Goal: Task Accomplishment & Management: Manage account settings

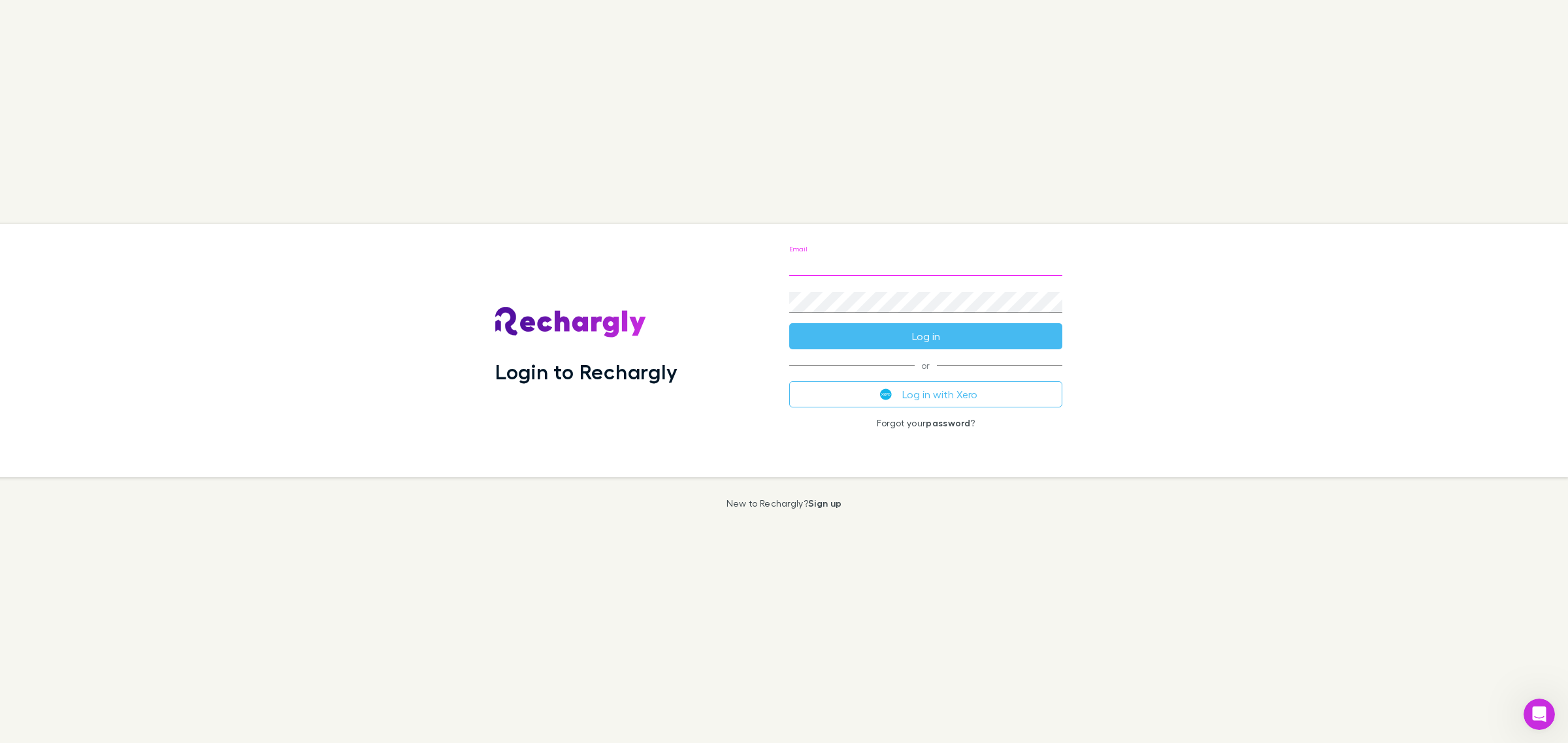
click at [828, 273] on input "Email" at bounding box center [926, 265] width 273 height 21
type input "**********"
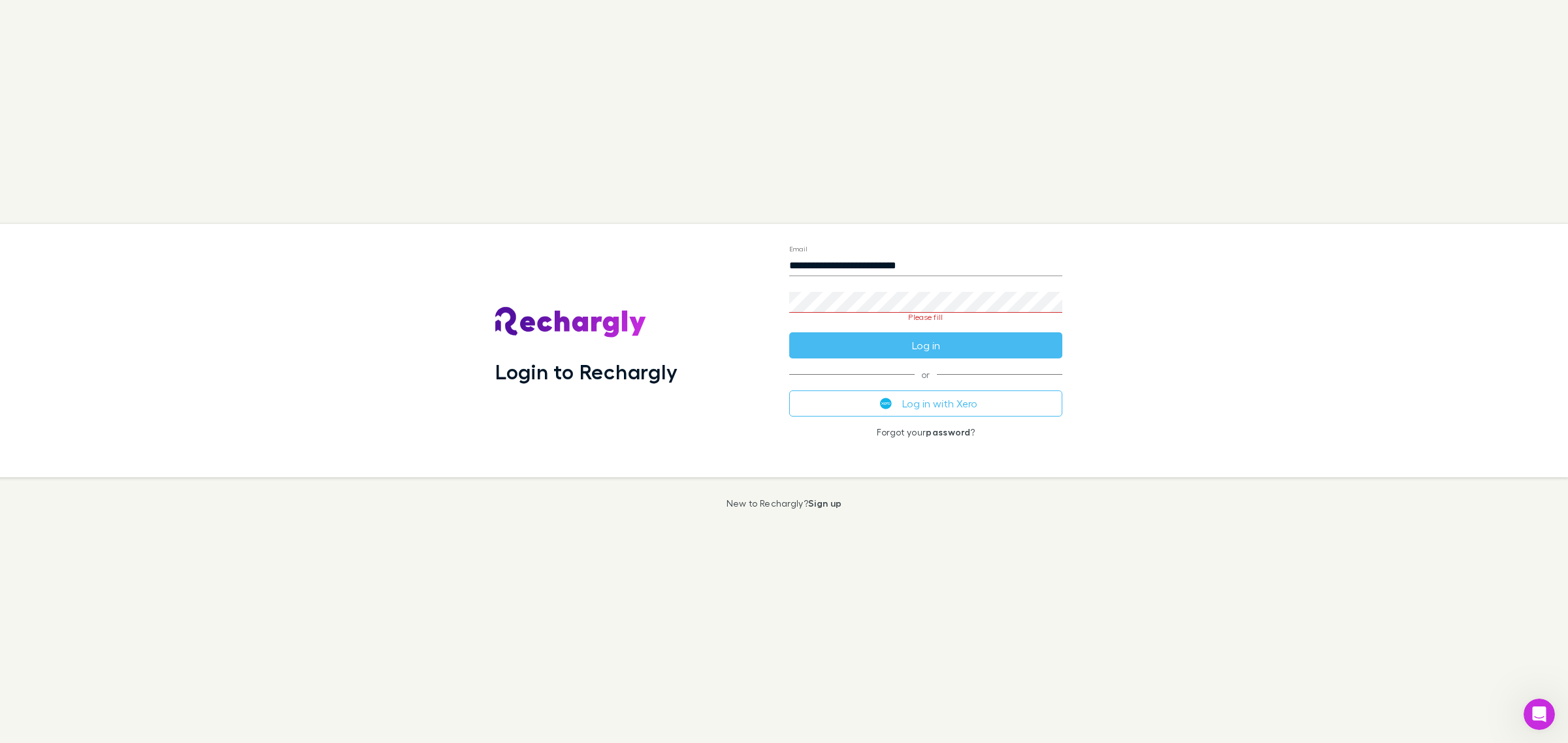
click at [1051, 302] on keeper-lock "Open Keeper Popup" at bounding box center [1053, 303] width 16 height 16
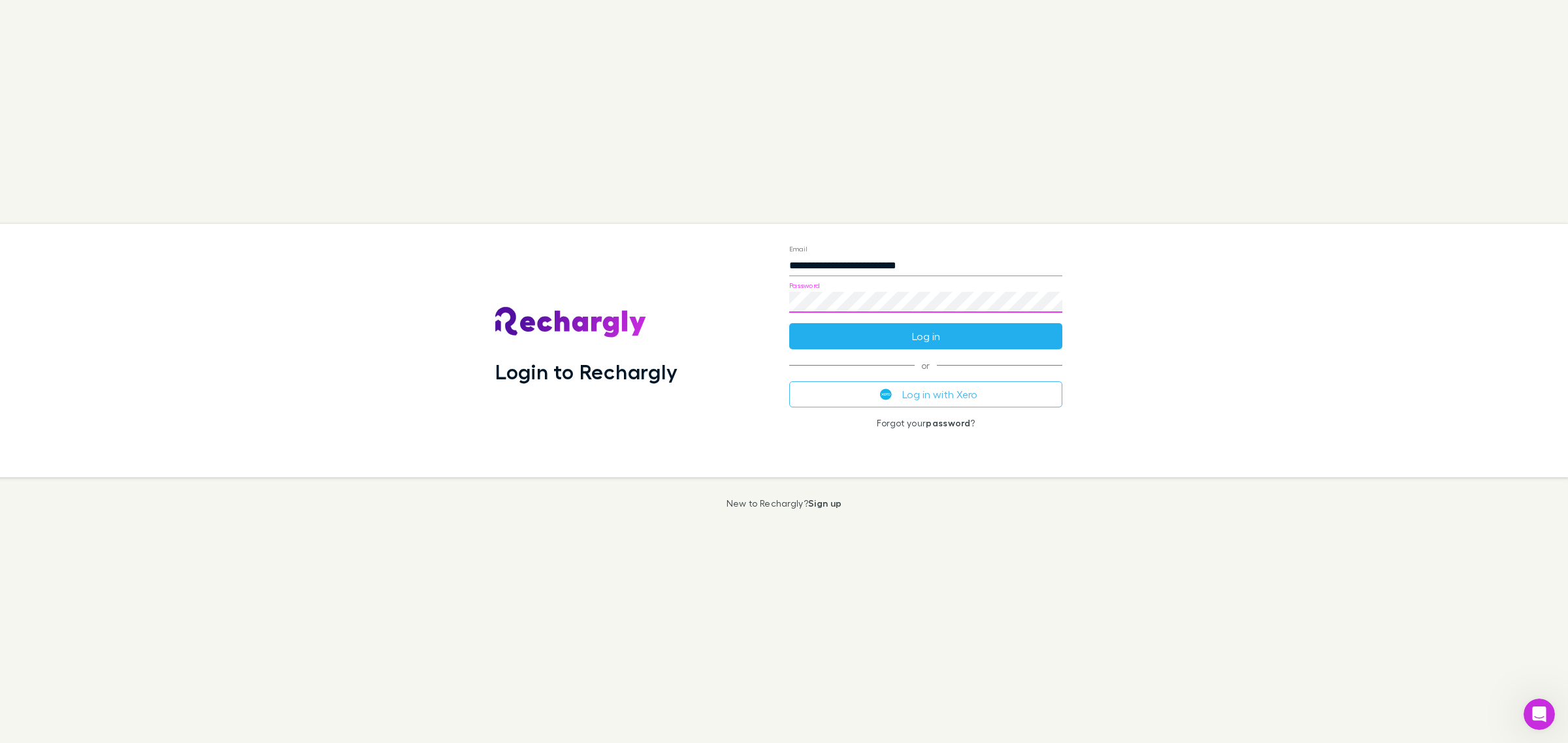
click at [903, 337] on button "Log in" at bounding box center [926, 336] width 273 height 26
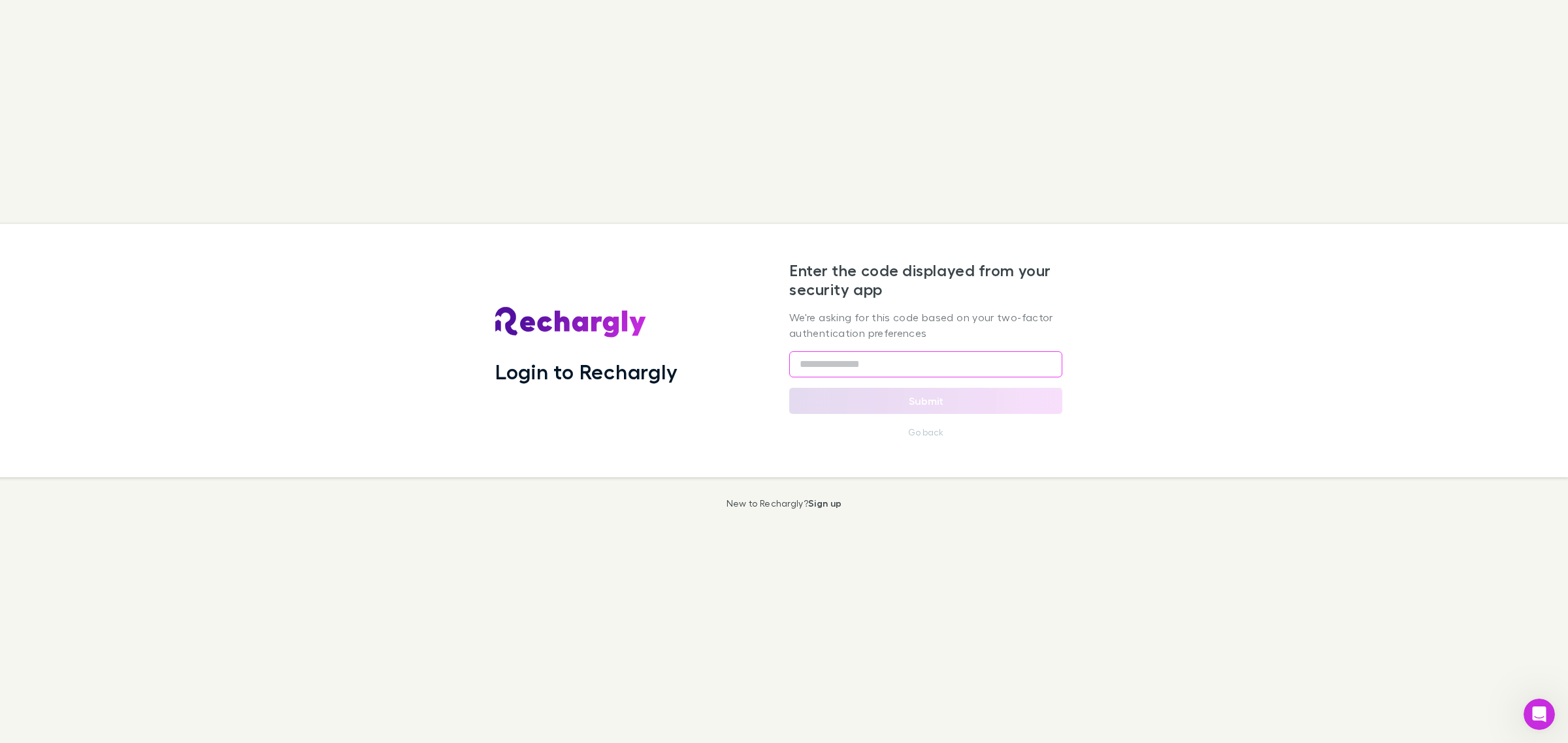
click at [858, 364] on input "text" at bounding box center [926, 365] width 273 height 26
click at [817, 367] on input "text" at bounding box center [926, 365] width 273 height 26
type input "******"
click at [948, 395] on button "Submit" at bounding box center [926, 401] width 273 height 26
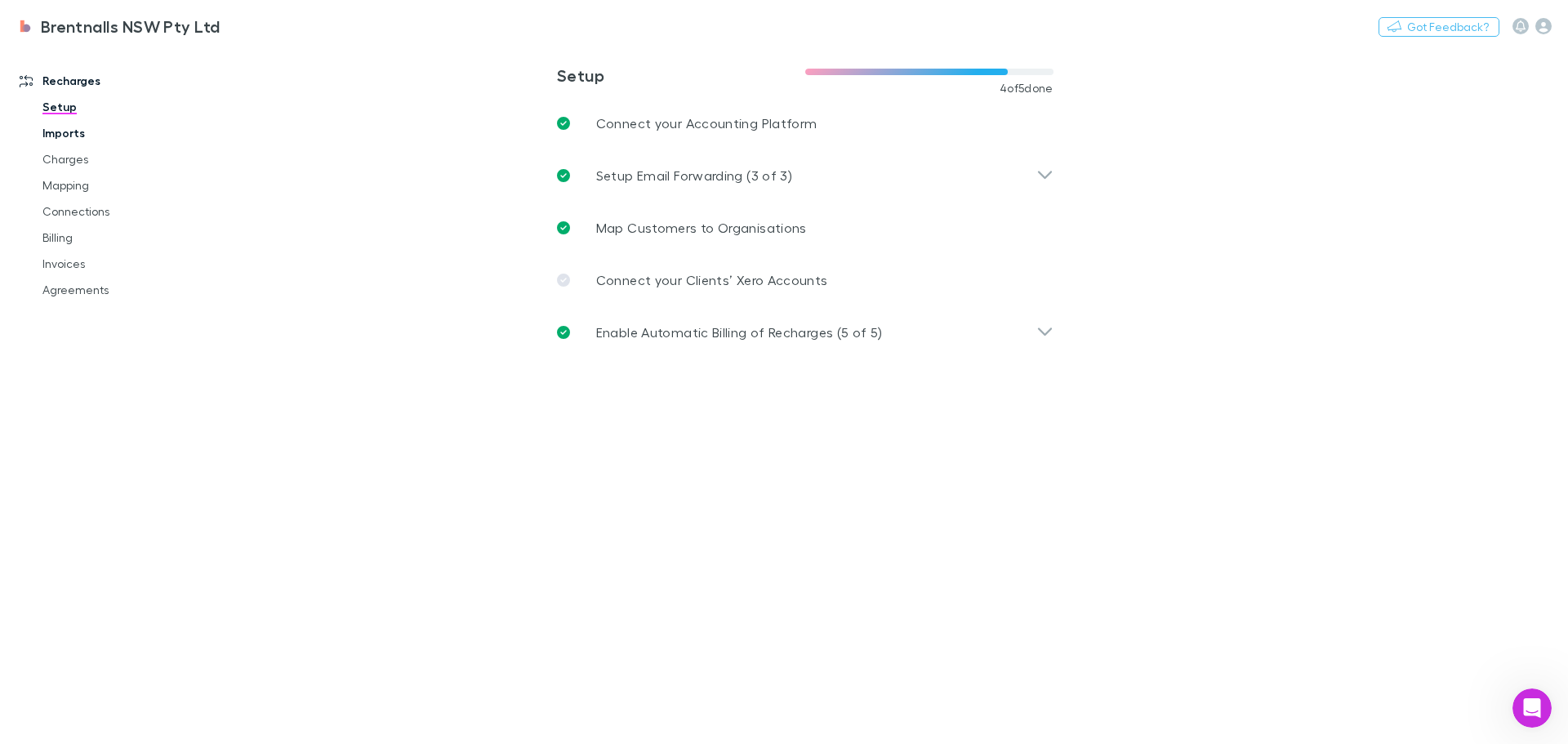
click at [65, 138] on link "Imports" at bounding box center [123, 132] width 194 height 26
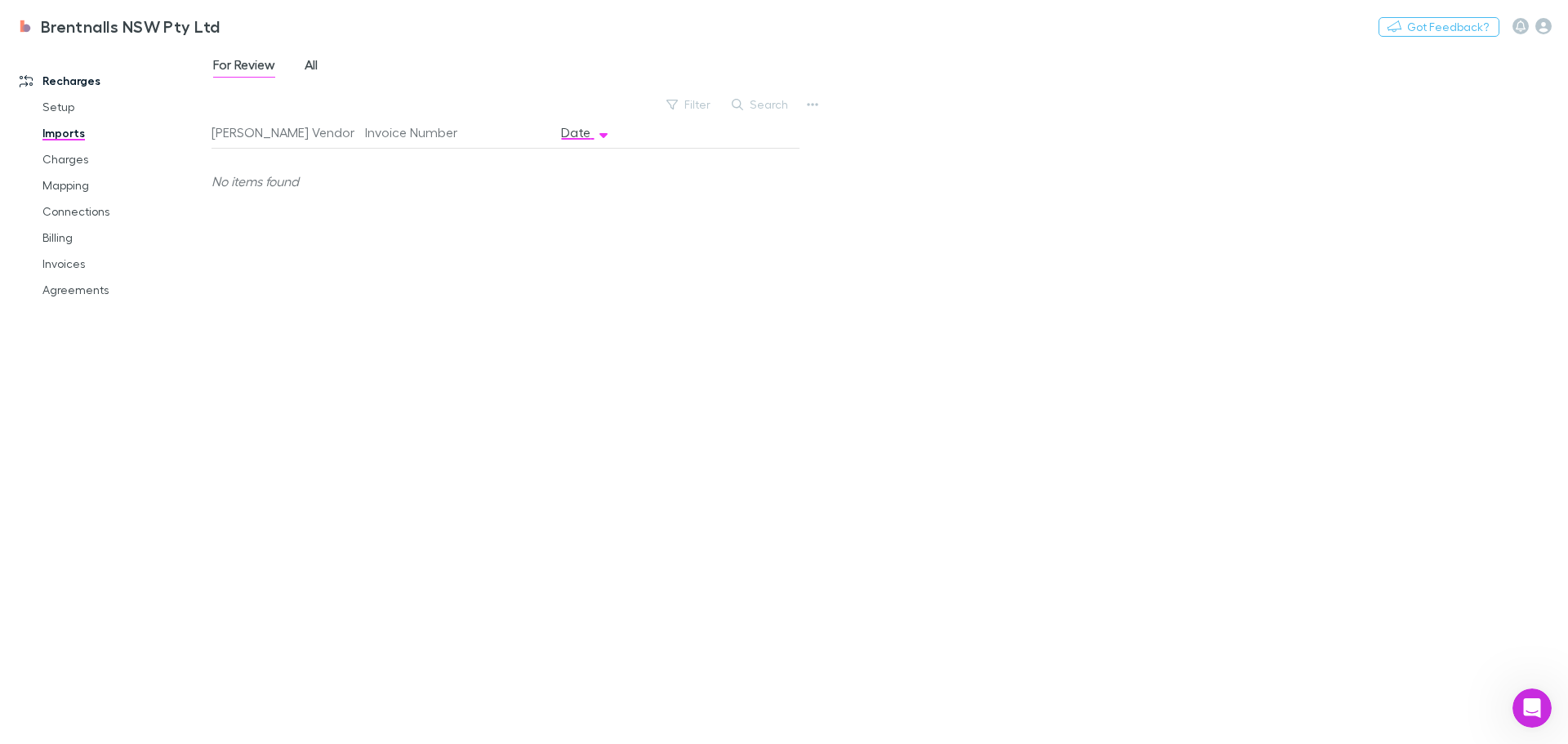
click at [315, 63] on span "All" at bounding box center [311, 67] width 13 height 22
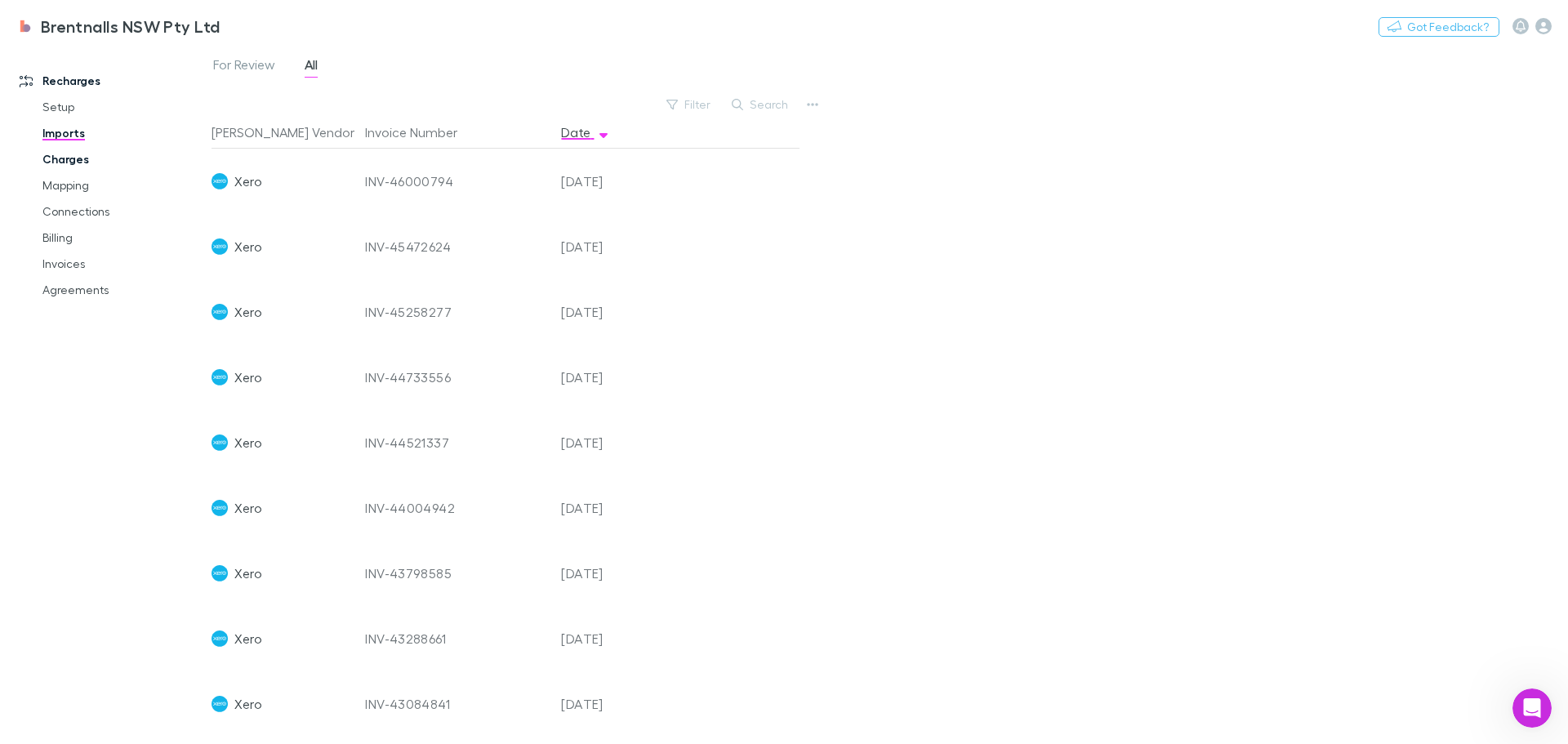
click at [59, 152] on link "Charges" at bounding box center [123, 159] width 194 height 26
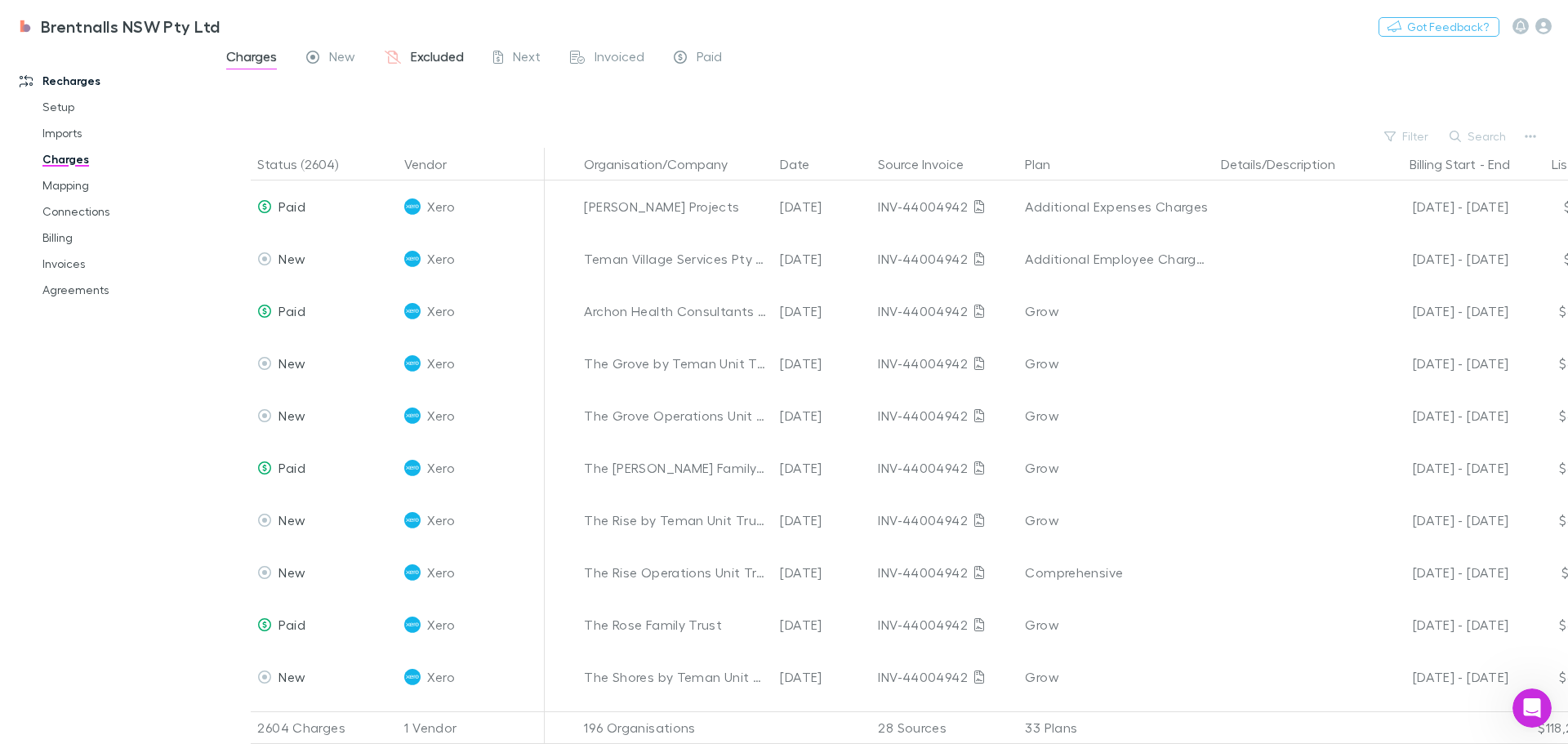
click at [438, 53] on span "Excluded" at bounding box center [437, 59] width 53 height 22
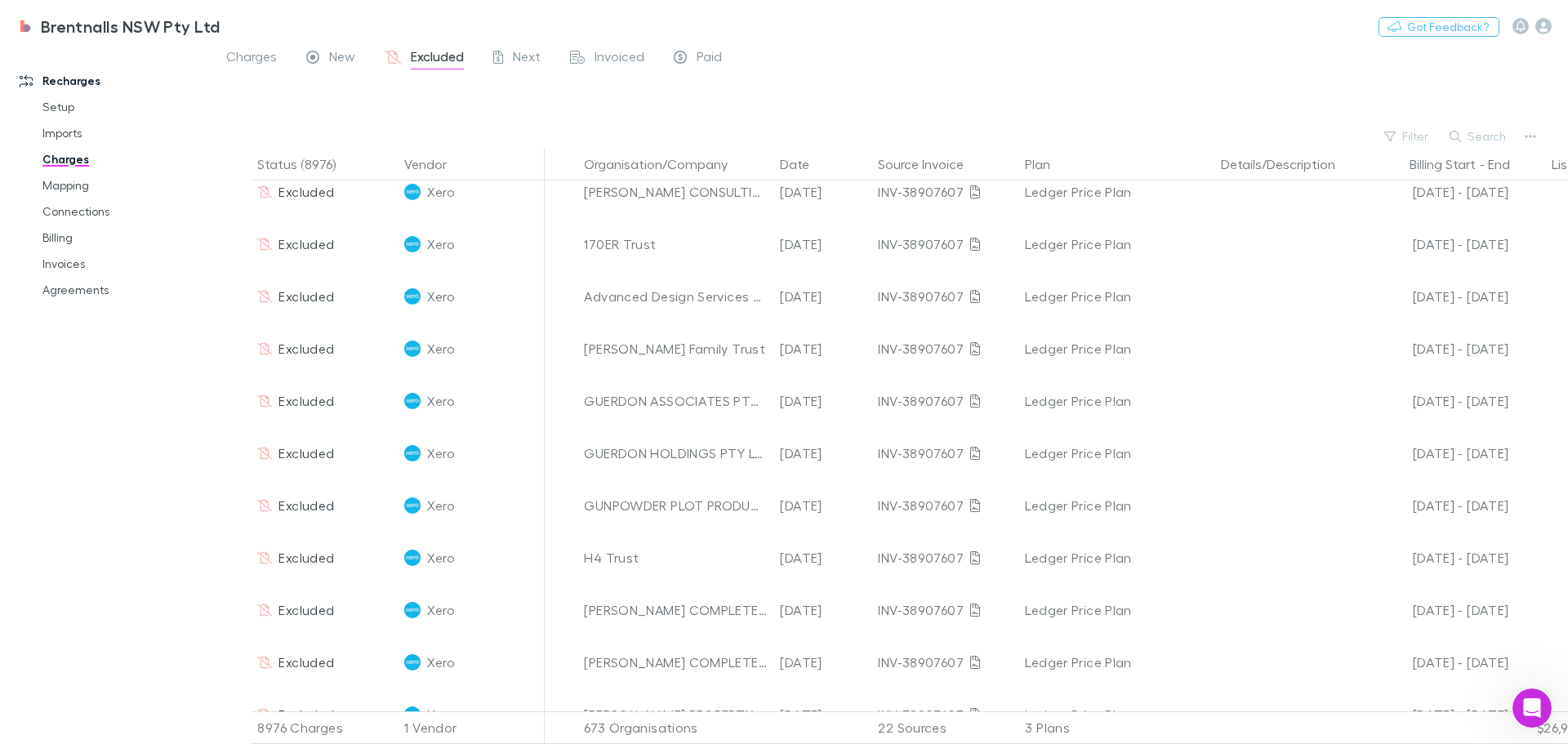
scroll to position [4493, 0]
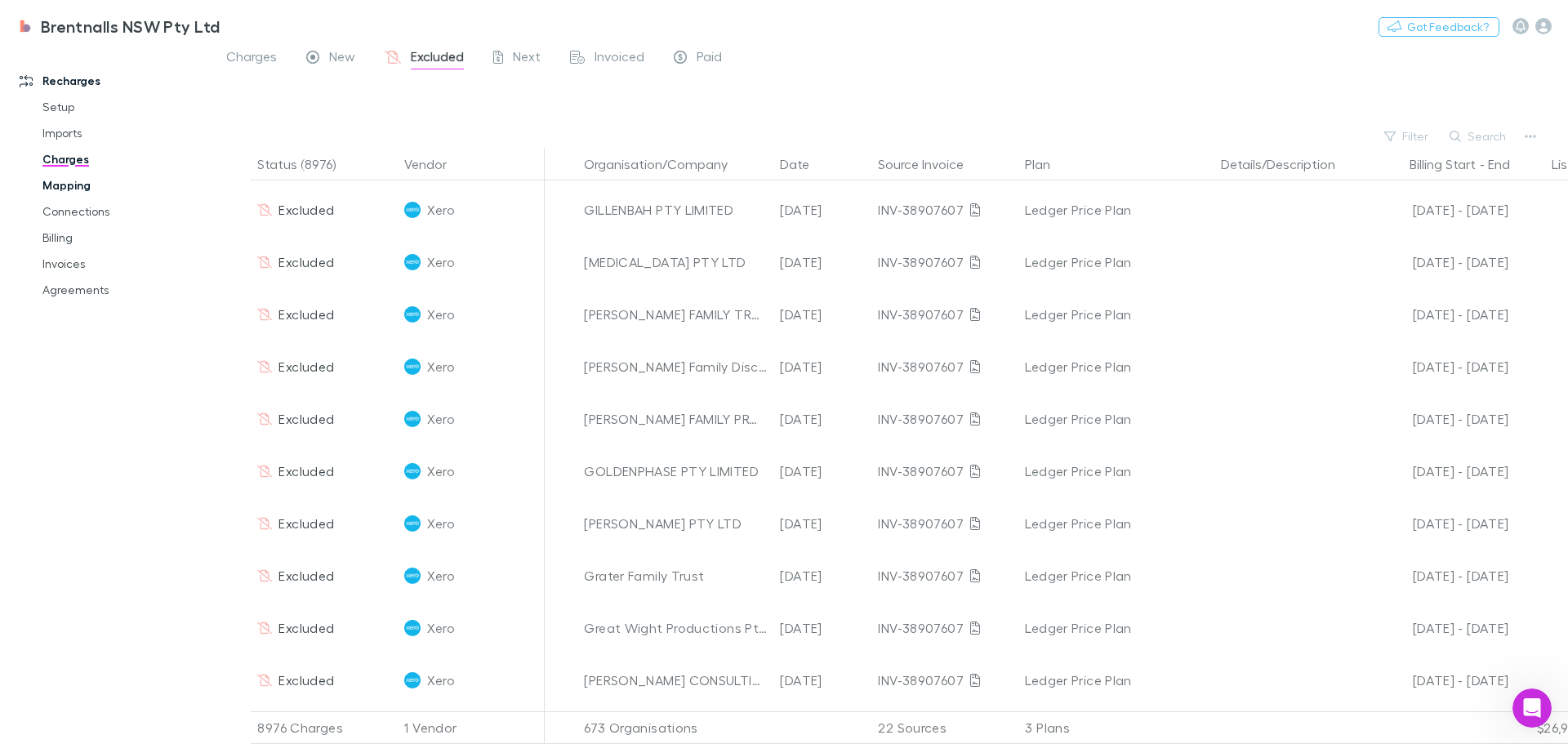
click at [66, 191] on link "Mapping" at bounding box center [123, 185] width 194 height 26
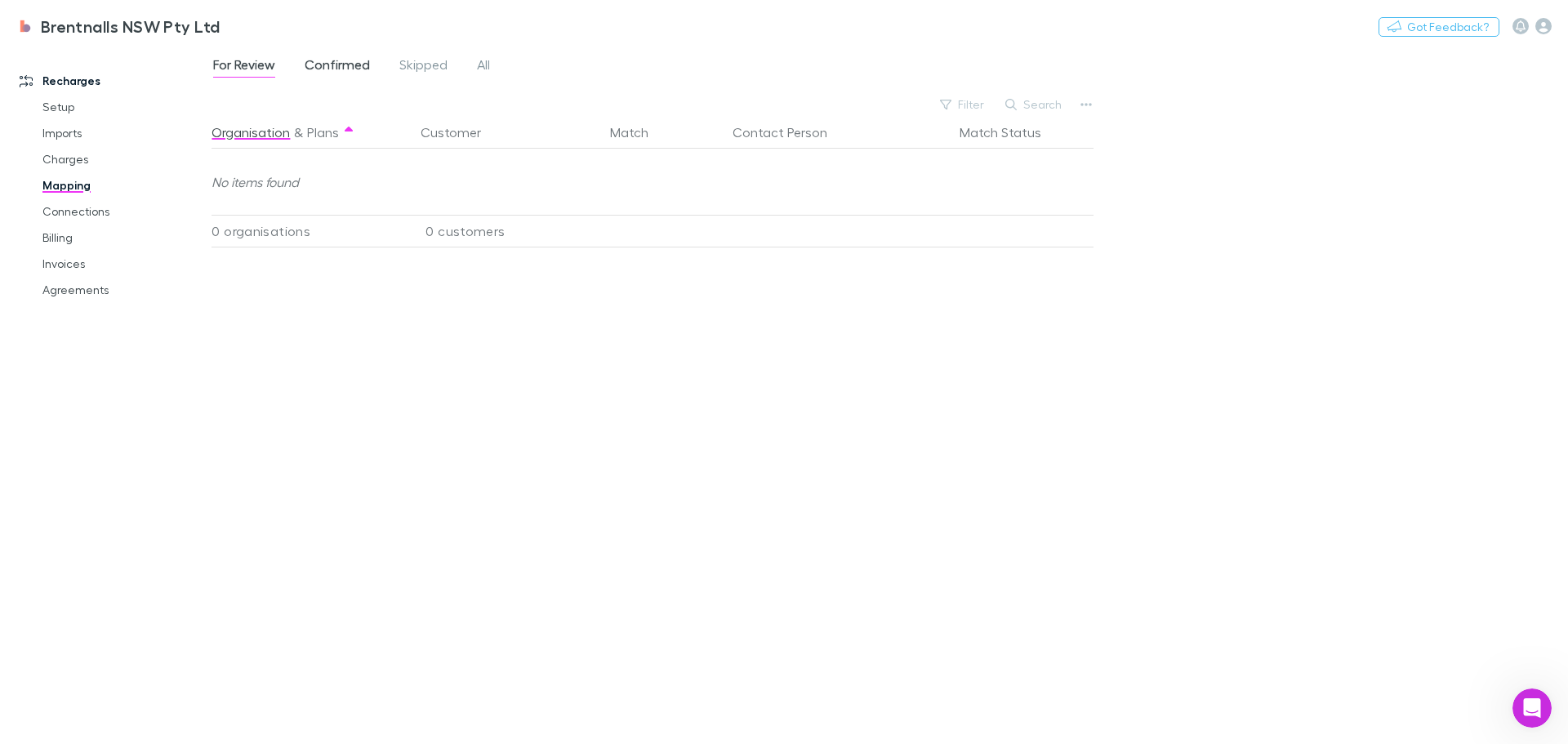
click at [343, 67] on span "Confirmed" at bounding box center [337, 67] width 66 height 22
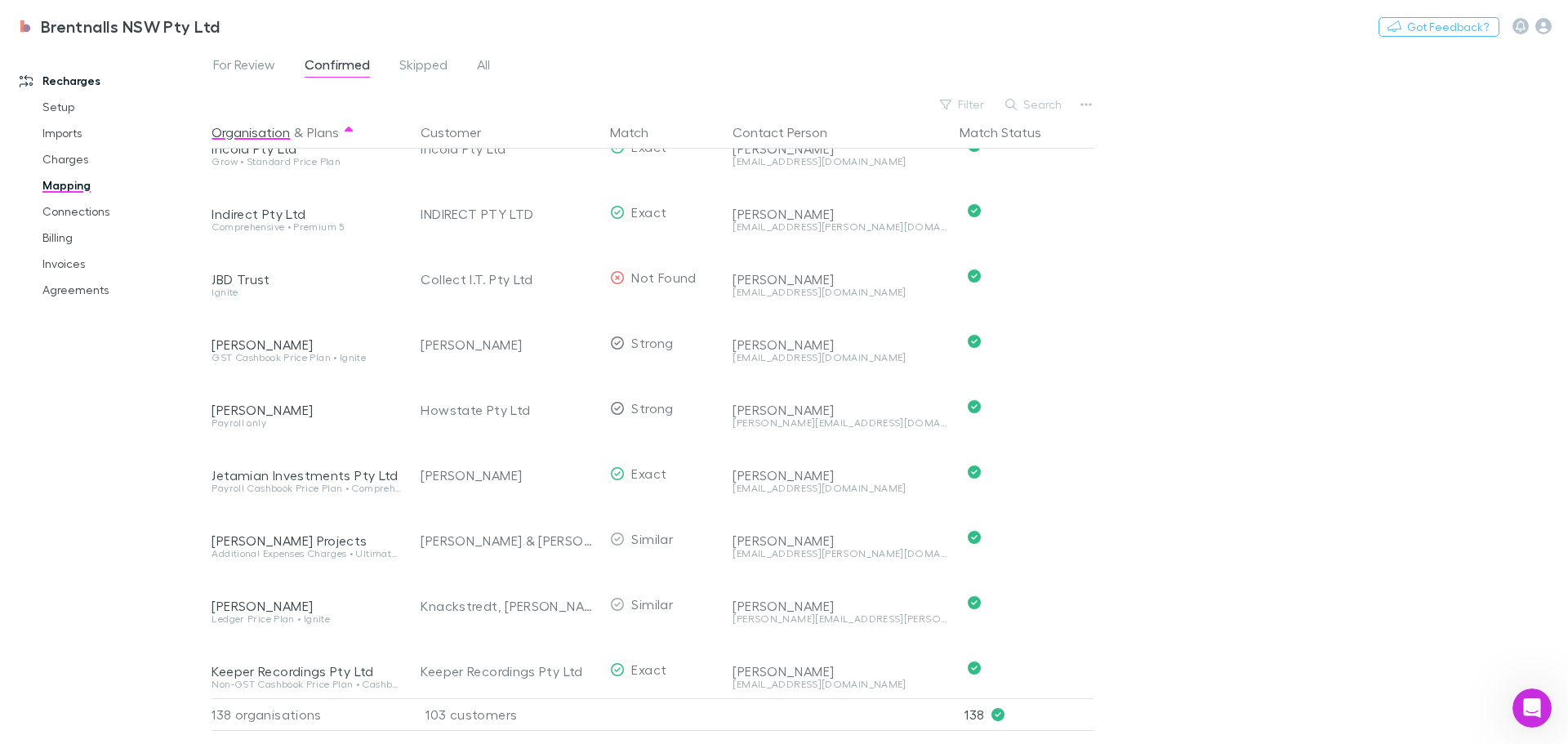
scroll to position [4119, 0]
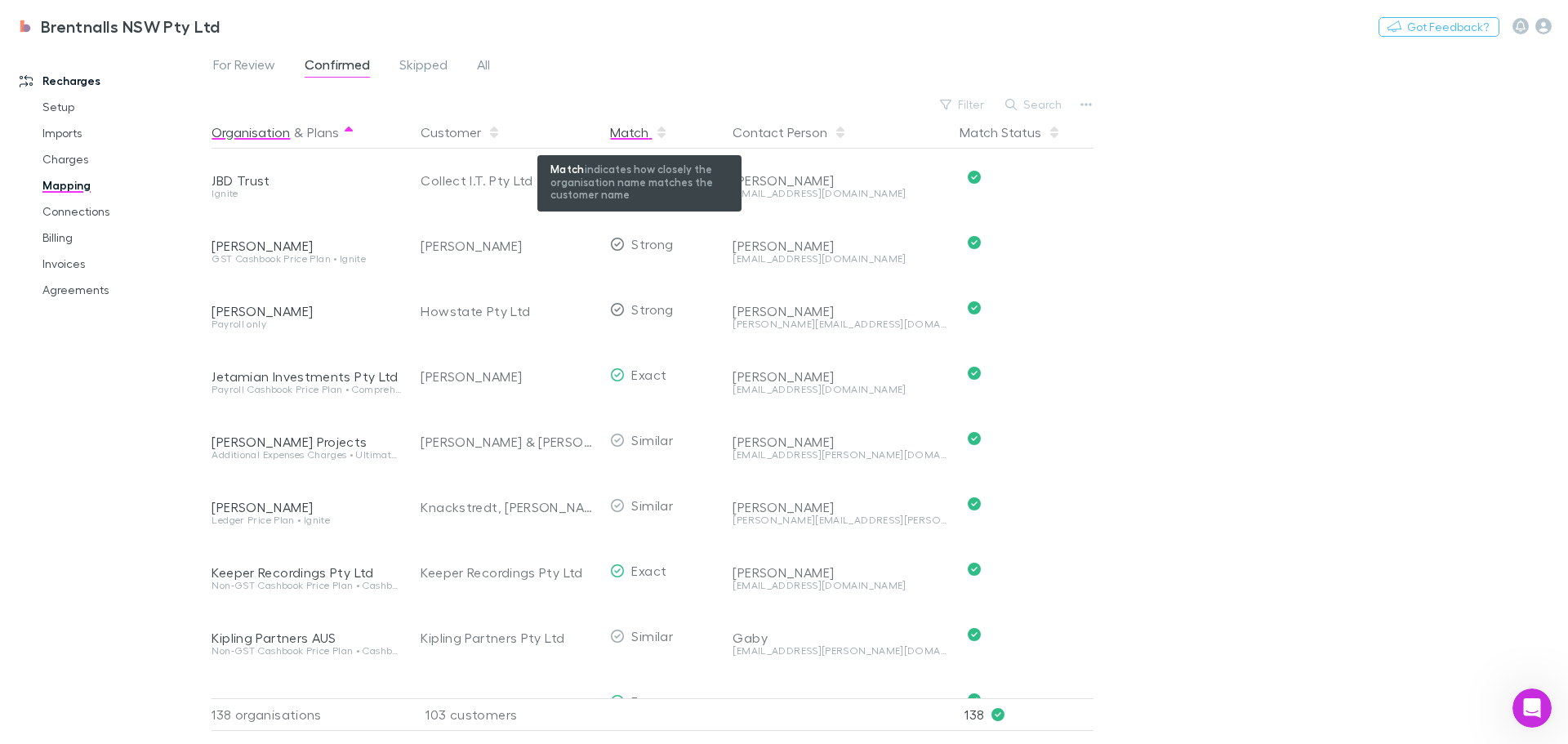
click at [627, 131] on div "Match" at bounding box center [639, 132] width 58 height 32
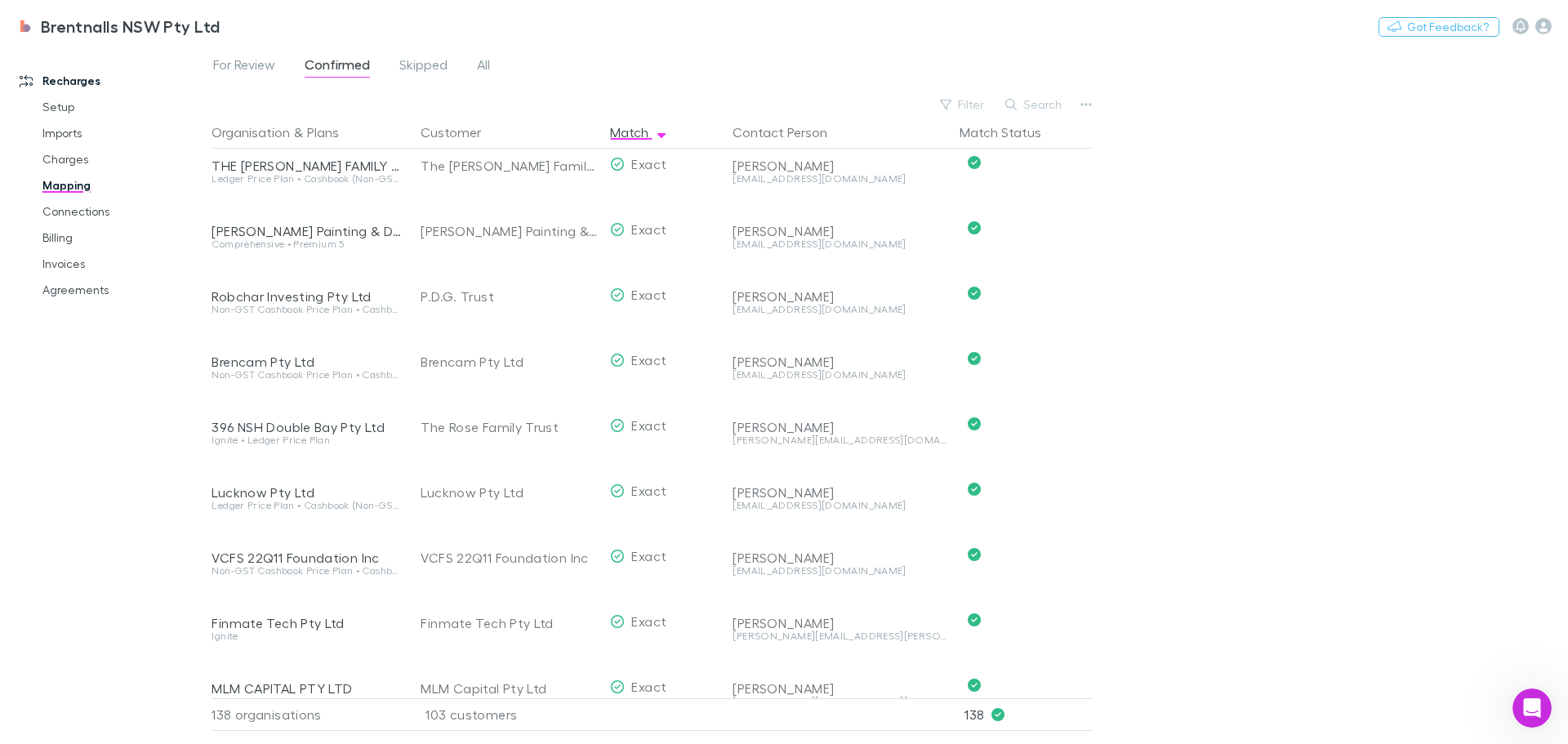
scroll to position [0, 0]
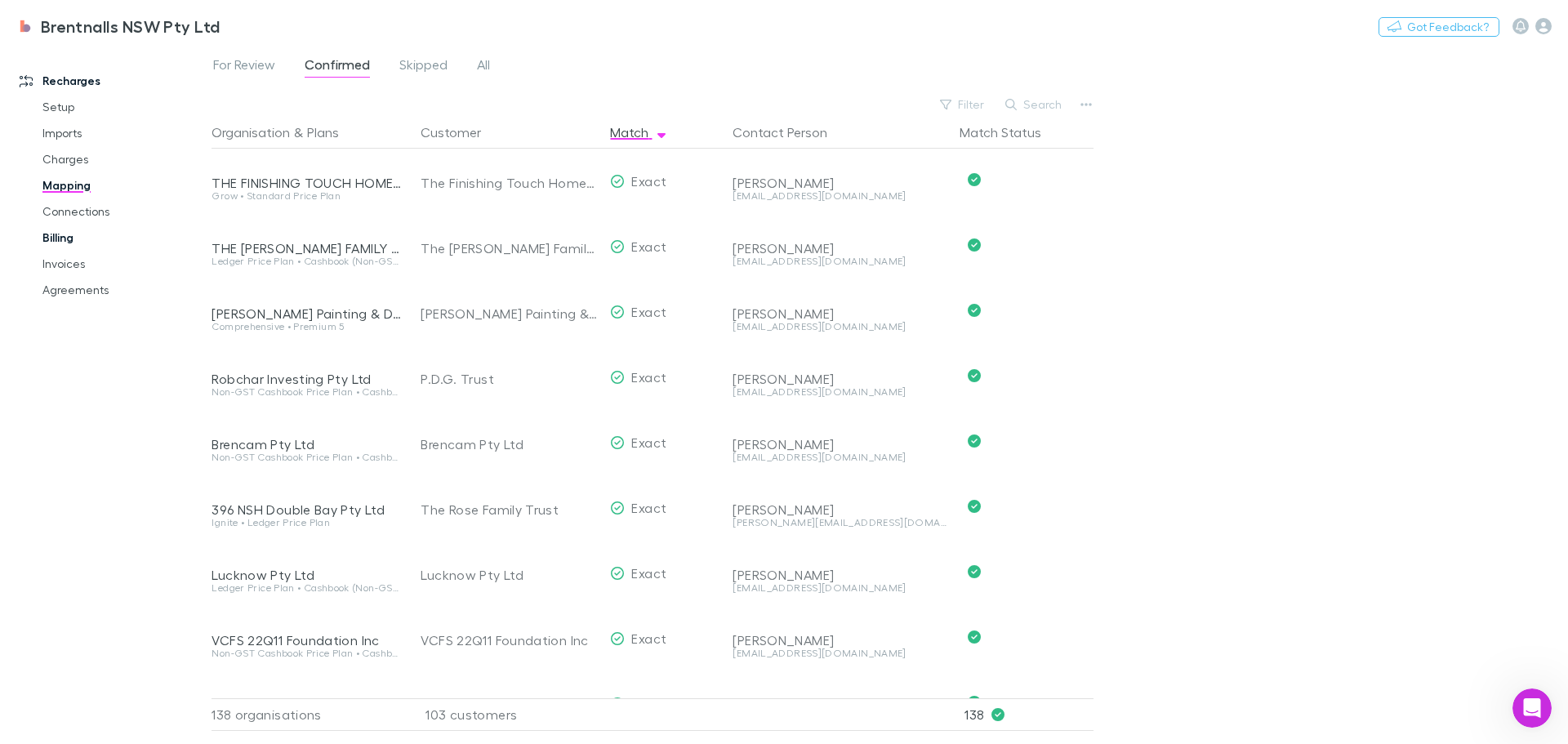
click at [46, 232] on link "Billing" at bounding box center [123, 238] width 194 height 26
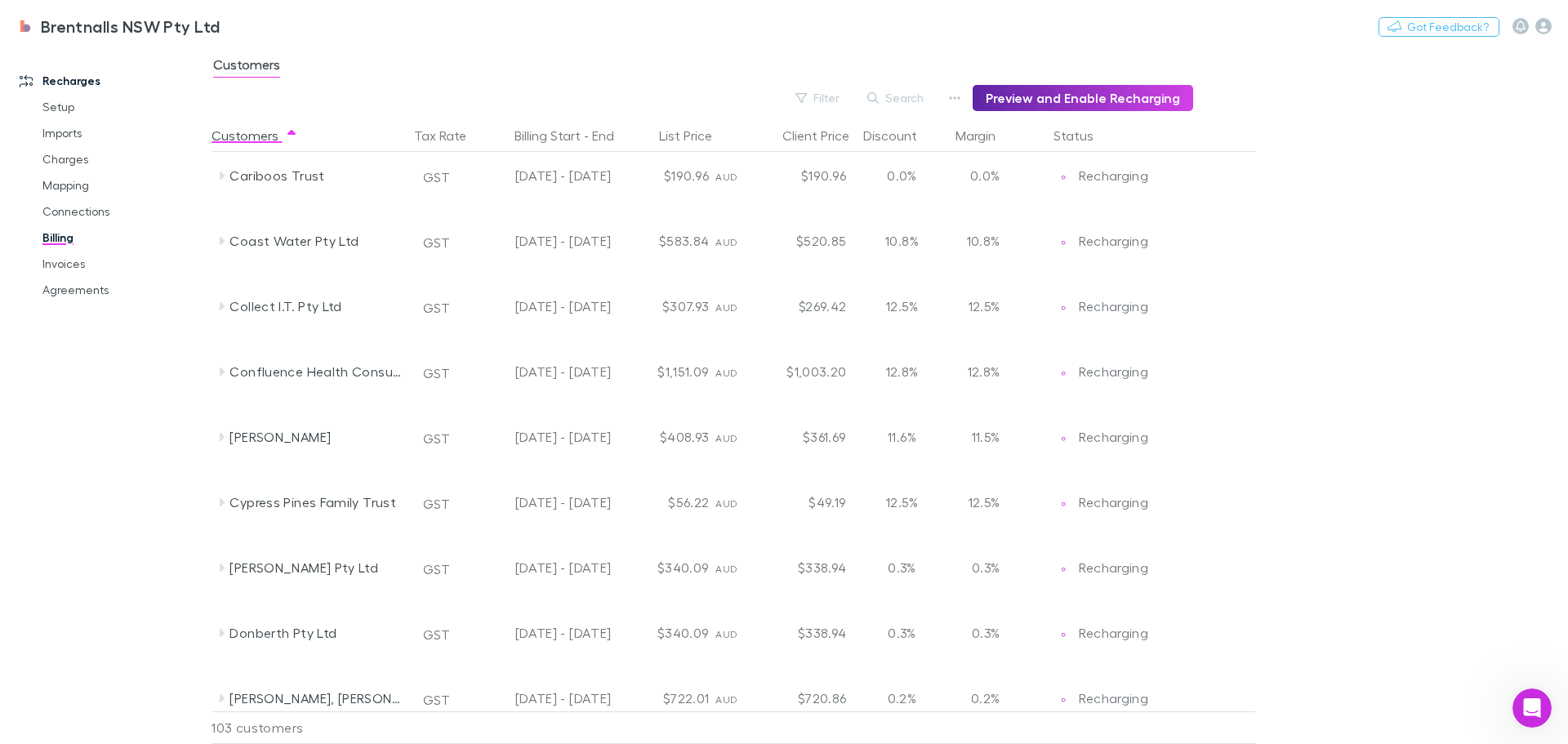
scroll to position [735, 0]
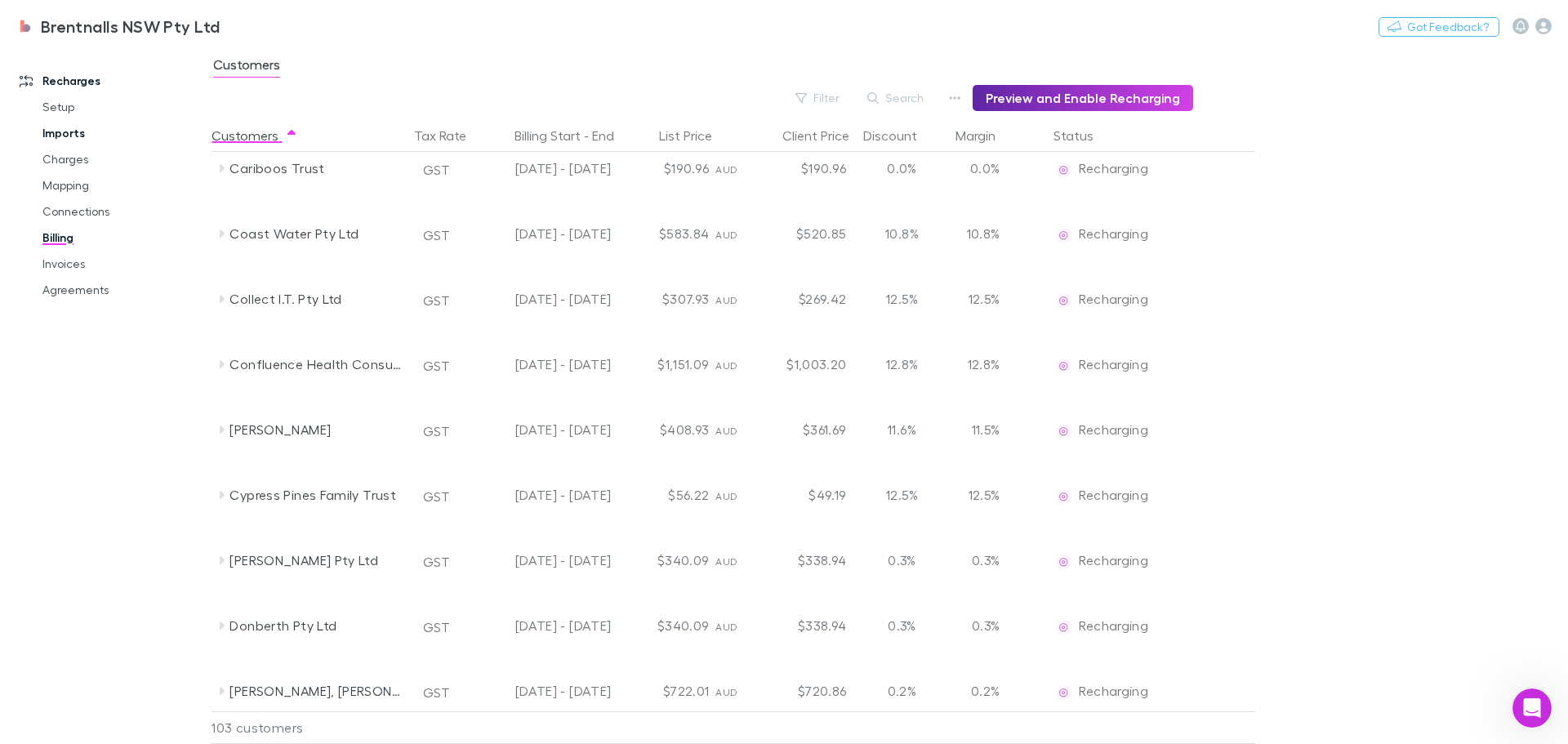
click at [67, 135] on link "Imports" at bounding box center [123, 132] width 194 height 26
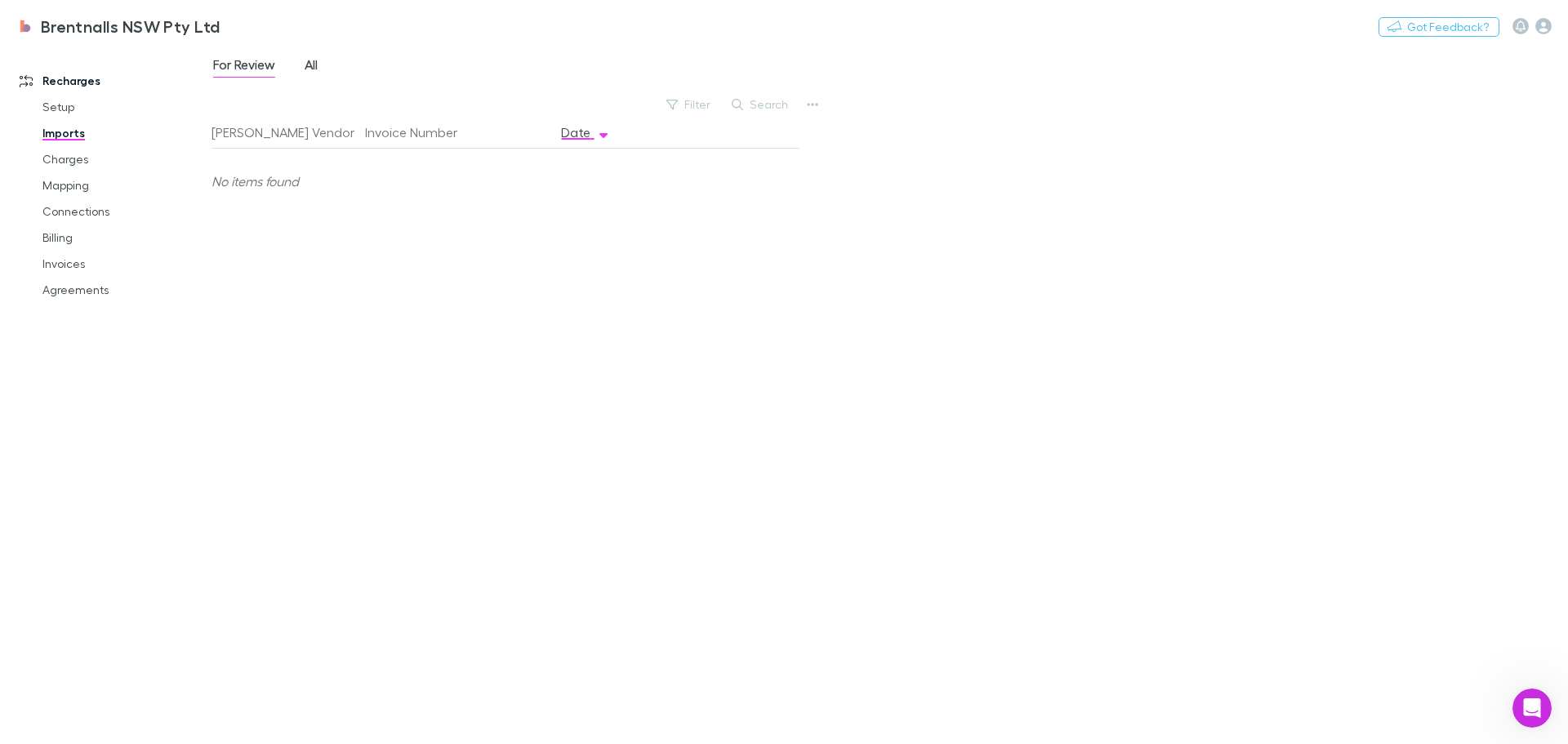
click at [307, 66] on span "All" at bounding box center [311, 67] width 13 height 22
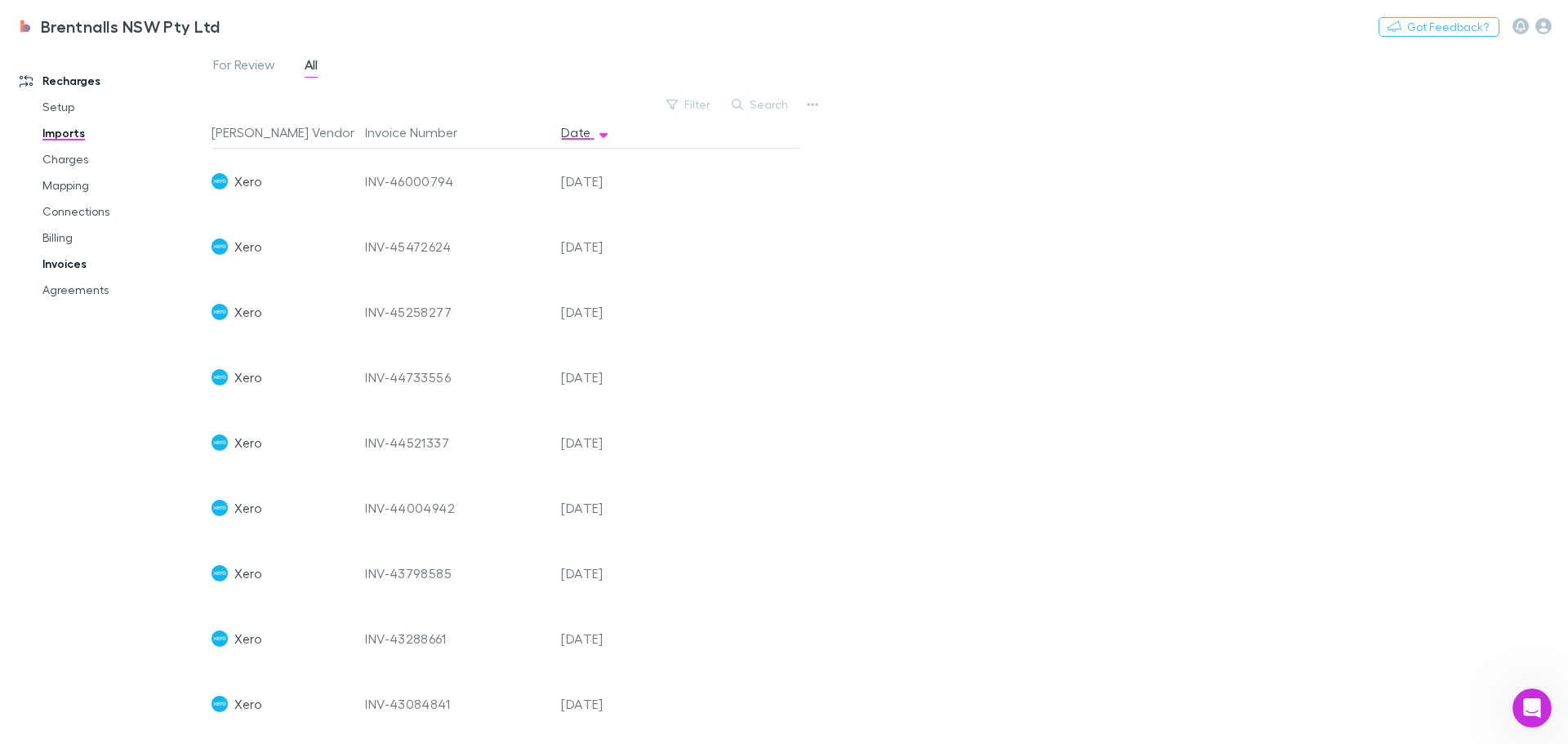
click at [58, 262] on link "Invoices" at bounding box center [123, 264] width 194 height 26
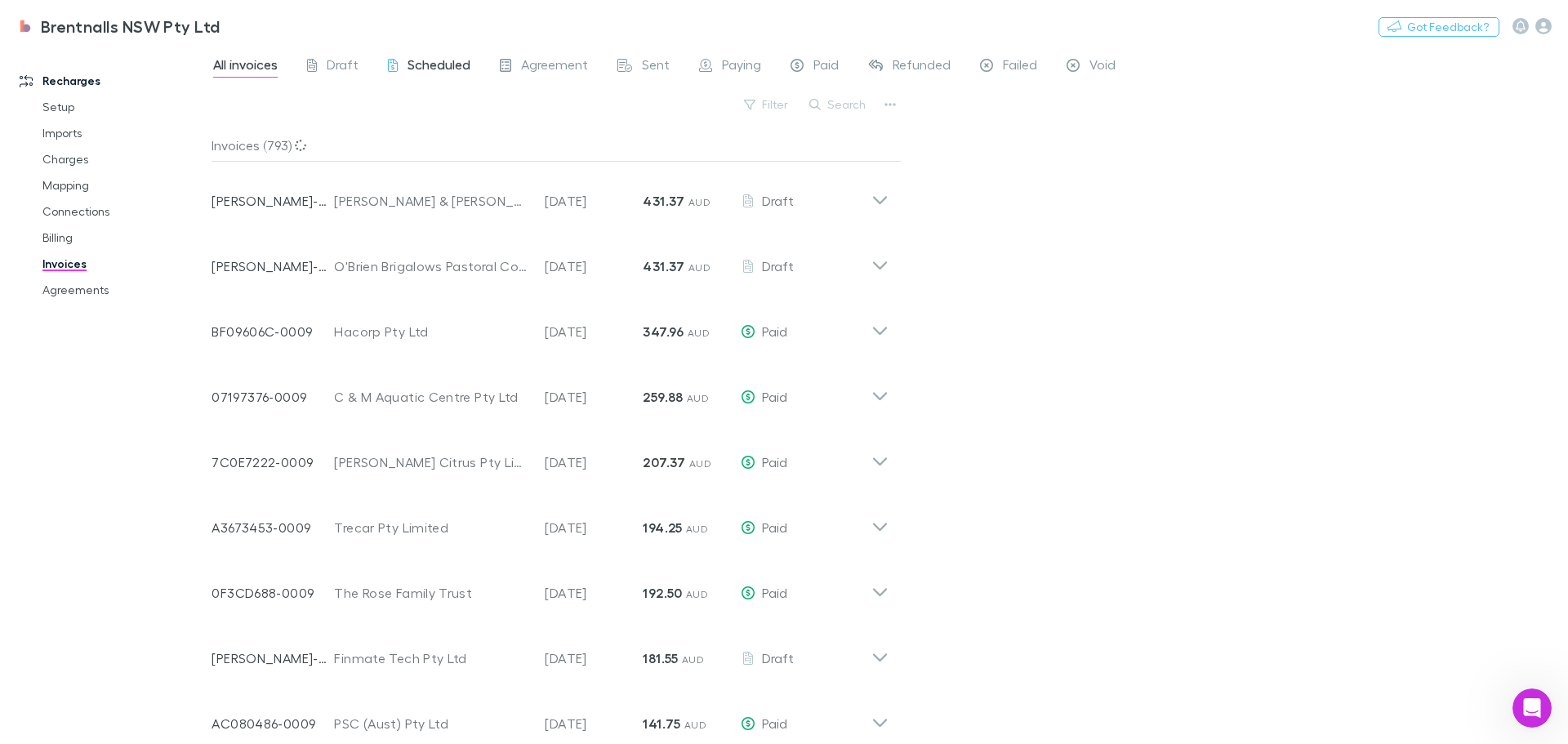
click at [435, 67] on span "Scheduled" at bounding box center [439, 67] width 63 height 22
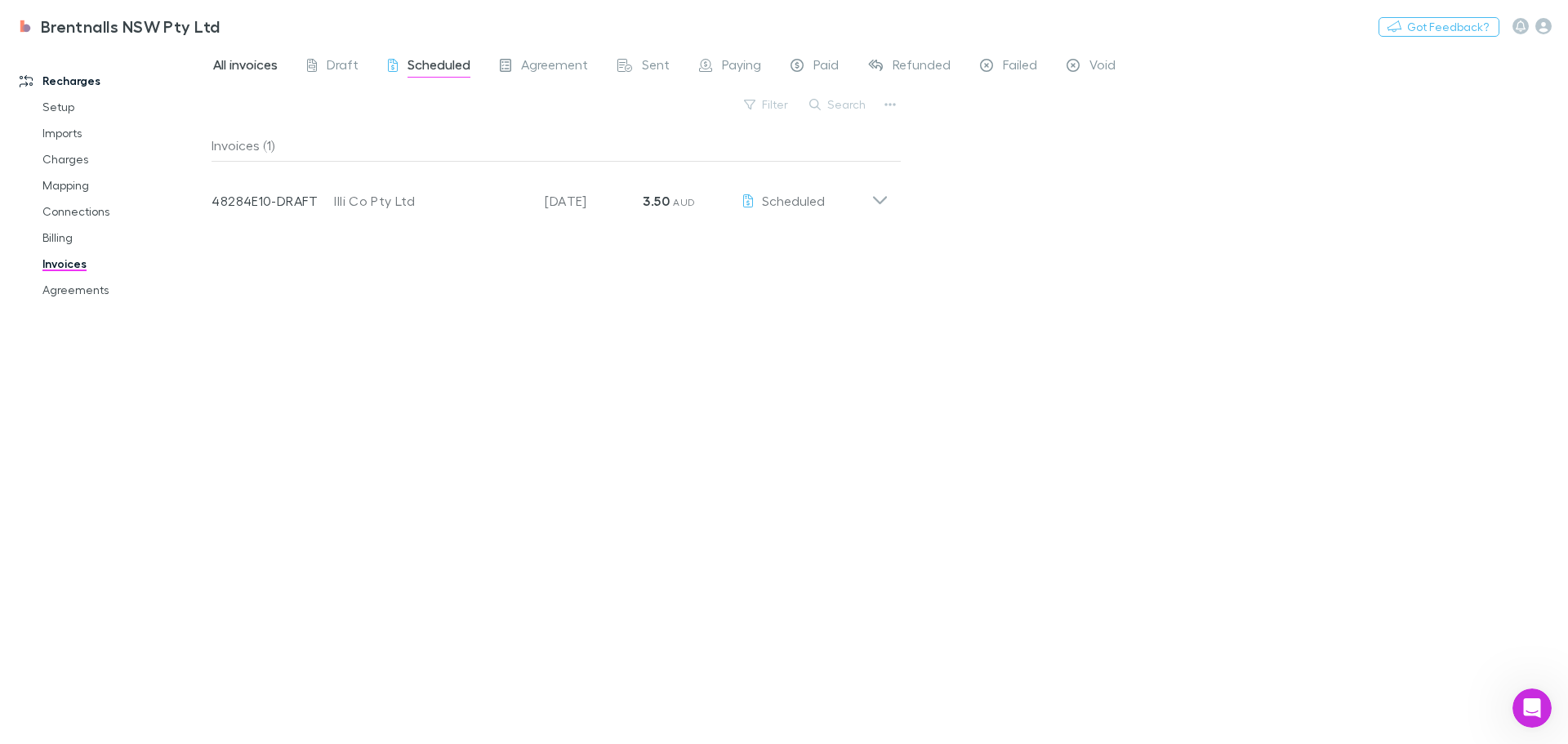
click at [241, 59] on span "All invoices" at bounding box center [246, 67] width 65 height 22
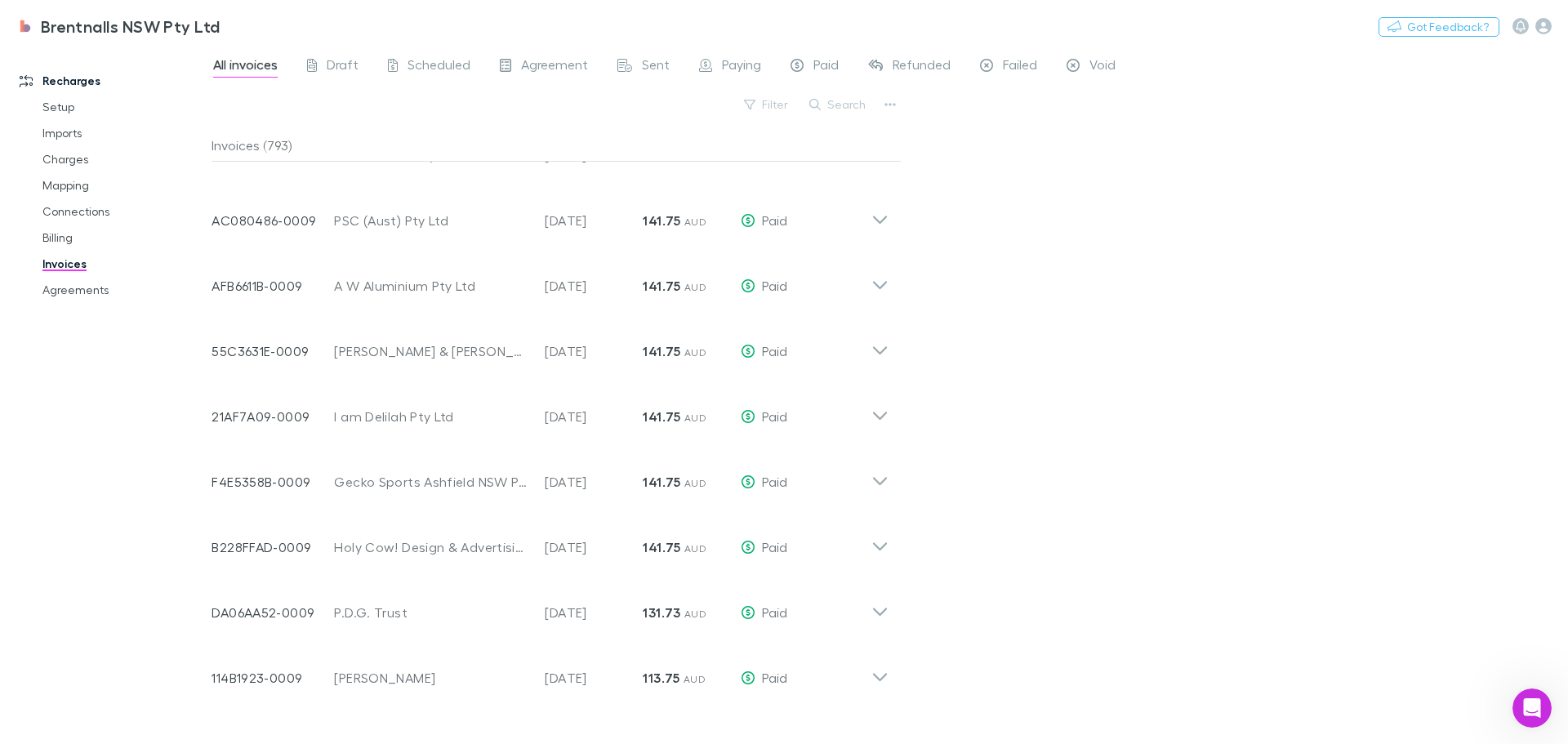
scroll to position [899, 0]
click at [47, 230] on link "Billing" at bounding box center [123, 238] width 194 height 26
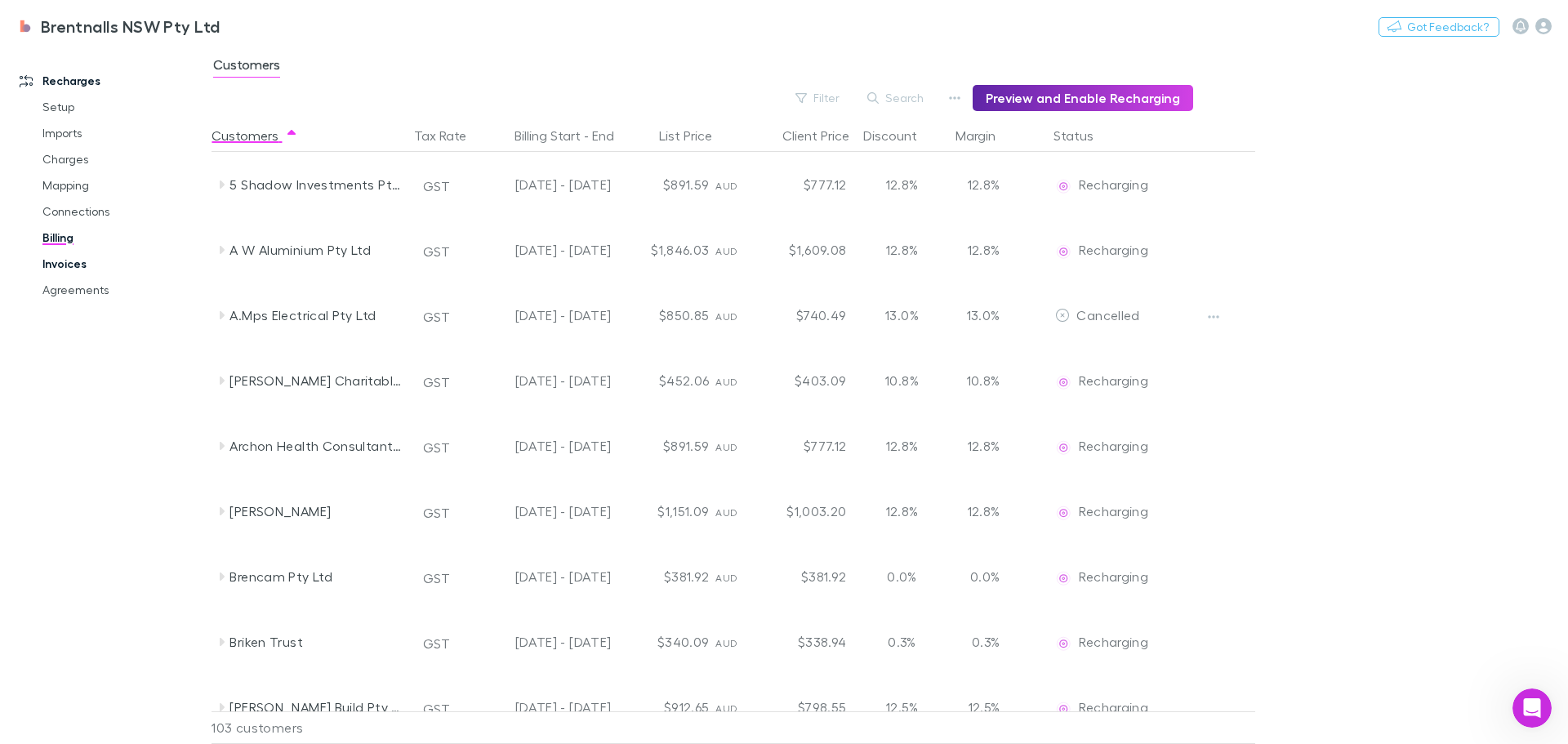
click at [64, 260] on link "Invoices" at bounding box center [123, 264] width 194 height 26
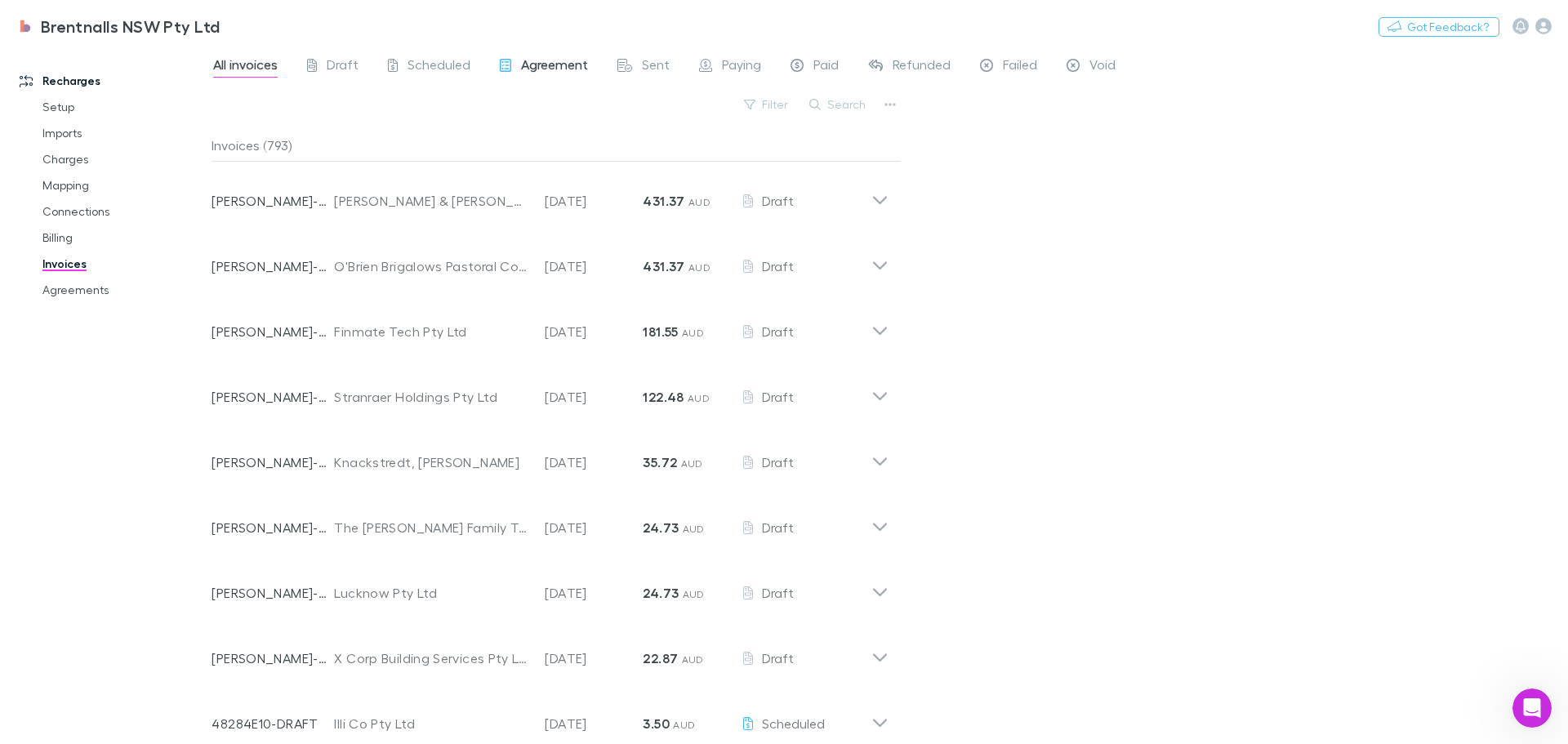
click at [545, 67] on span "Agreement" at bounding box center [554, 67] width 67 height 22
click at [941, 629] on div "All invoices Draft Scheduled Agreement Sent Paying Paid Refunded Failed Void Fi…" at bounding box center [890, 395] width 1357 height 698
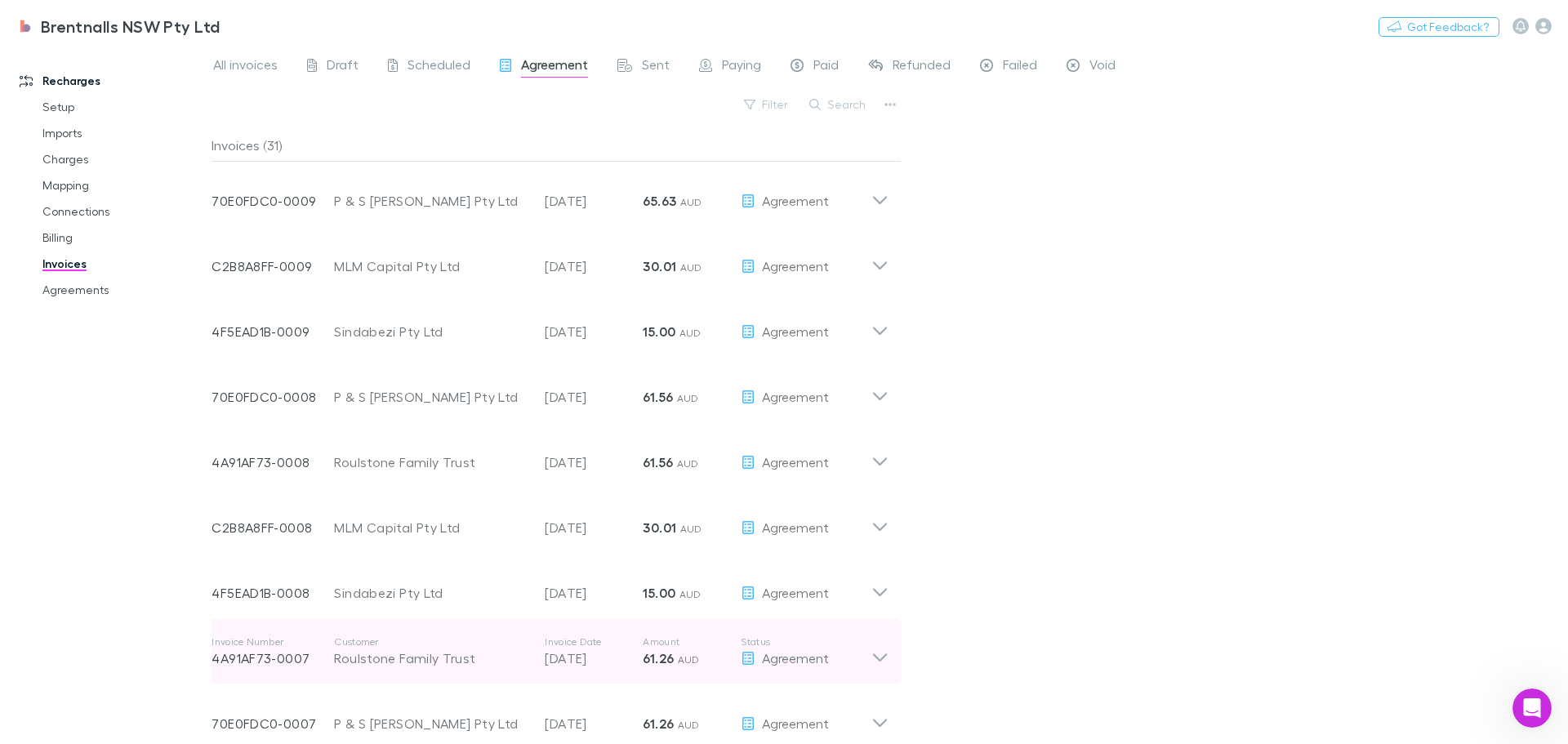
click at [880, 656] on icon at bounding box center [880, 651] width 17 height 32
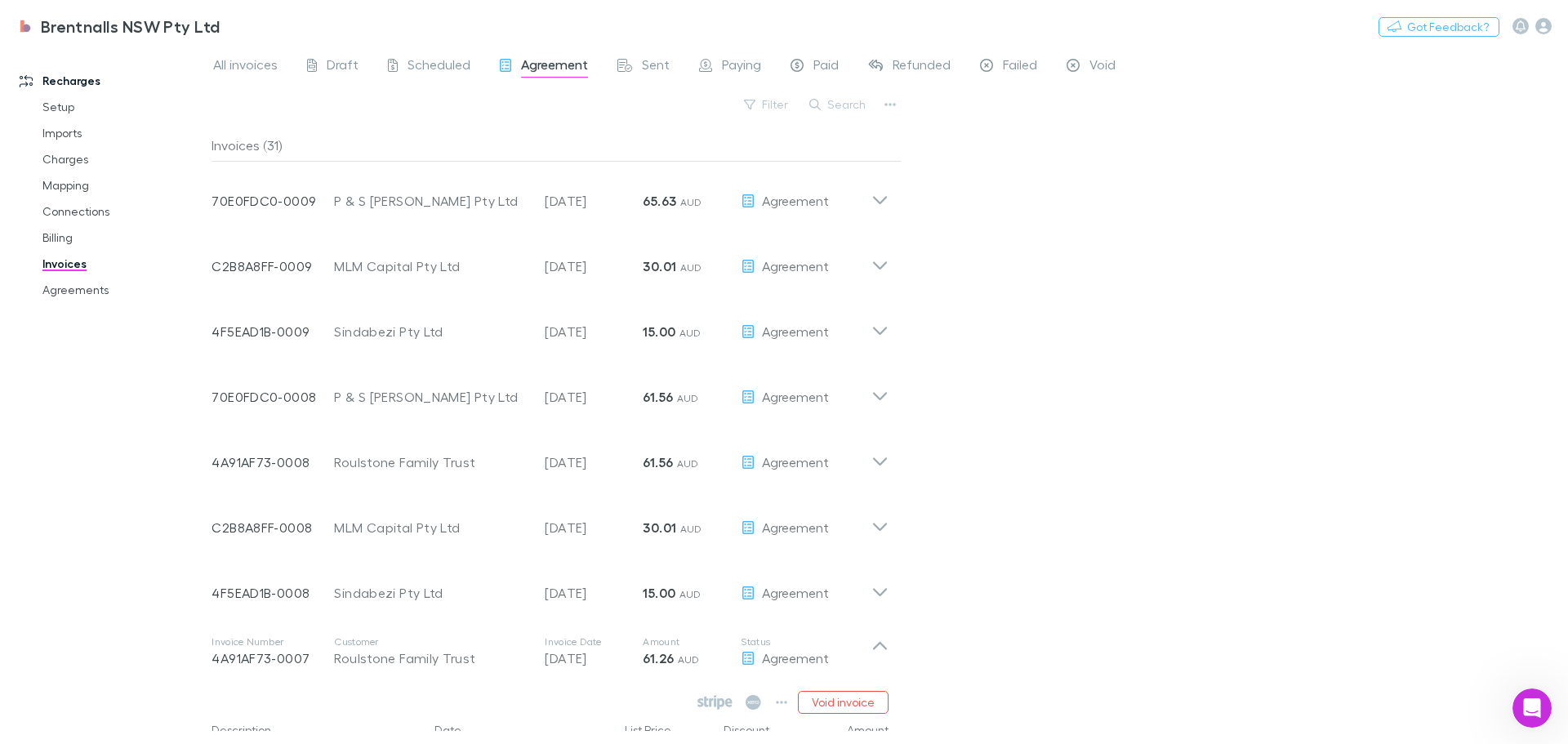
click at [917, 440] on div "All invoices Draft Scheduled Agreement Sent Paying Paid Refunded Failed Void Fi…" at bounding box center [890, 395] width 1357 height 698
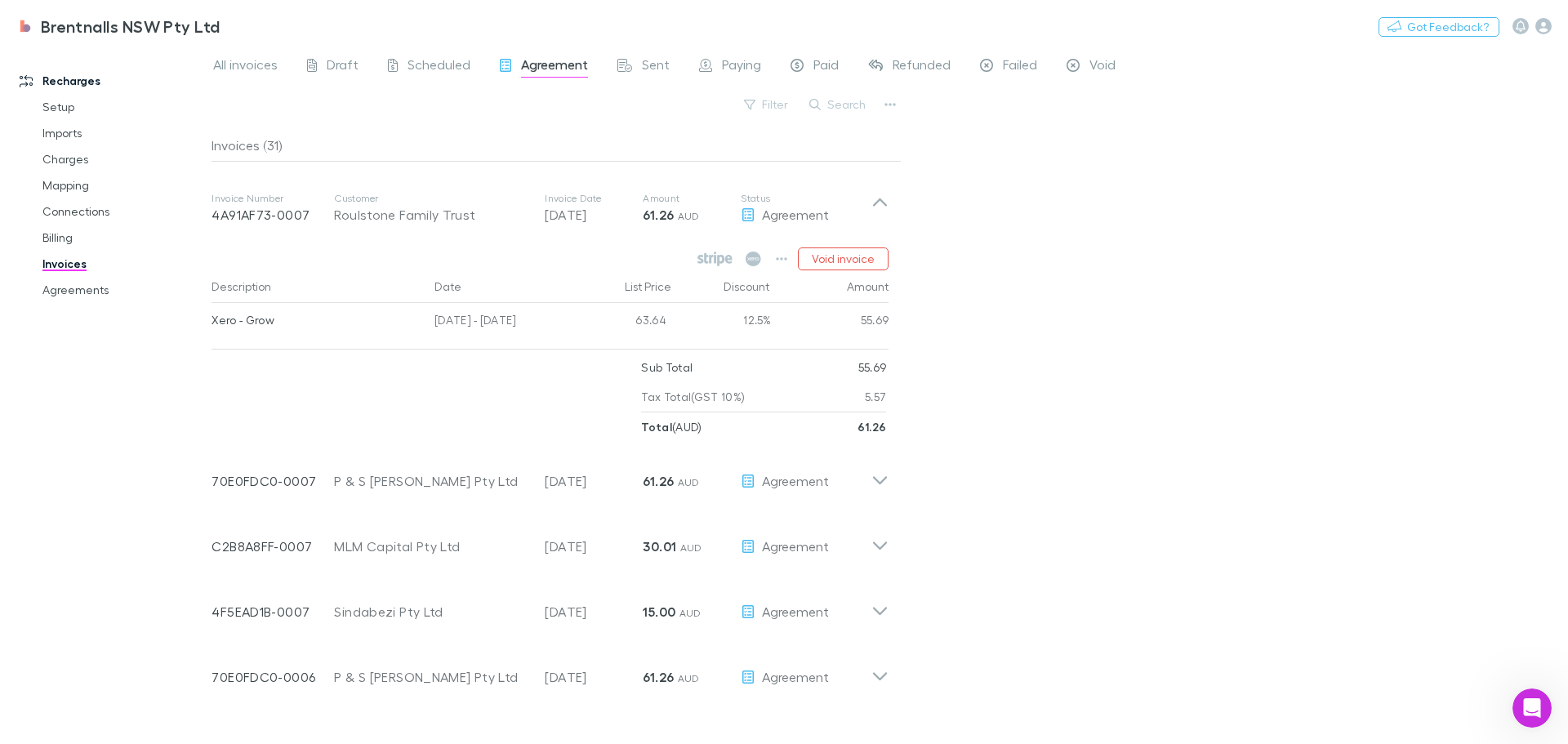
scroll to position [408, 0]
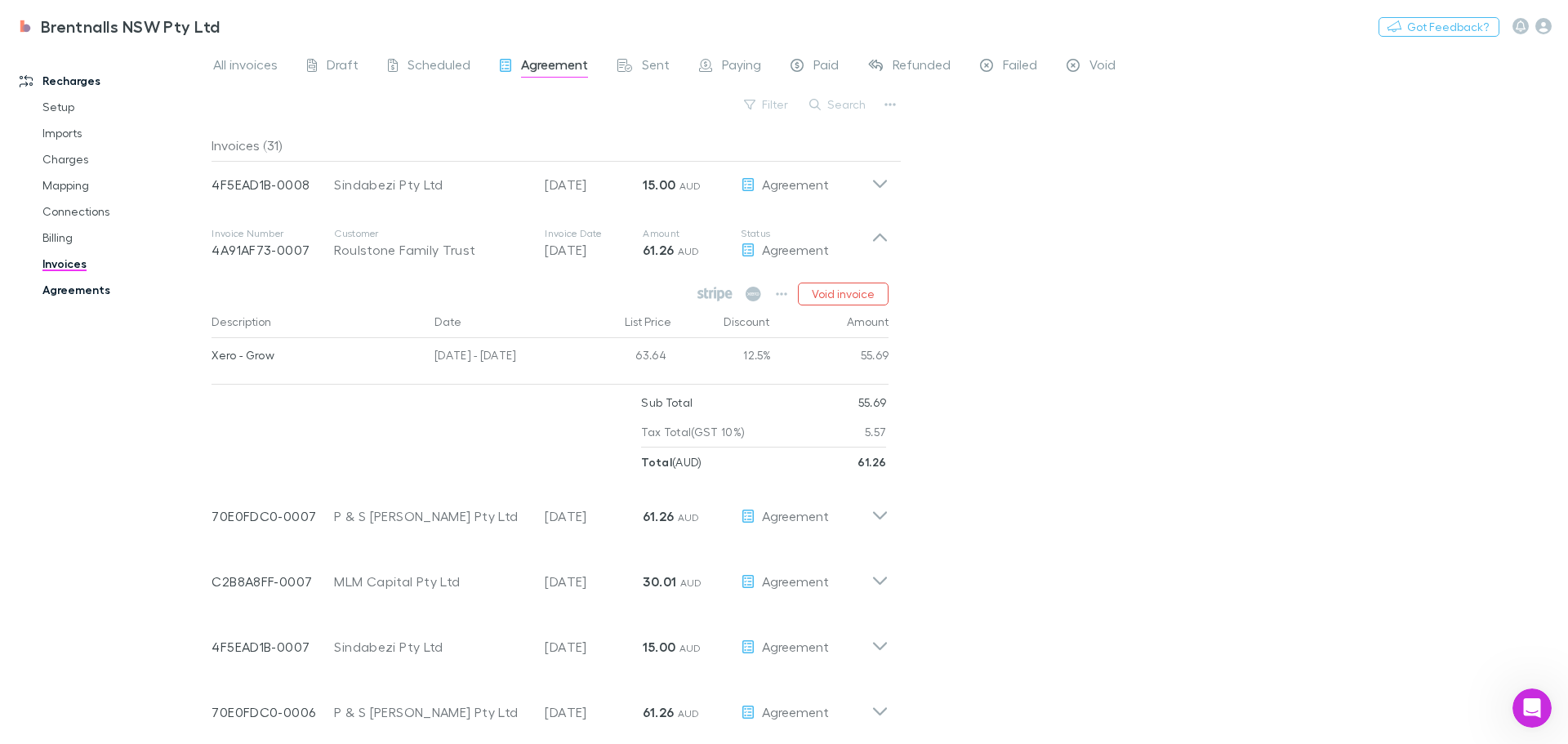
click at [75, 289] on link "Agreements" at bounding box center [123, 290] width 194 height 26
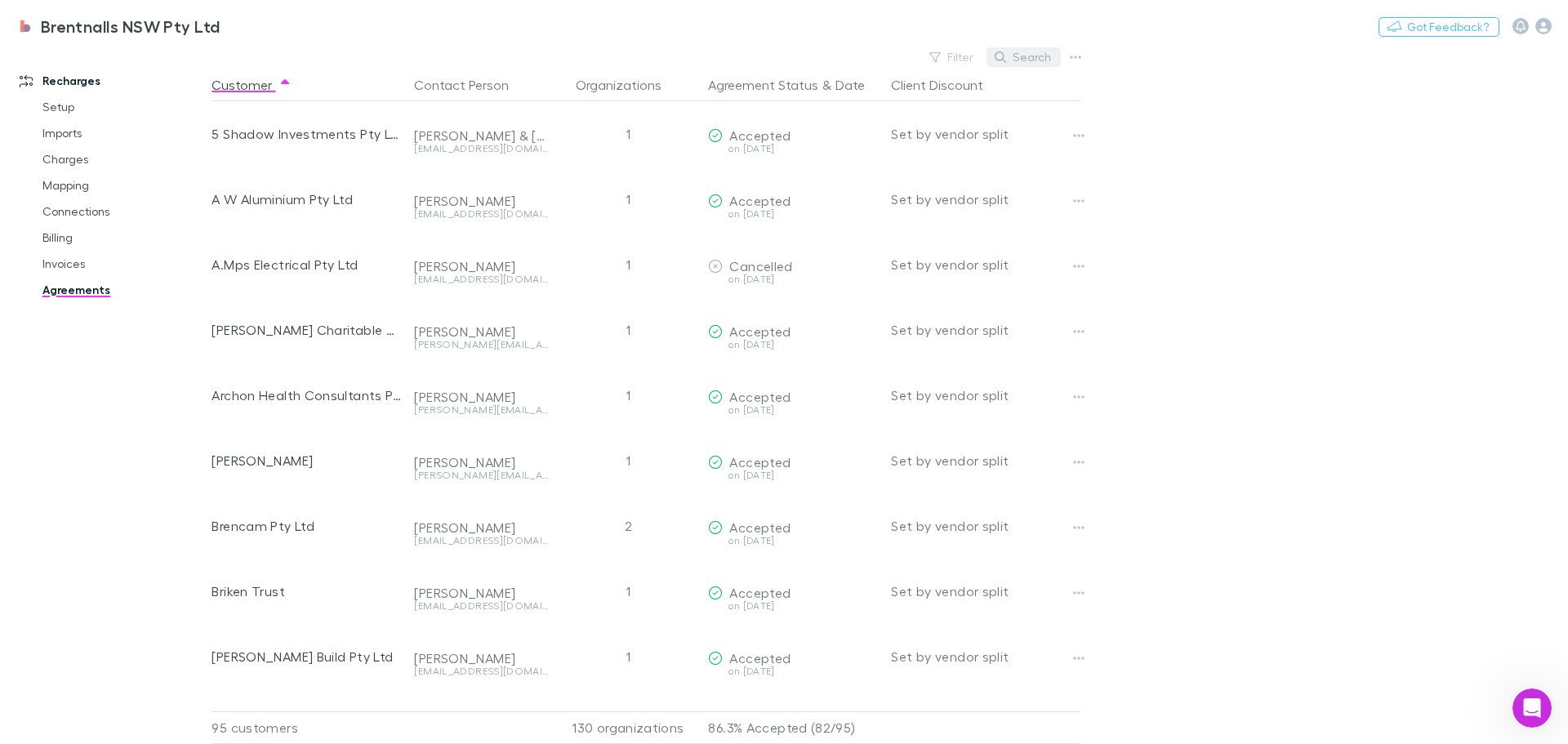
click at [1021, 52] on button "Search" at bounding box center [1024, 58] width 75 height 20
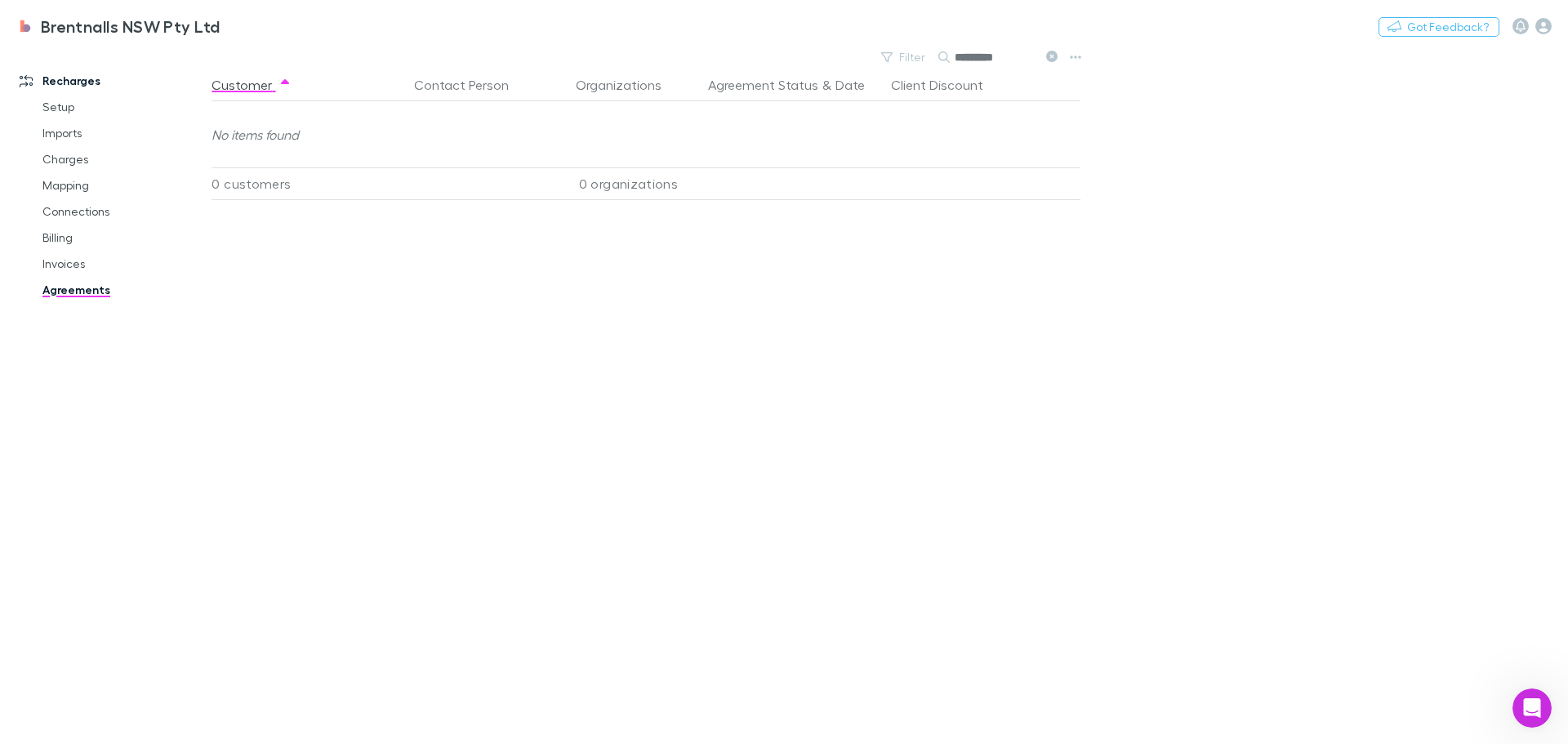
click at [978, 56] on input "*********" at bounding box center [995, 57] width 82 height 22
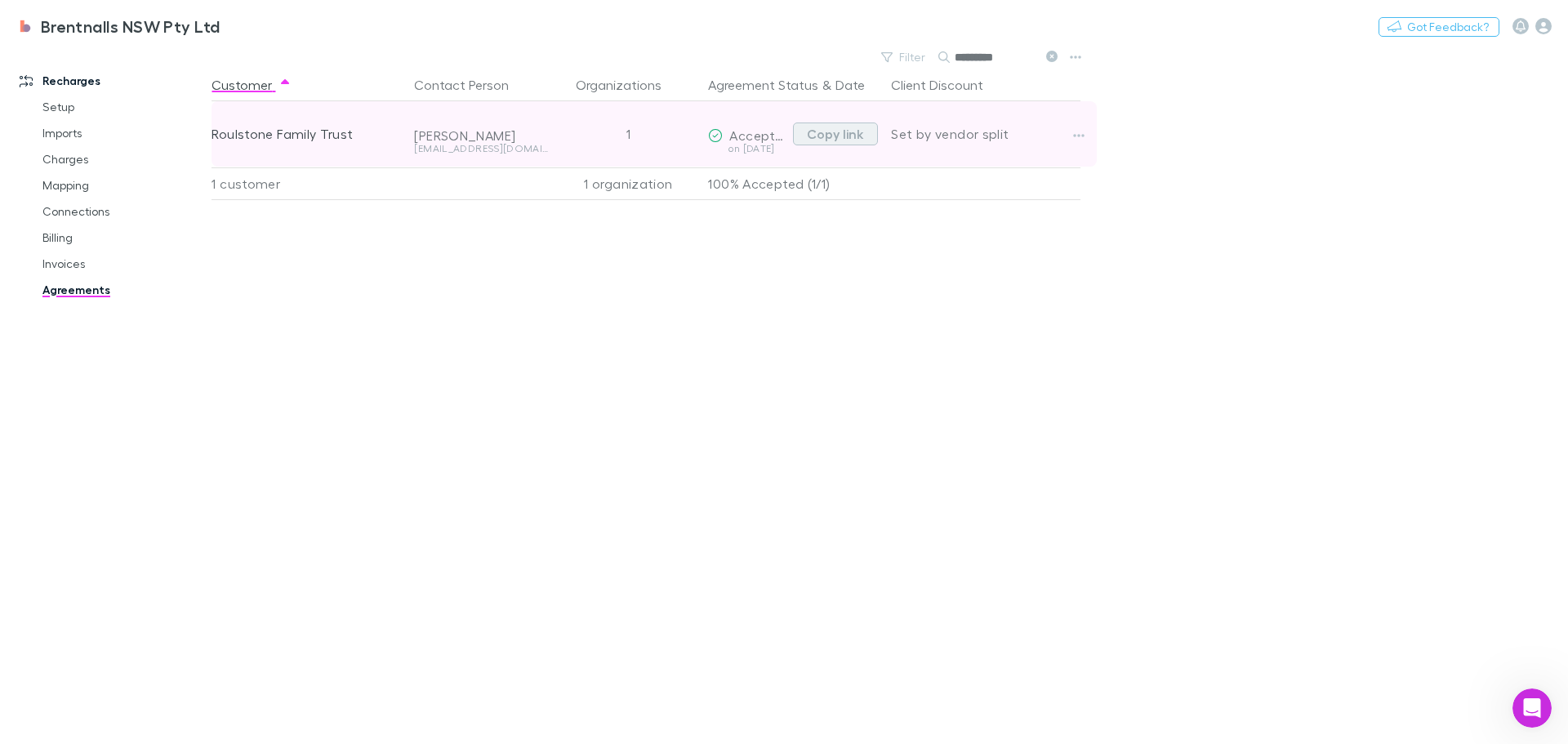
type input "*********"
click at [840, 138] on button "Copy link" at bounding box center [836, 133] width 85 height 22
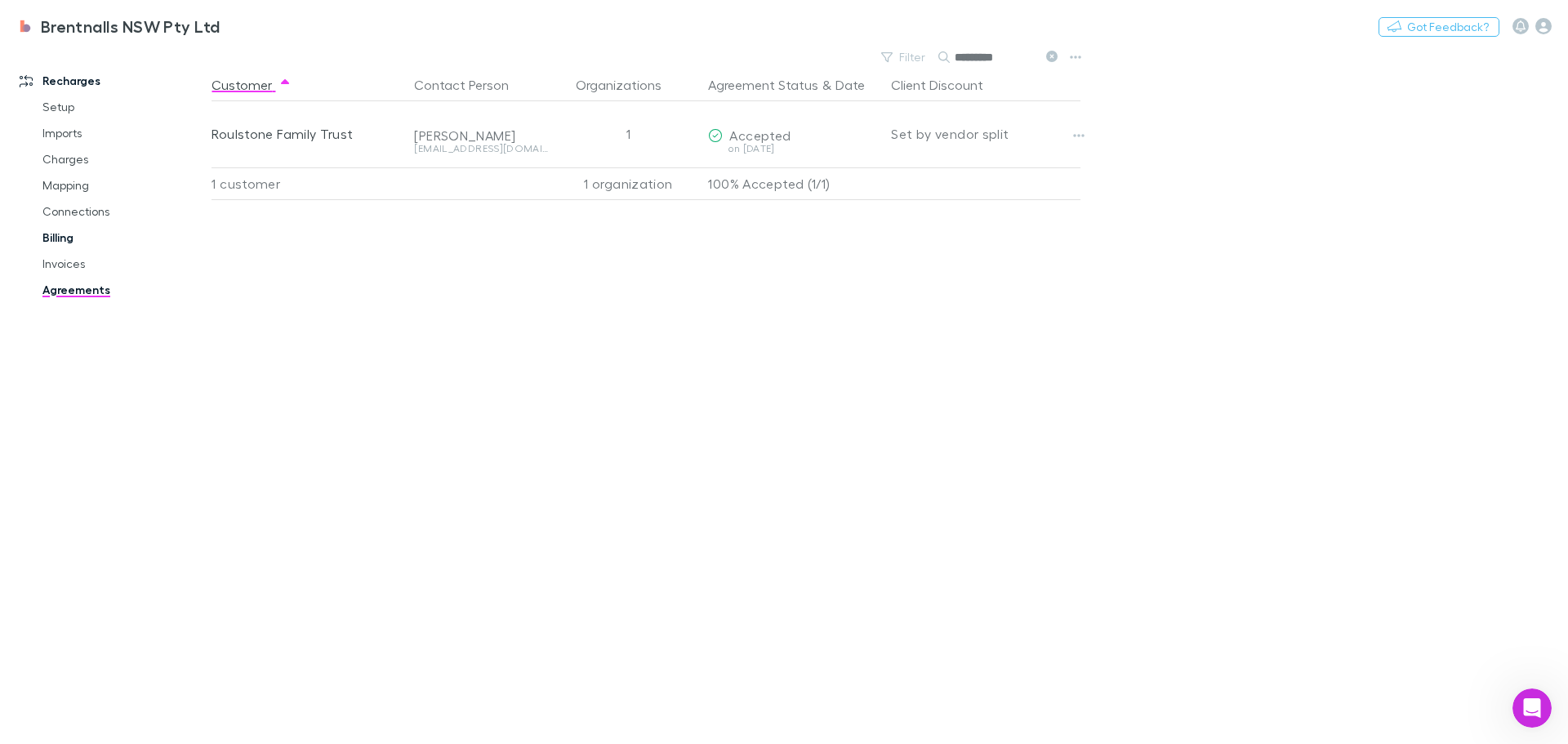
click at [53, 236] on link "Billing" at bounding box center [123, 238] width 194 height 26
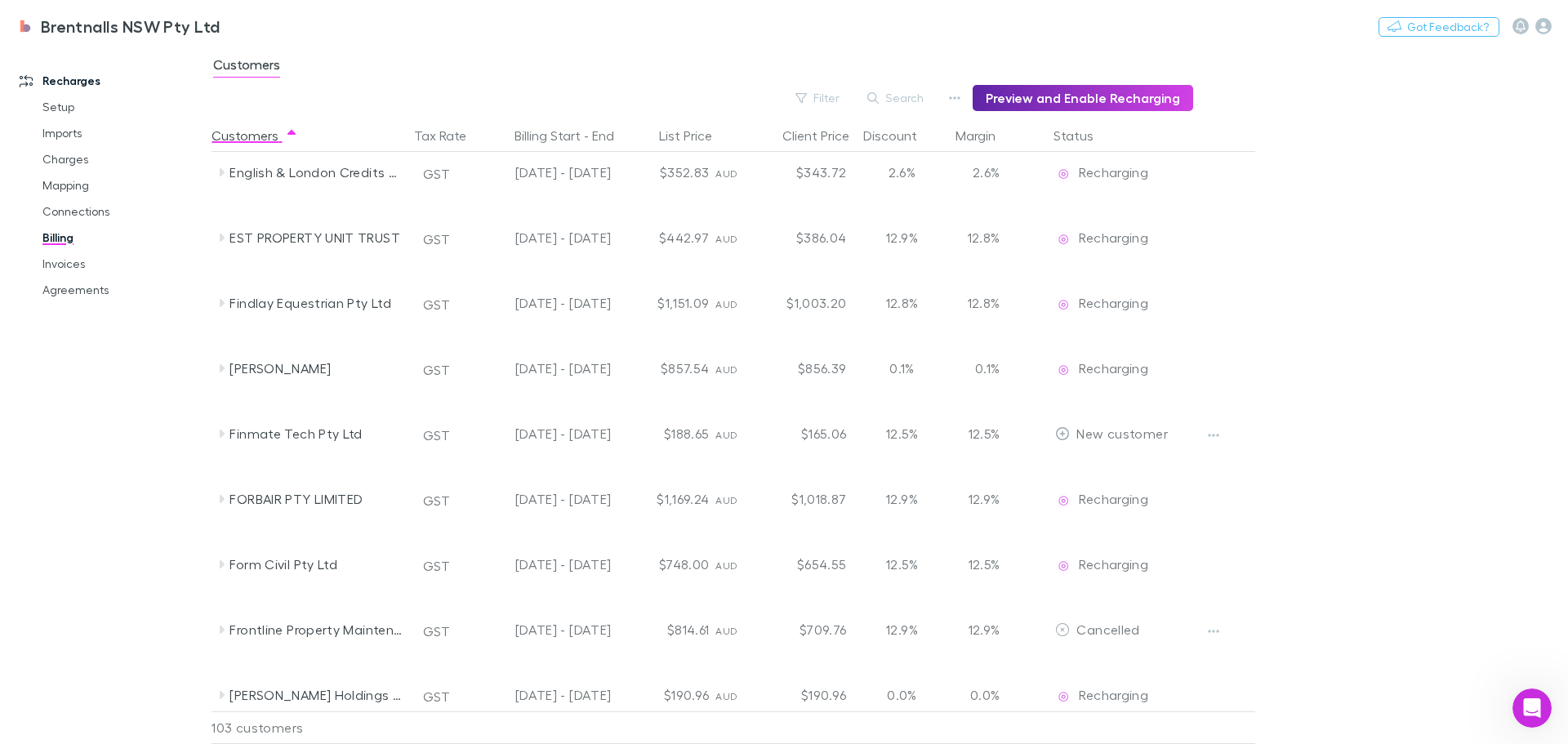
scroll to position [1074, 0]
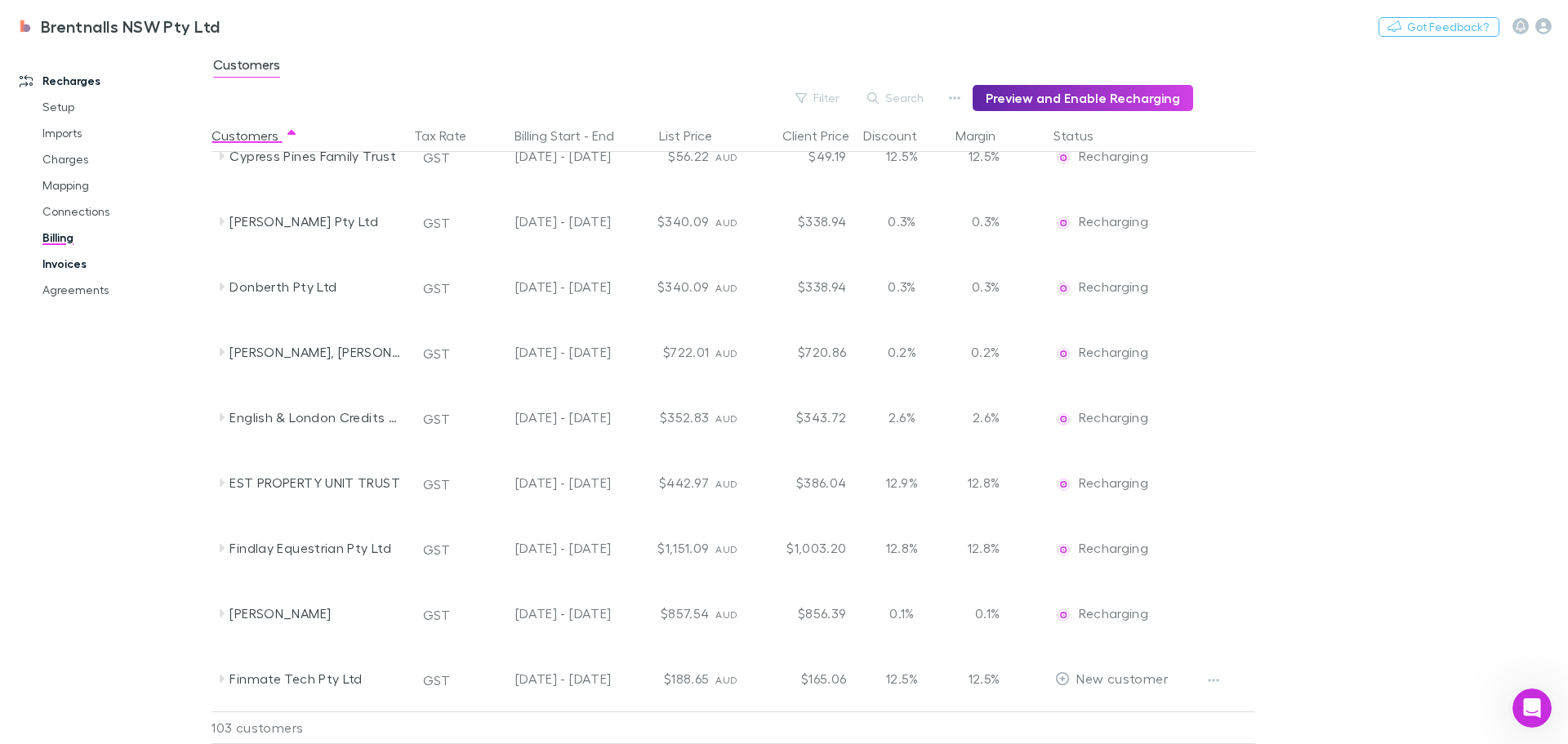
drag, startPoint x: 73, startPoint y: 206, endPoint x: 173, endPoint y: 265, distance: 116.1
click at [73, 205] on link "Connections" at bounding box center [123, 211] width 194 height 26
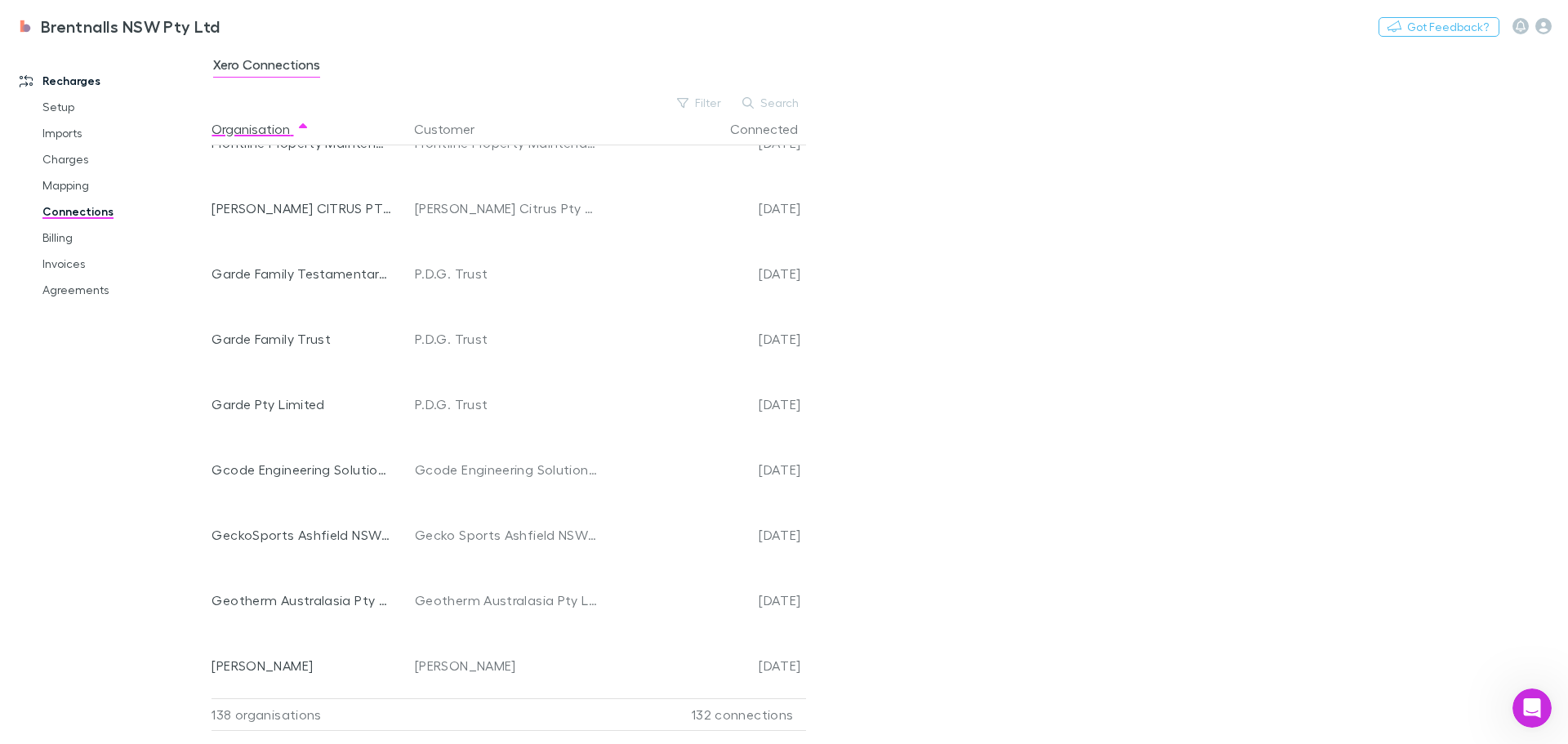
scroll to position [2369, 0]
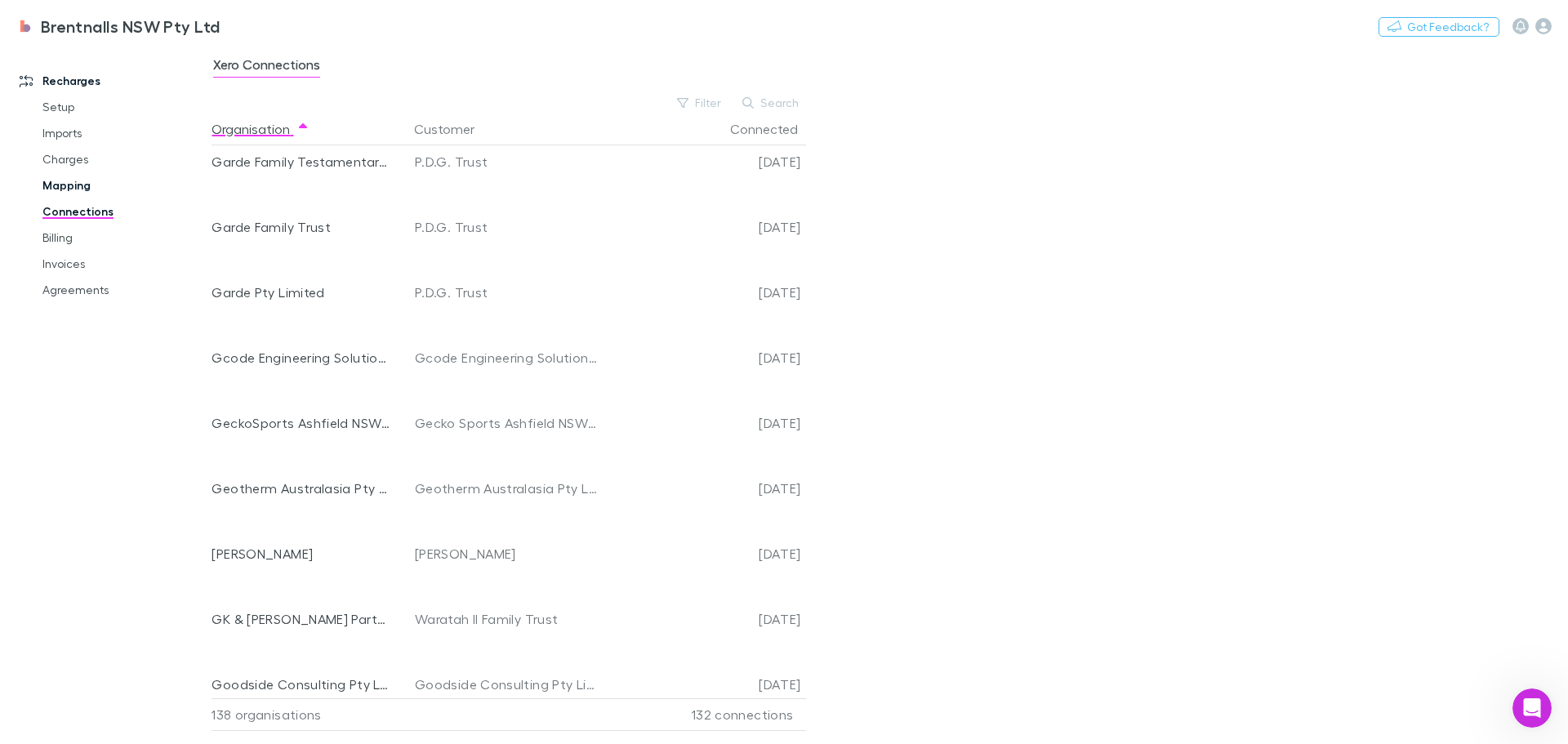
click at [52, 187] on link "Mapping" at bounding box center [123, 185] width 194 height 26
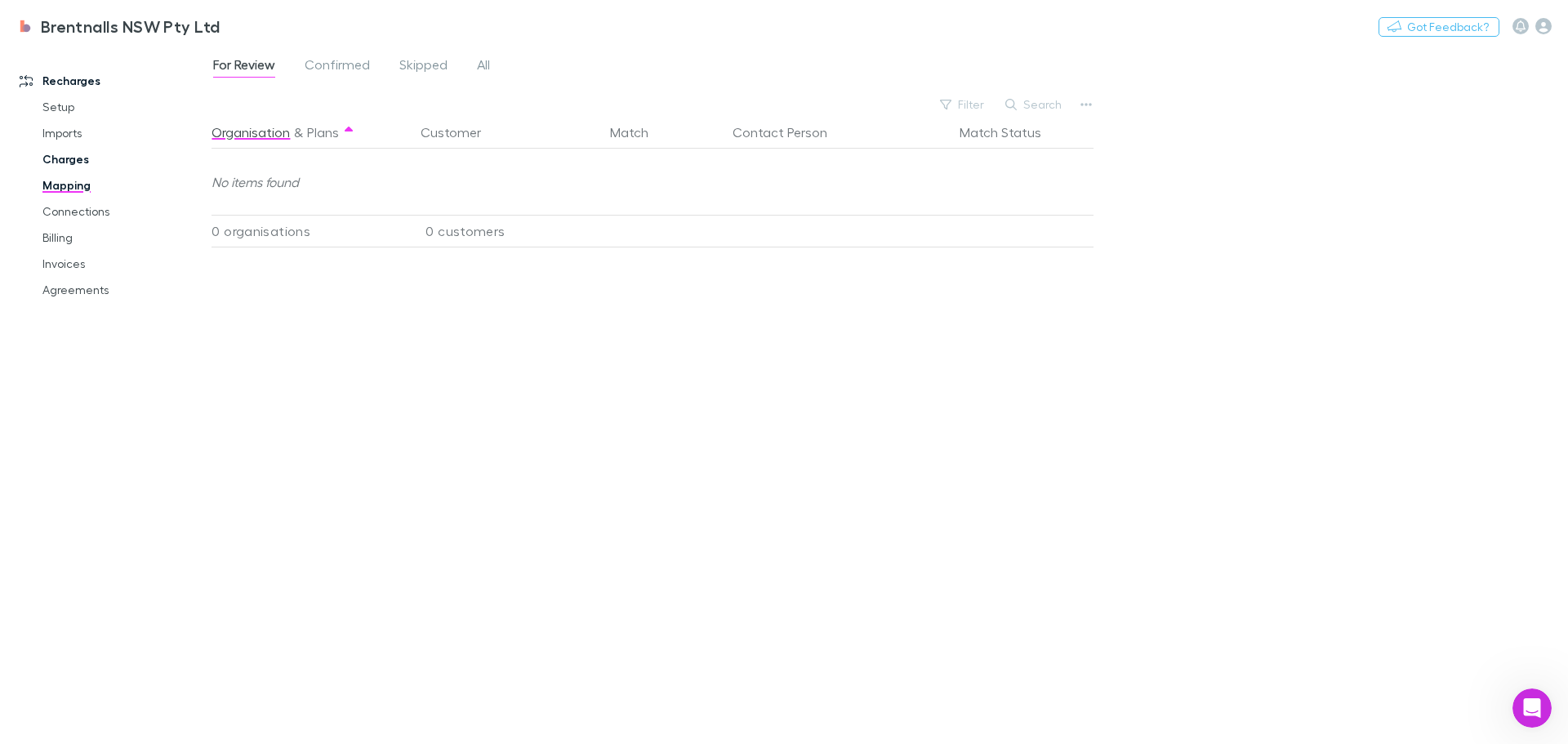
click at [69, 155] on link "Charges" at bounding box center [123, 159] width 194 height 26
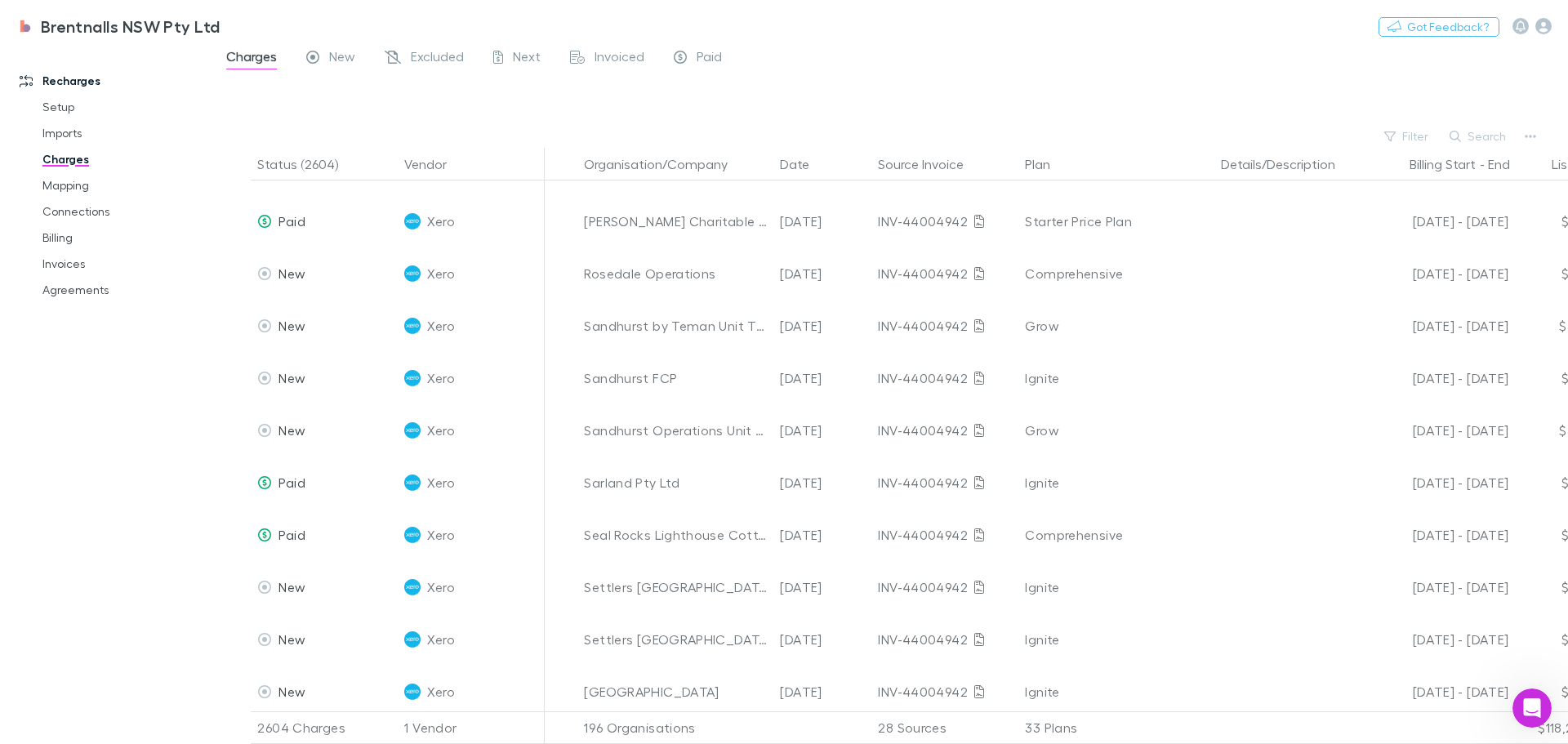
scroll to position [4901, 0]
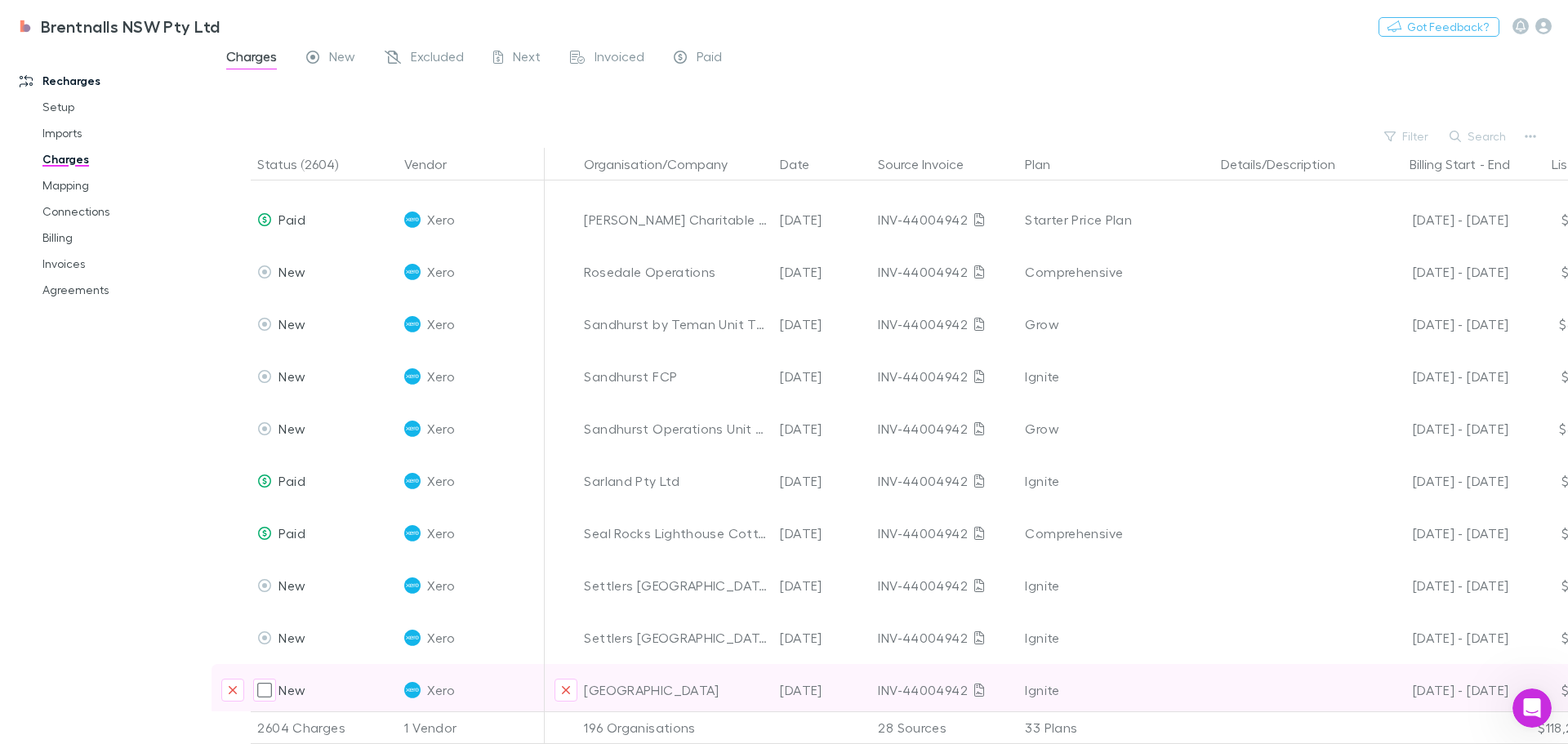
drag, startPoint x: 1101, startPoint y: 688, endPoint x: 1224, endPoint y: 686, distance: 123.0
click at [1224, 686] on div "New Xero Settlers Ridge Estate [DATE] INV-44004942 Ignite [DATE] - [DATE] $31.8…" at bounding box center [1010, 690] width 1598 height 52
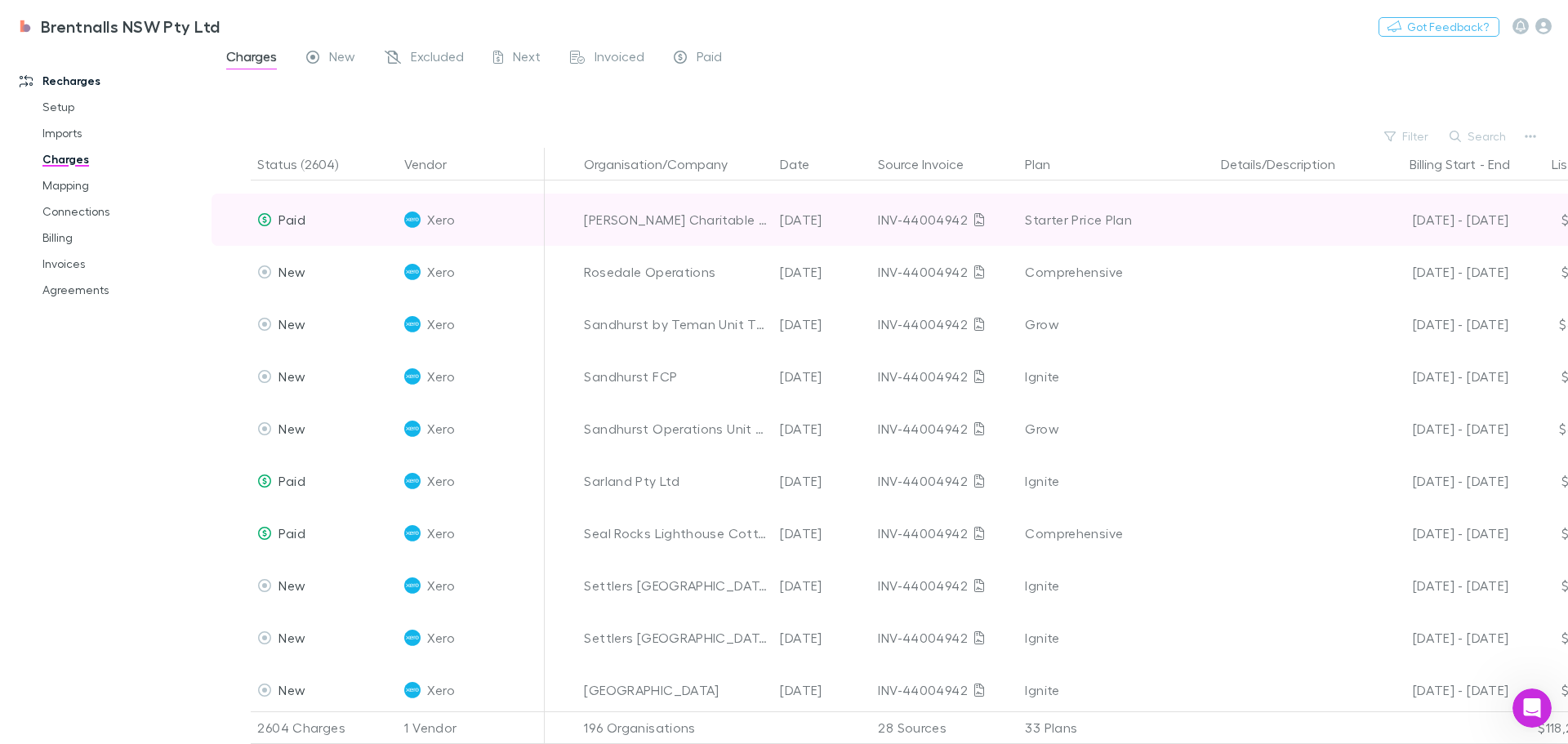
drag, startPoint x: 1426, startPoint y: 191, endPoint x: 1505, endPoint y: 193, distance: 79.0
click at [1501, 193] on div "[DATE] - [DATE]" at bounding box center [1438, 220] width 140 height 52
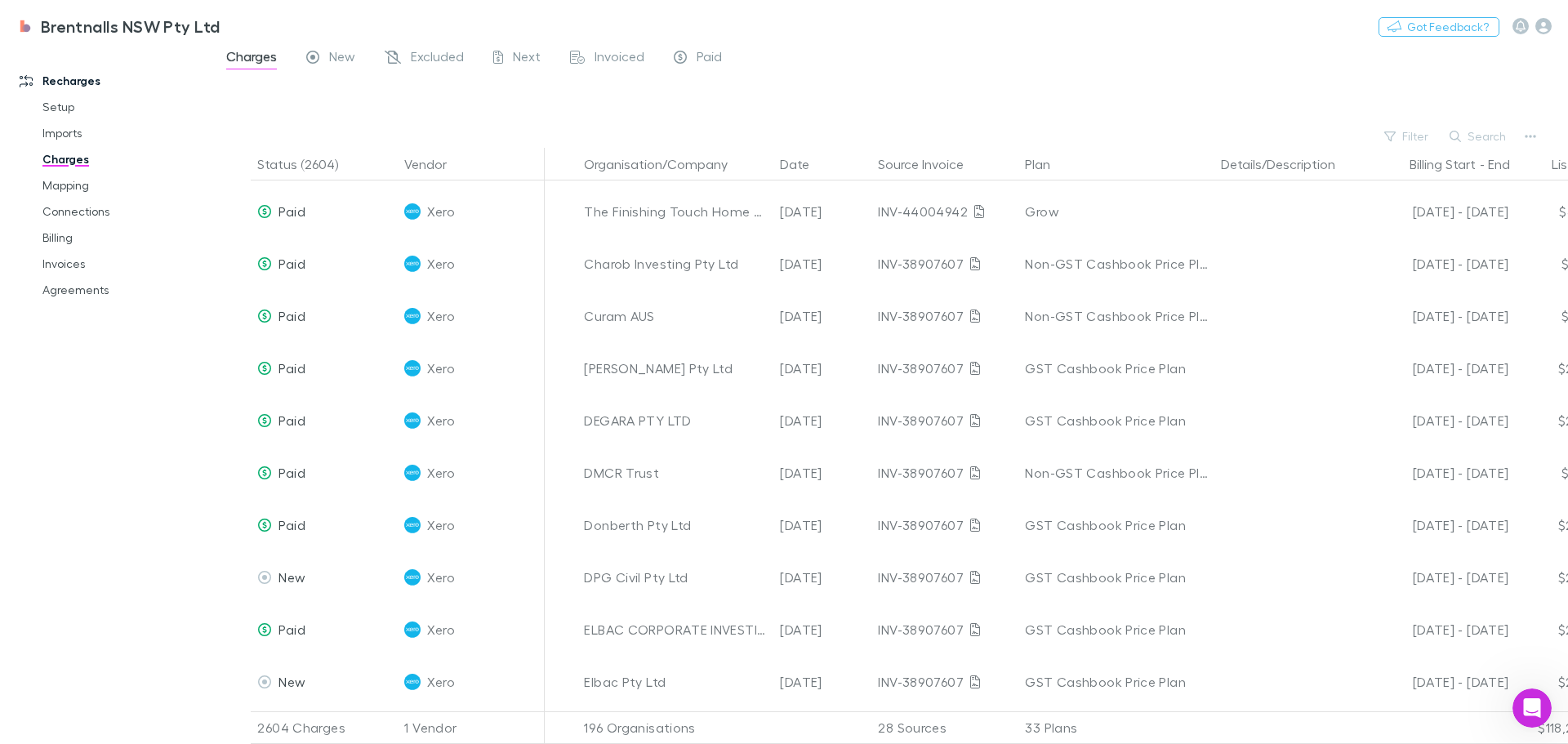
scroll to position [6699, 0]
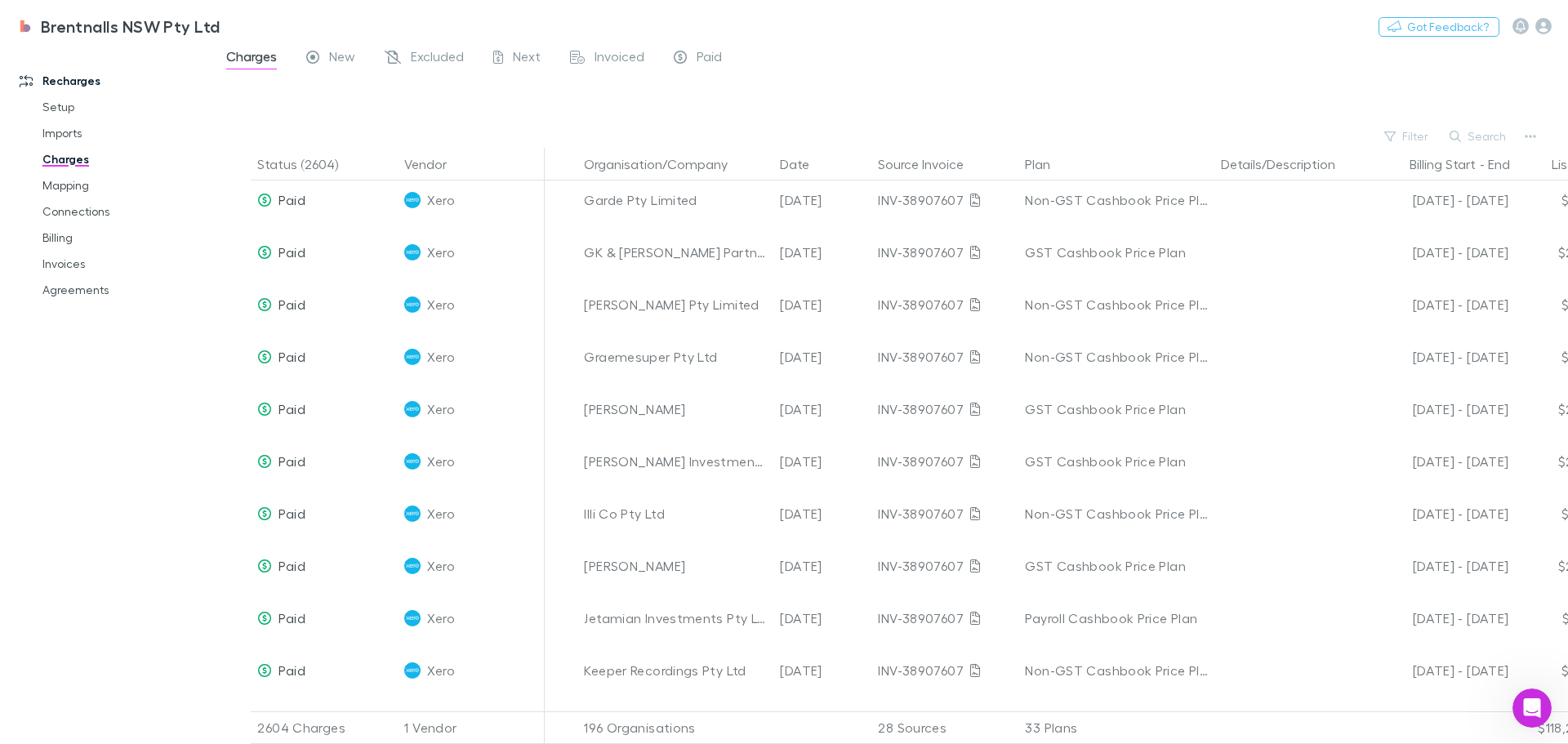
click at [1162, 723] on div "33 Plans" at bounding box center [1116, 728] width 196 height 32
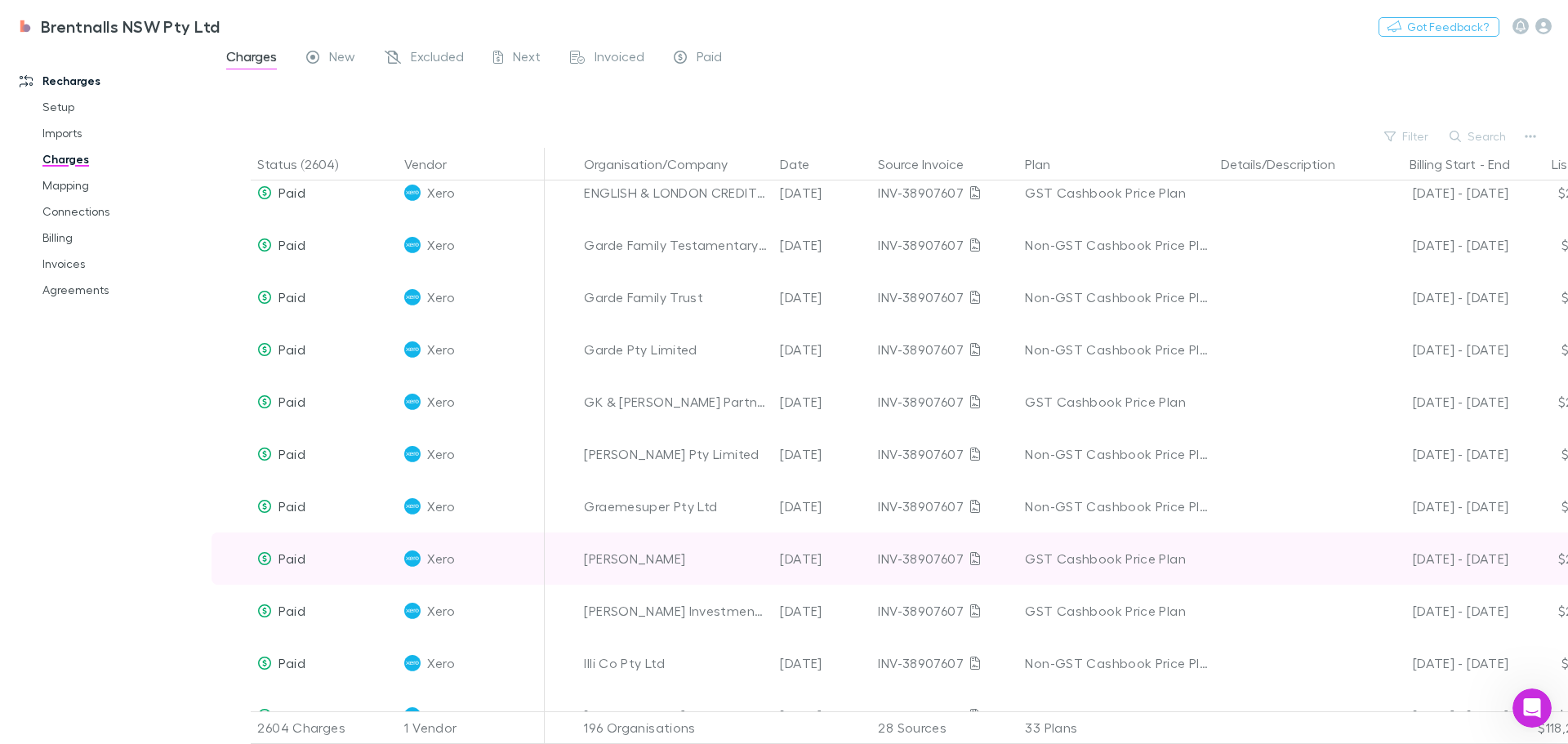
scroll to position [6535, 0]
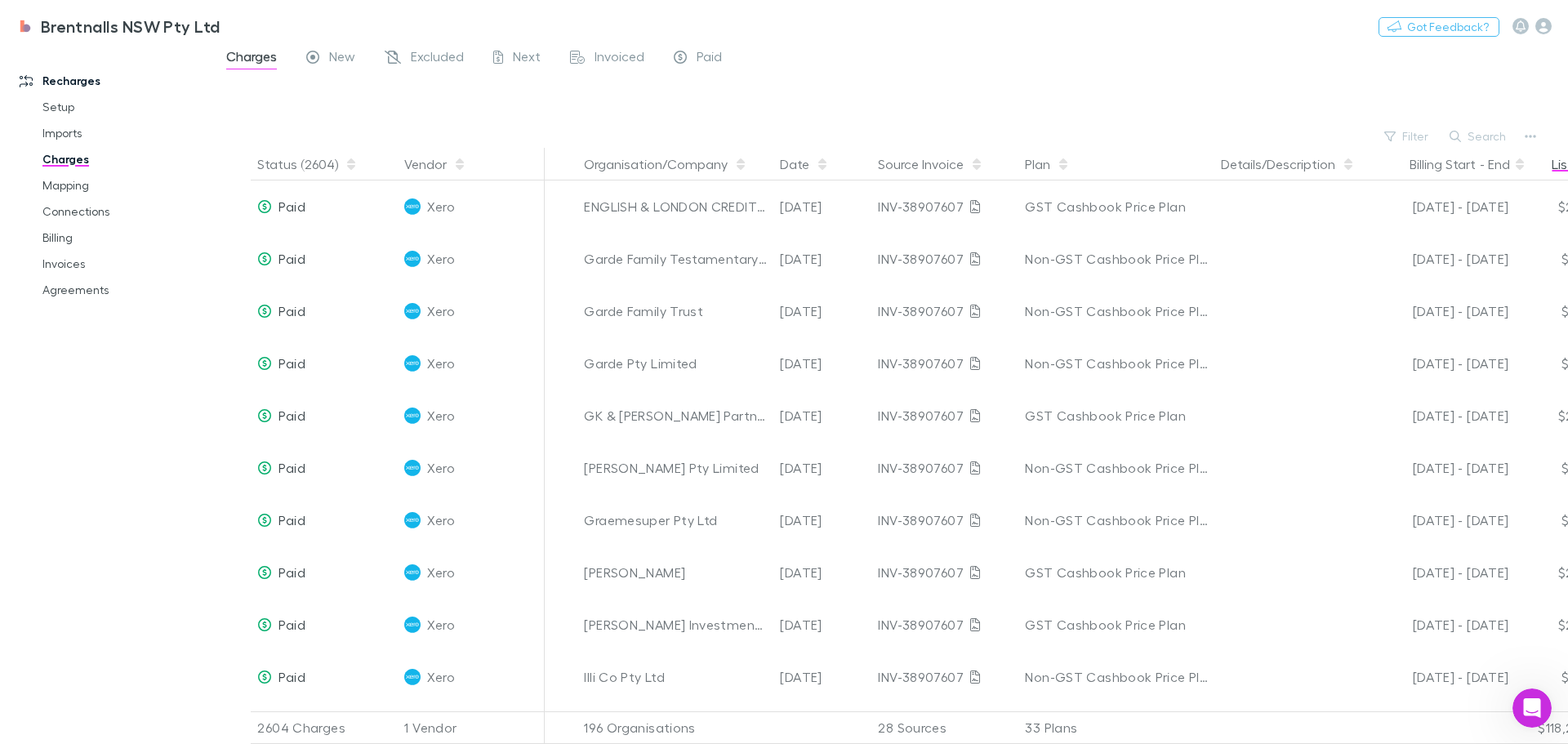
click at [1564, 165] on button "List Price" at bounding box center [1588, 164] width 73 height 32
click at [1561, 166] on button "List Price" at bounding box center [1588, 164] width 73 height 32
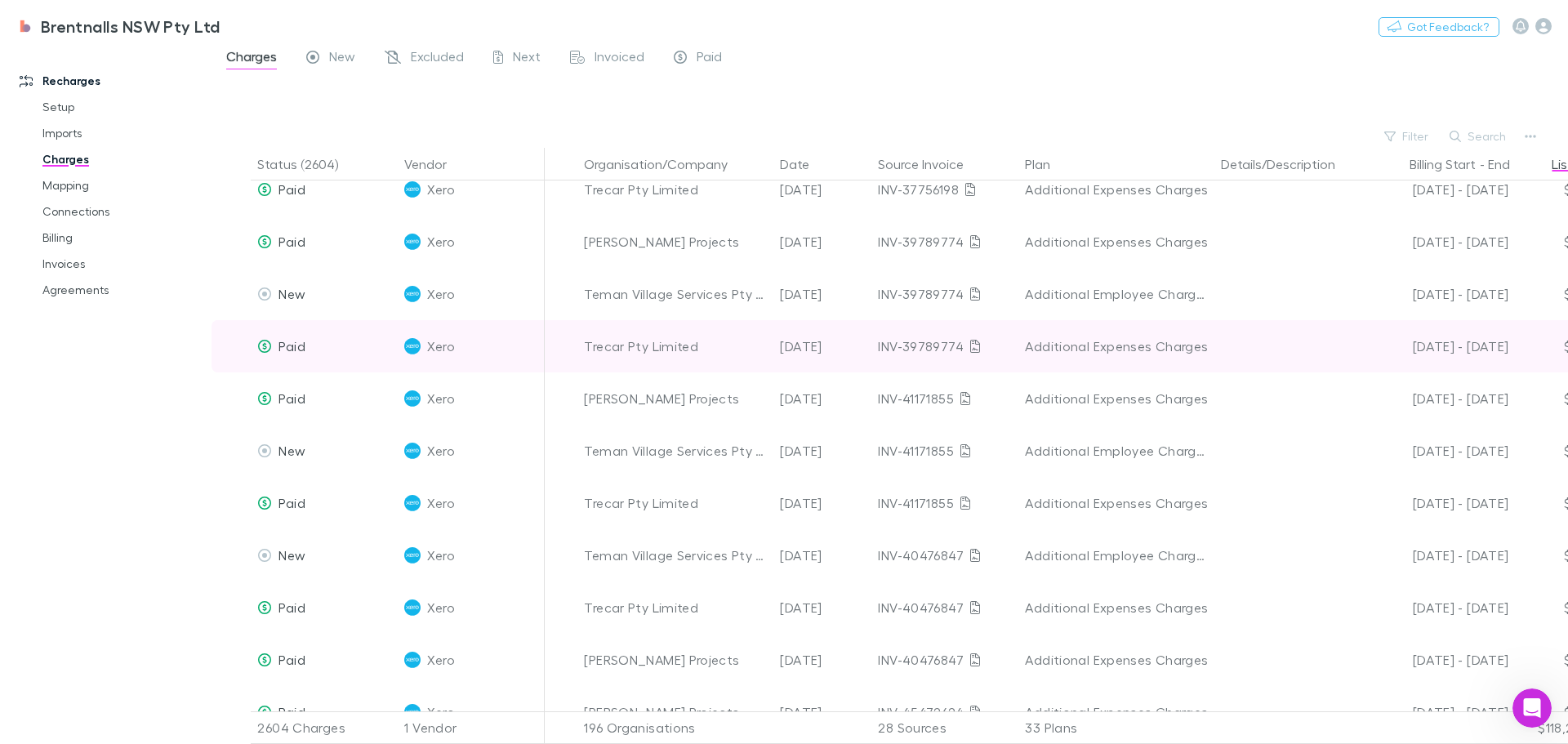
scroll to position [0, 0]
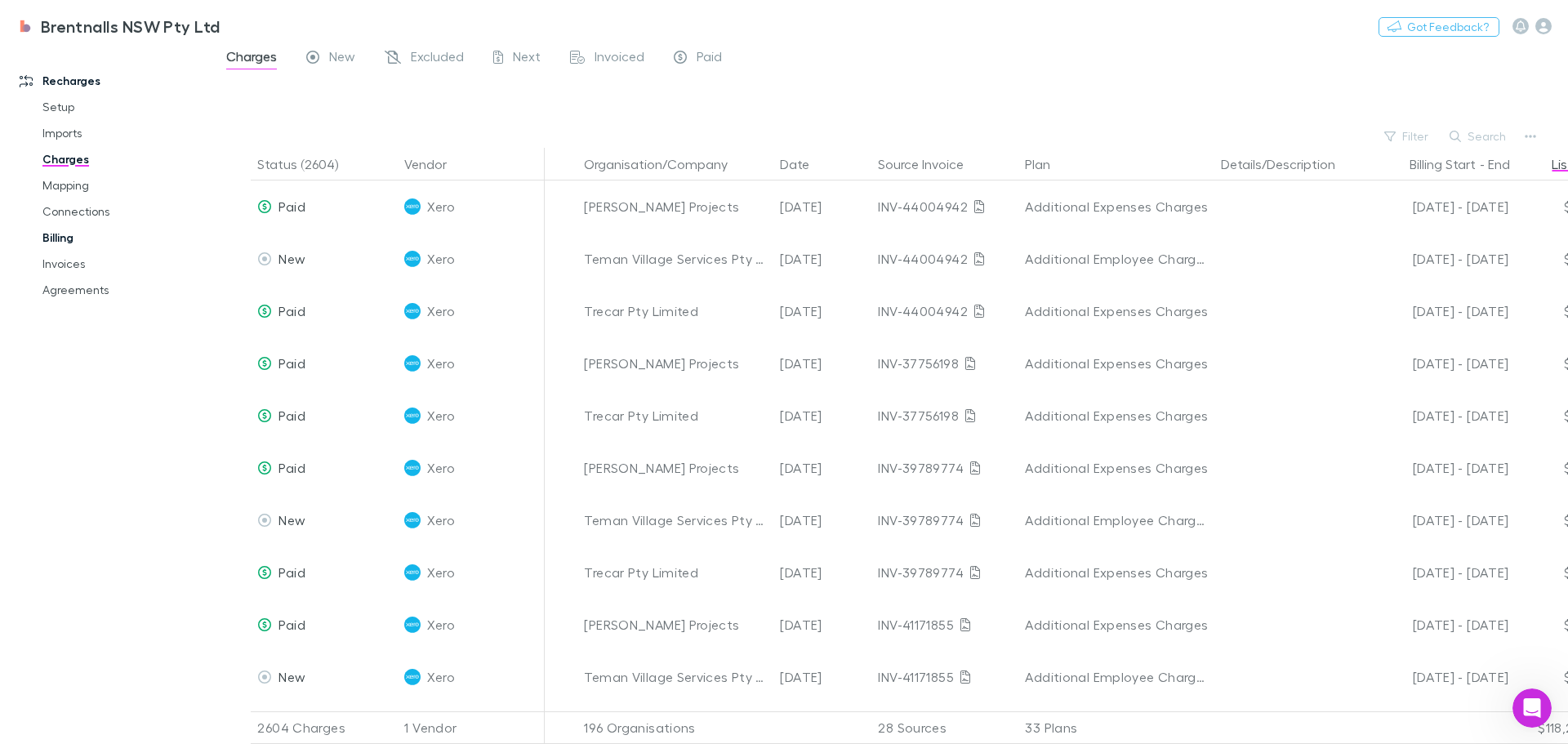
click at [61, 229] on link "Billing" at bounding box center [123, 238] width 194 height 26
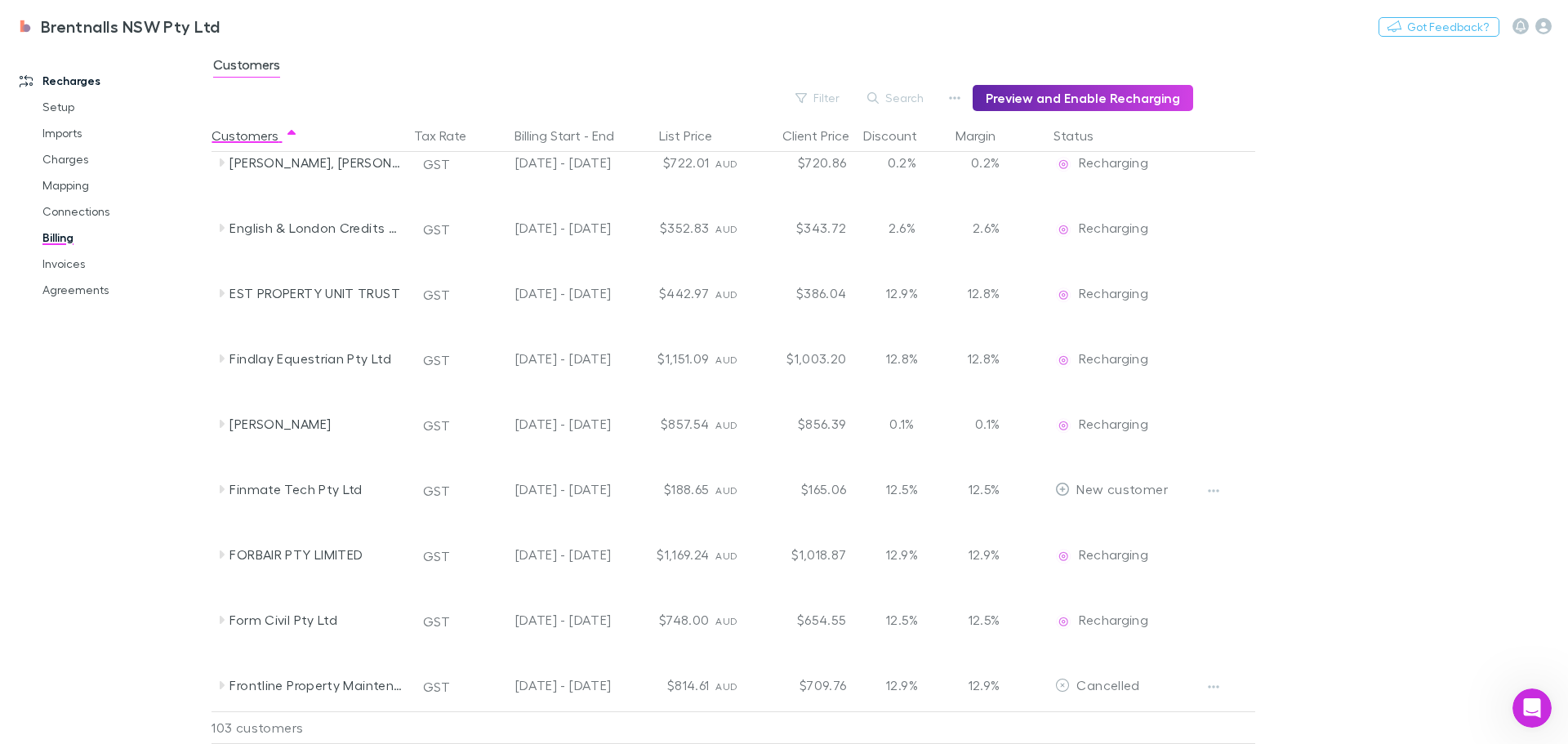
scroll to position [1307, 0]
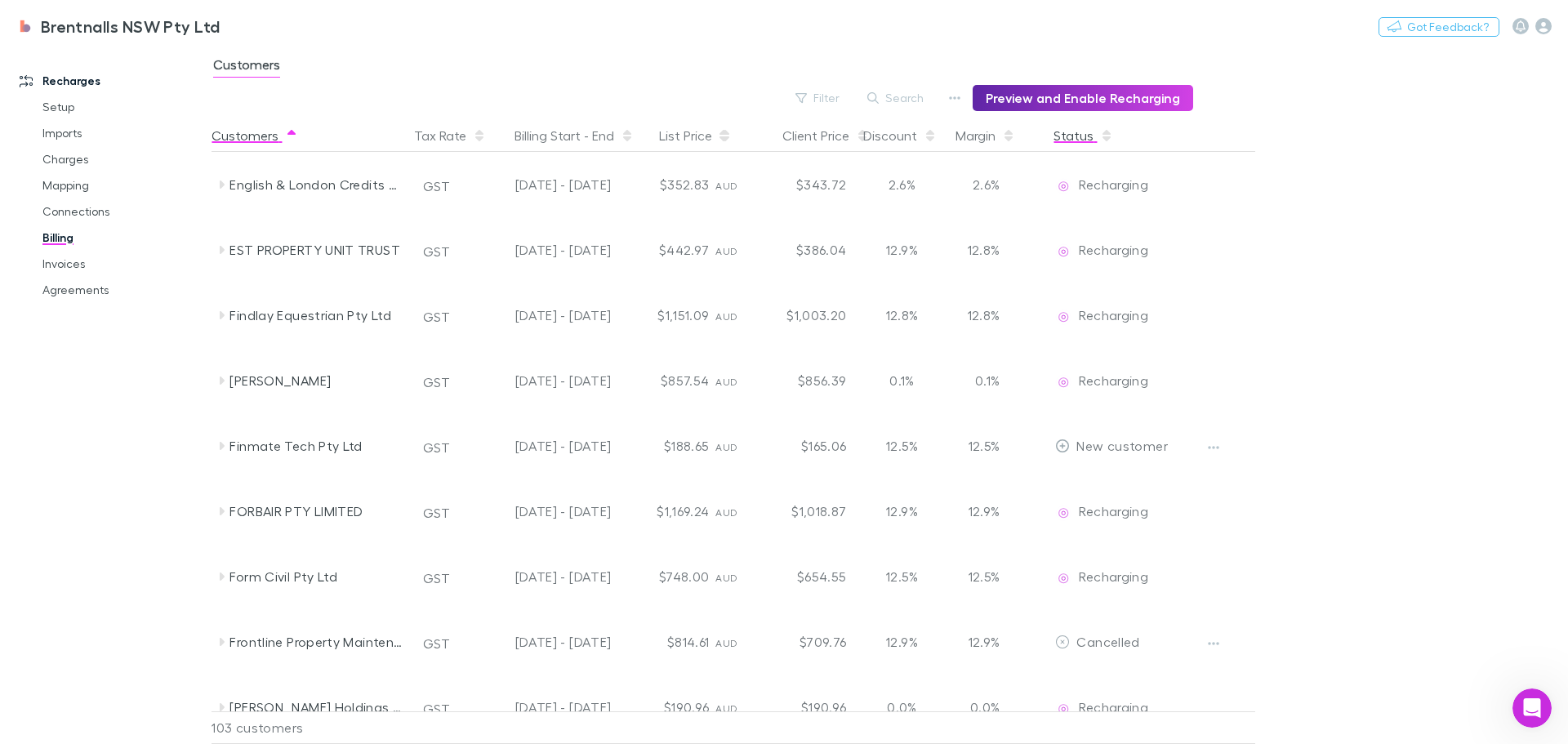
click at [1073, 140] on button "Status" at bounding box center [1083, 136] width 59 height 32
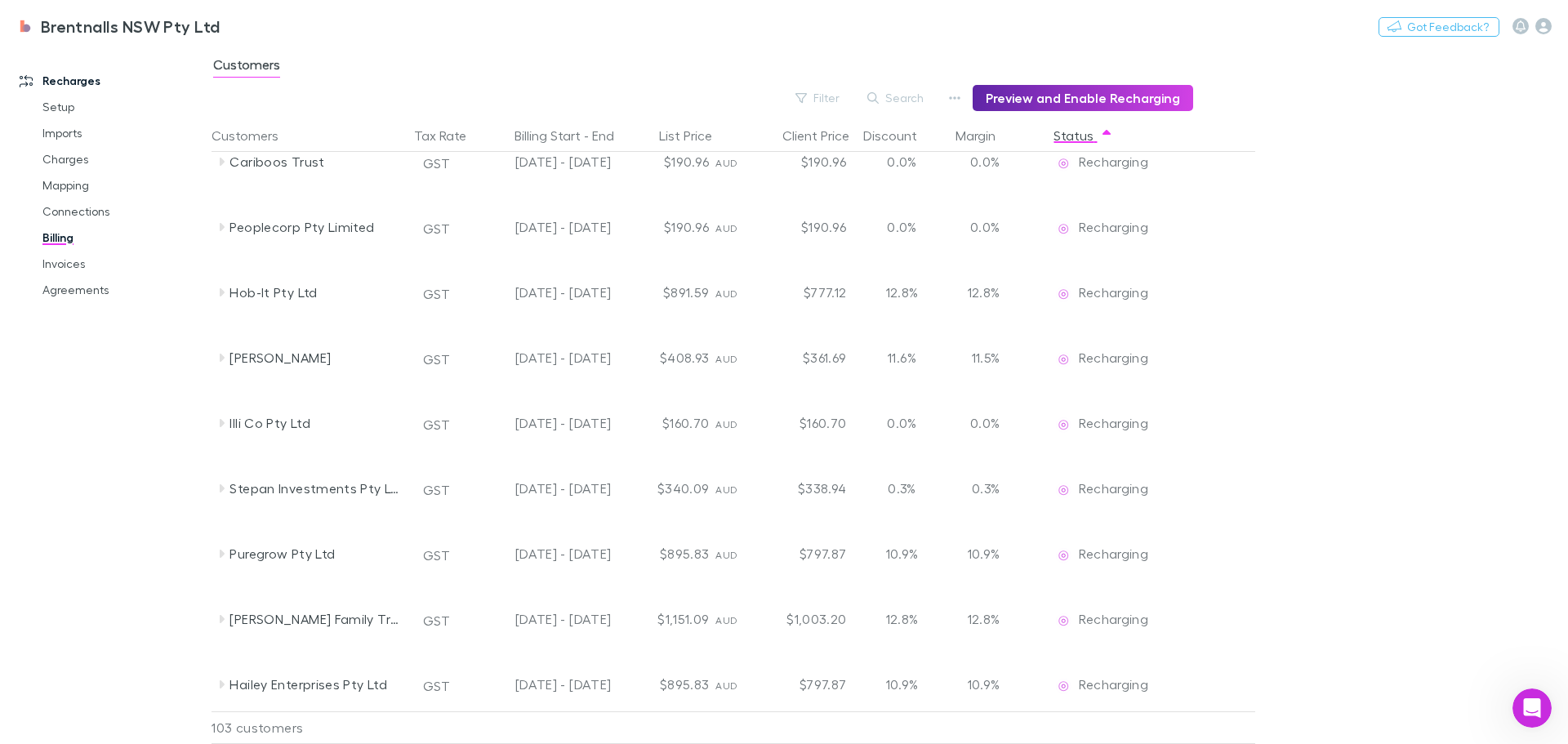
scroll to position [3557, 0]
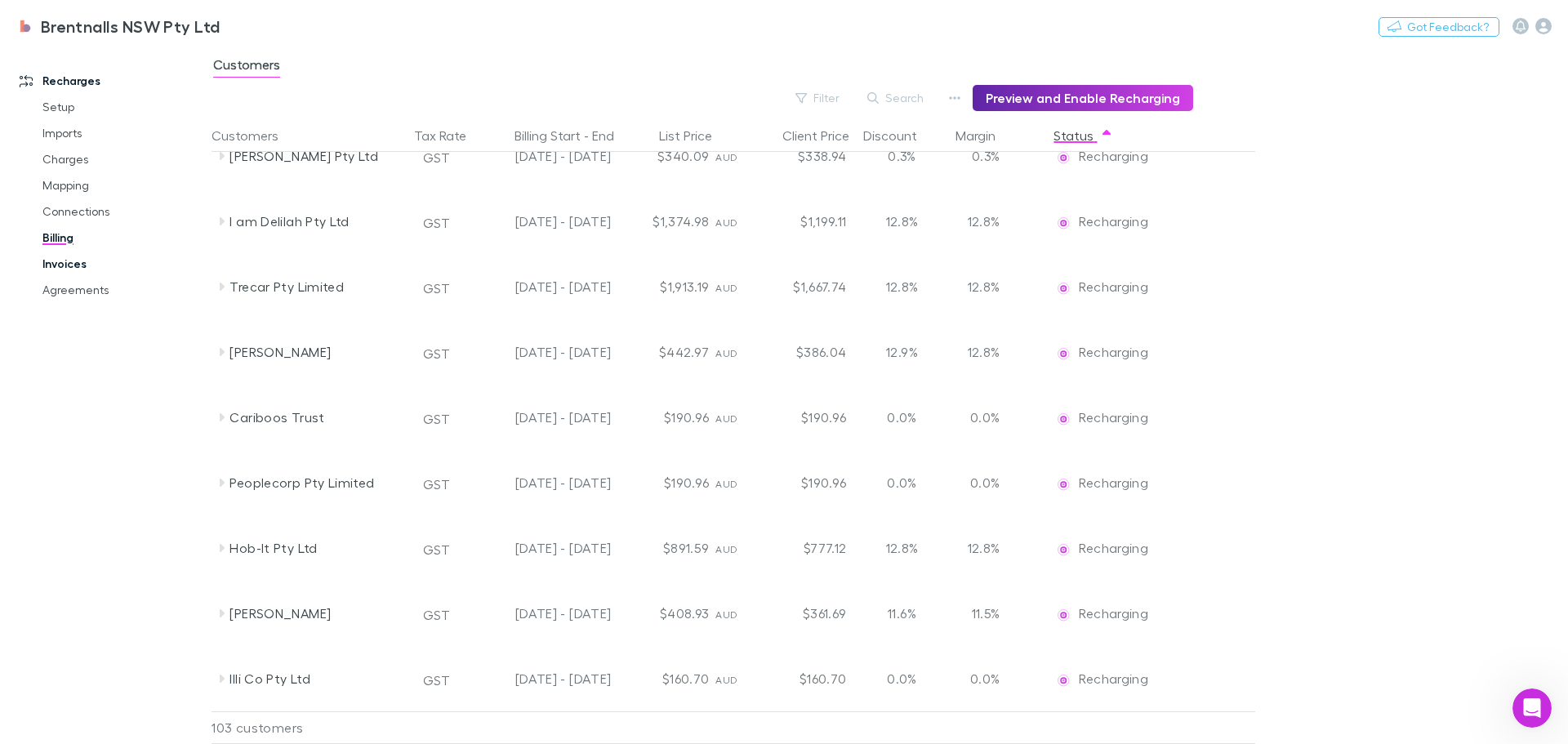
click at [56, 261] on link "Invoices" at bounding box center [123, 264] width 194 height 26
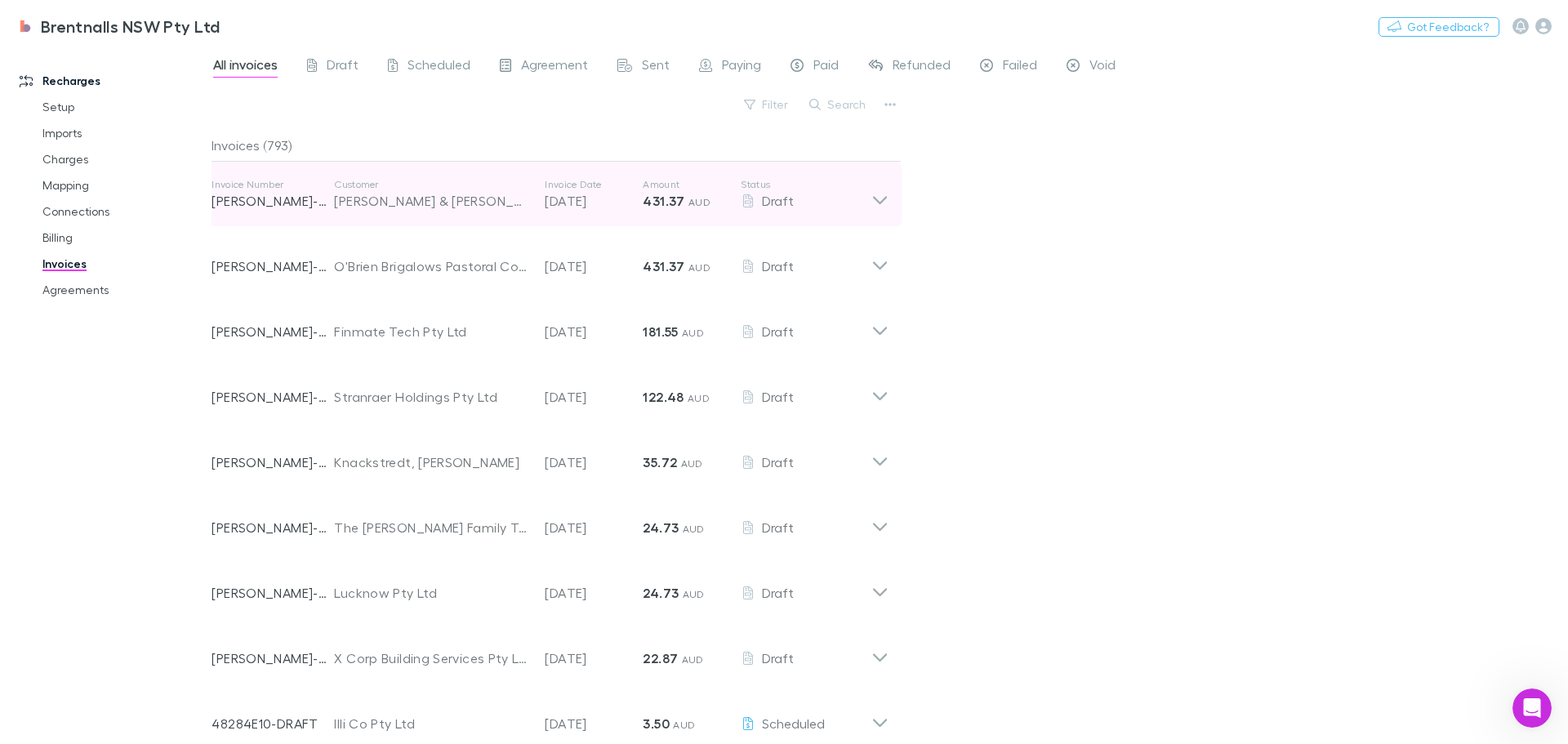
click at [899, 185] on div "Invoice Number [PERSON_NAME]-0200 Customer [PERSON_NAME] & Co ([PERSON_NAME] & …" at bounding box center [551, 194] width 703 height 66
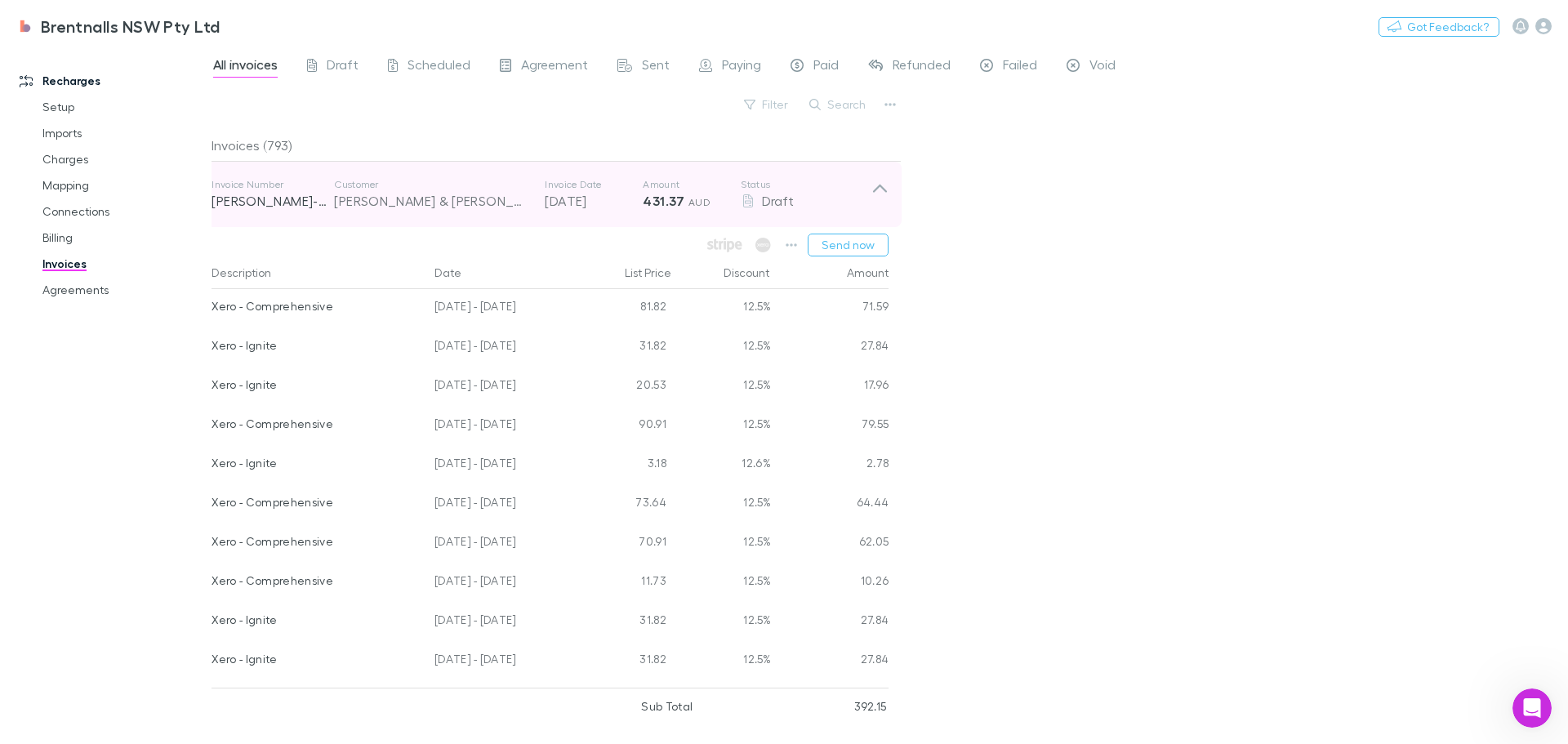
click at [881, 193] on icon at bounding box center [880, 194] width 17 height 32
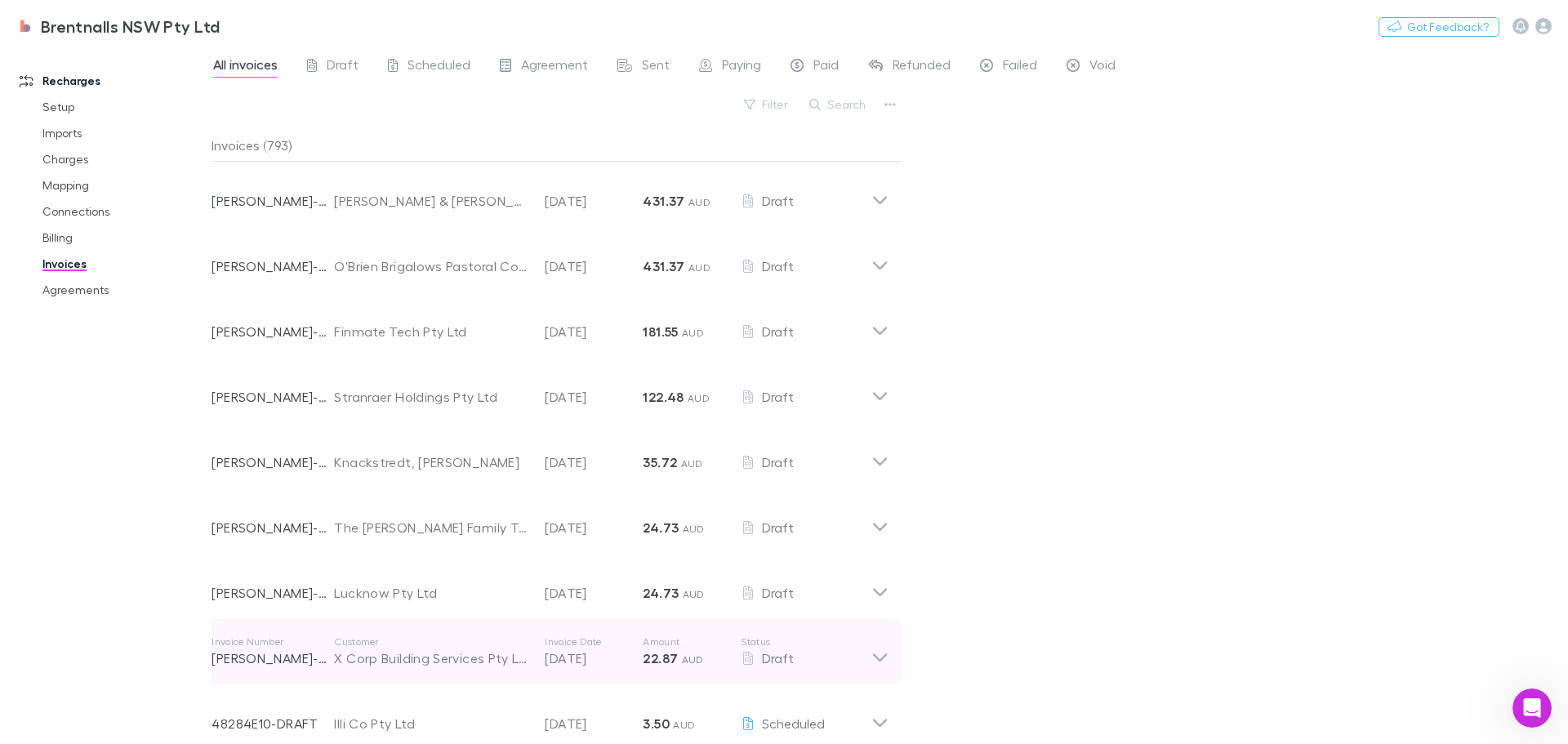
click at [883, 658] on icon at bounding box center [880, 651] width 17 height 32
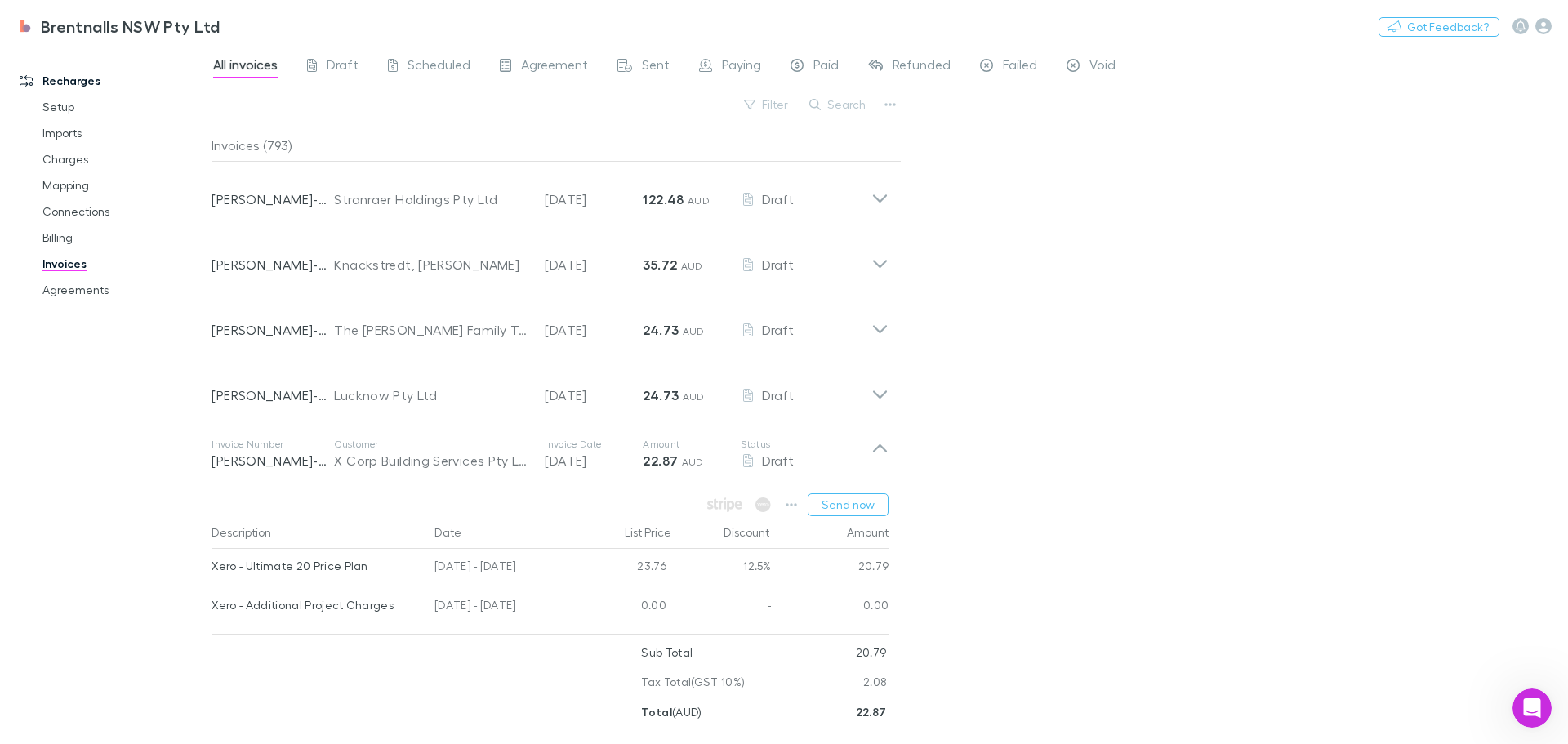
scroll to position [245, 0]
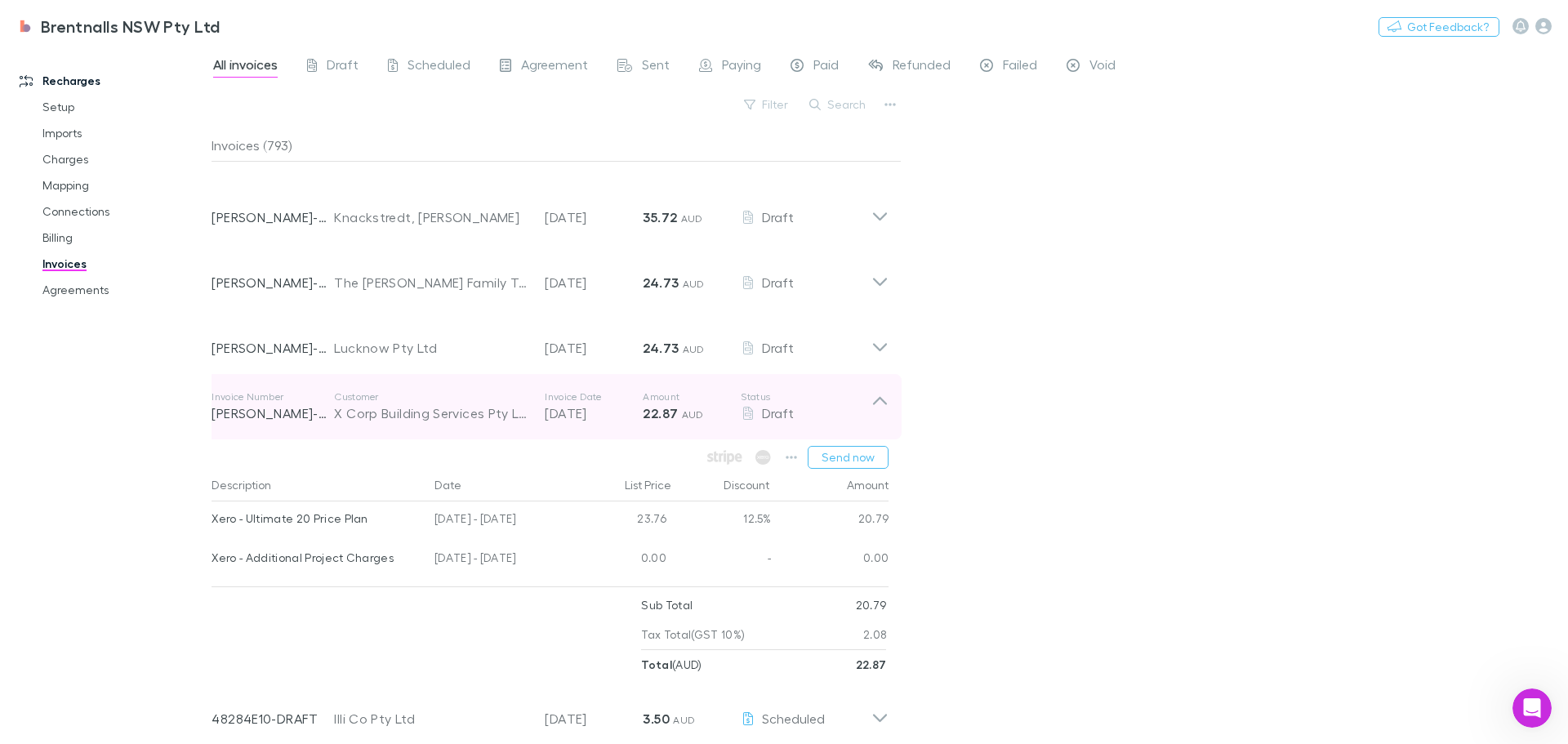
click at [882, 401] on icon at bounding box center [880, 407] width 17 height 32
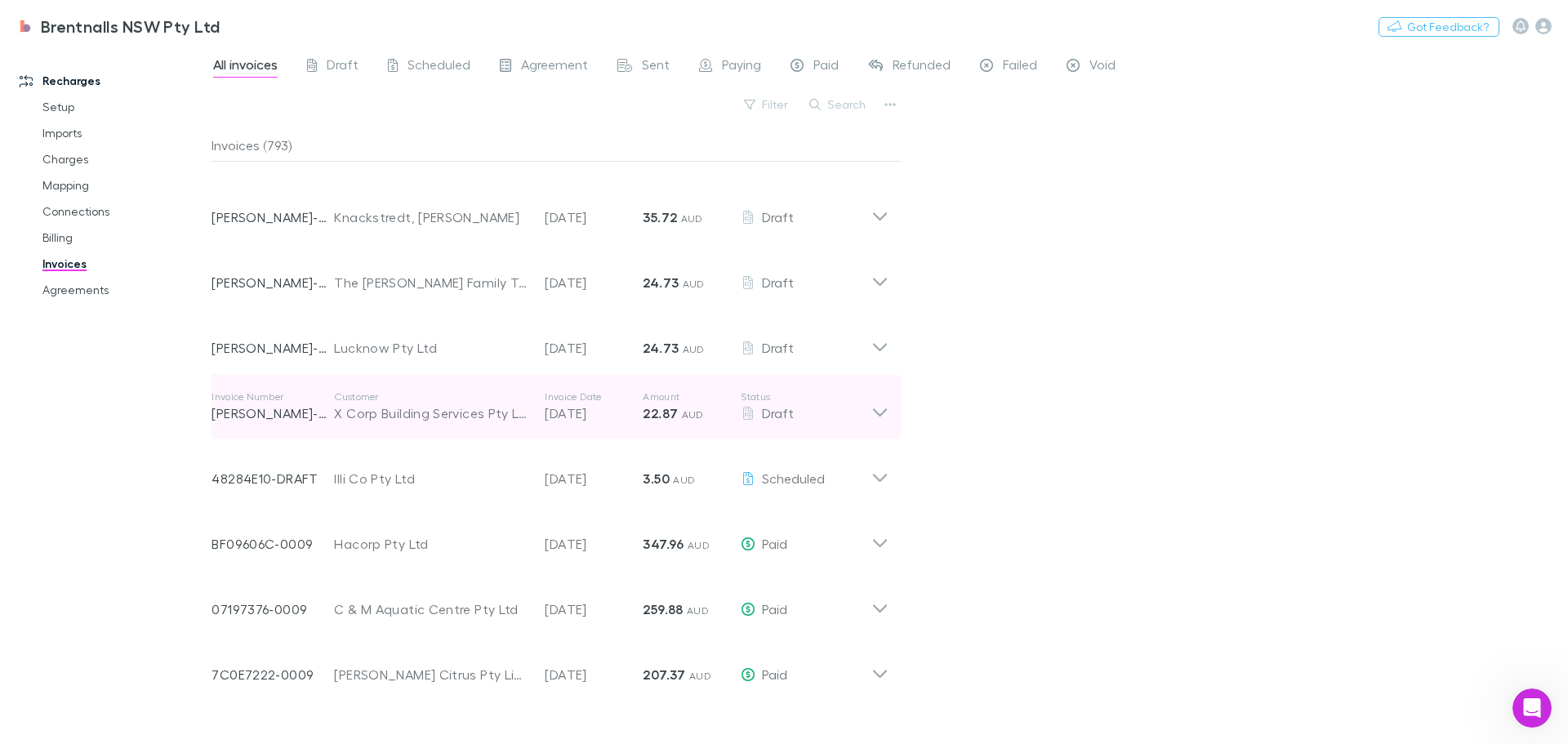
click at [883, 402] on icon at bounding box center [880, 407] width 17 height 32
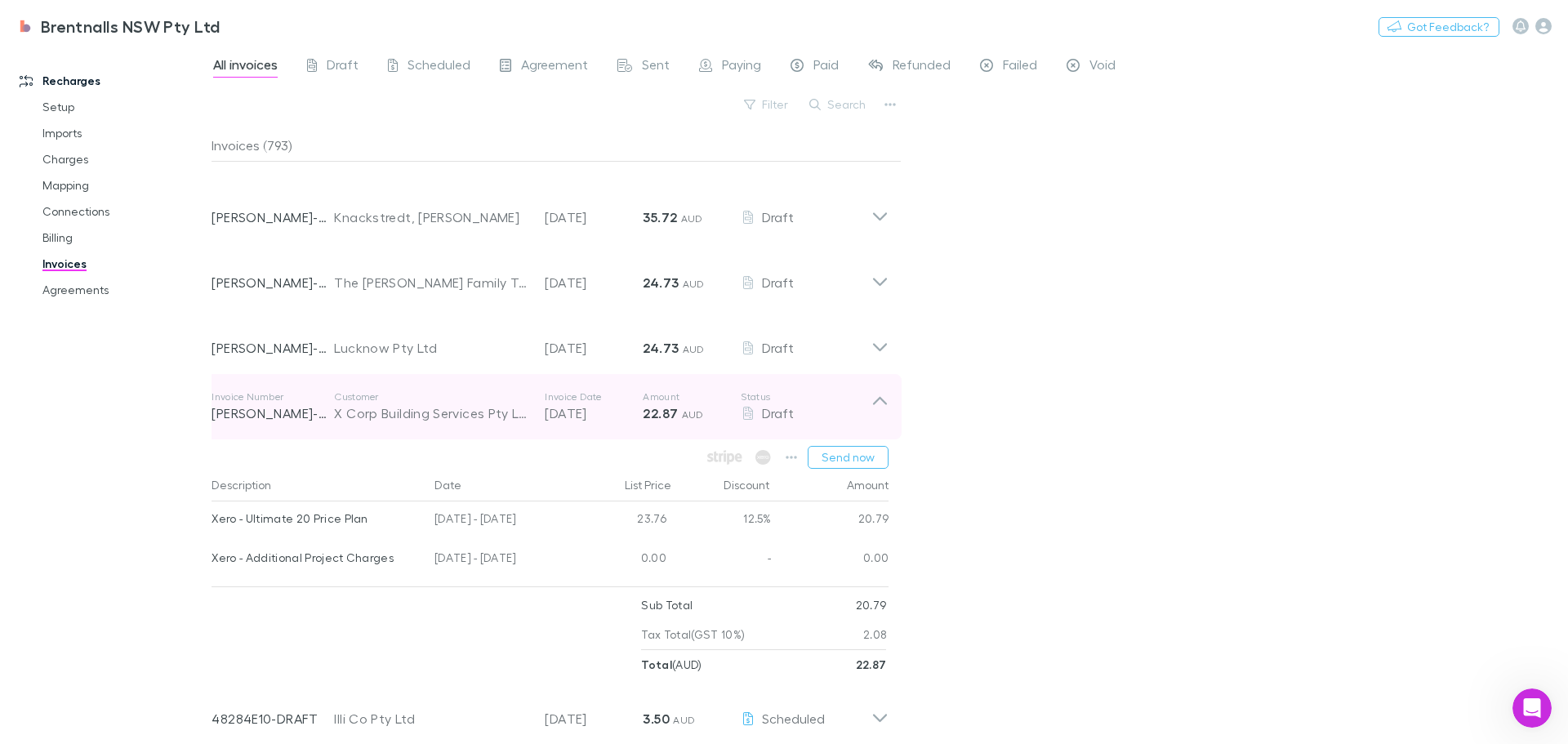
click at [876, 402] on icon at bounding box center [880, 400] width 13 height 8
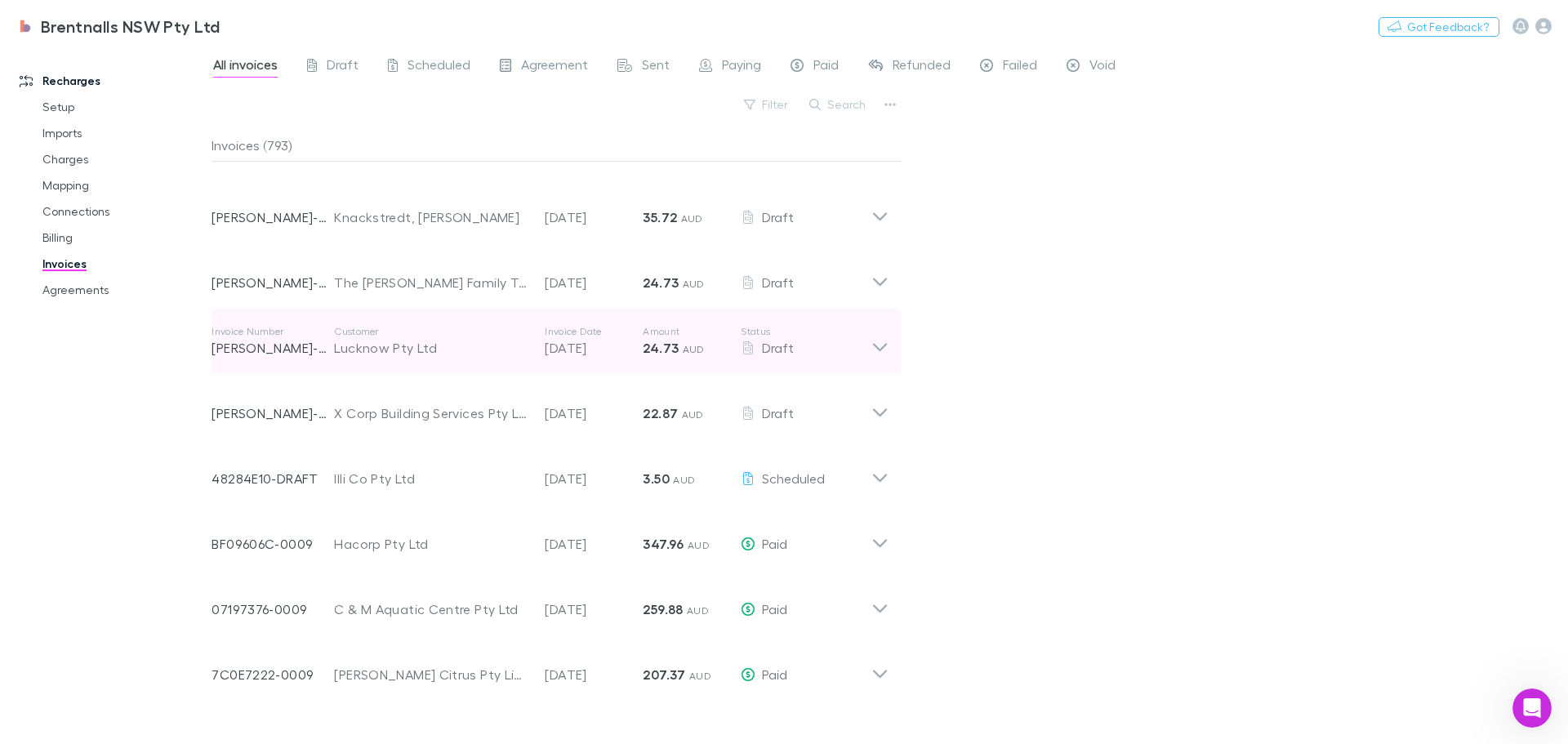
scroll to position [0, 0]
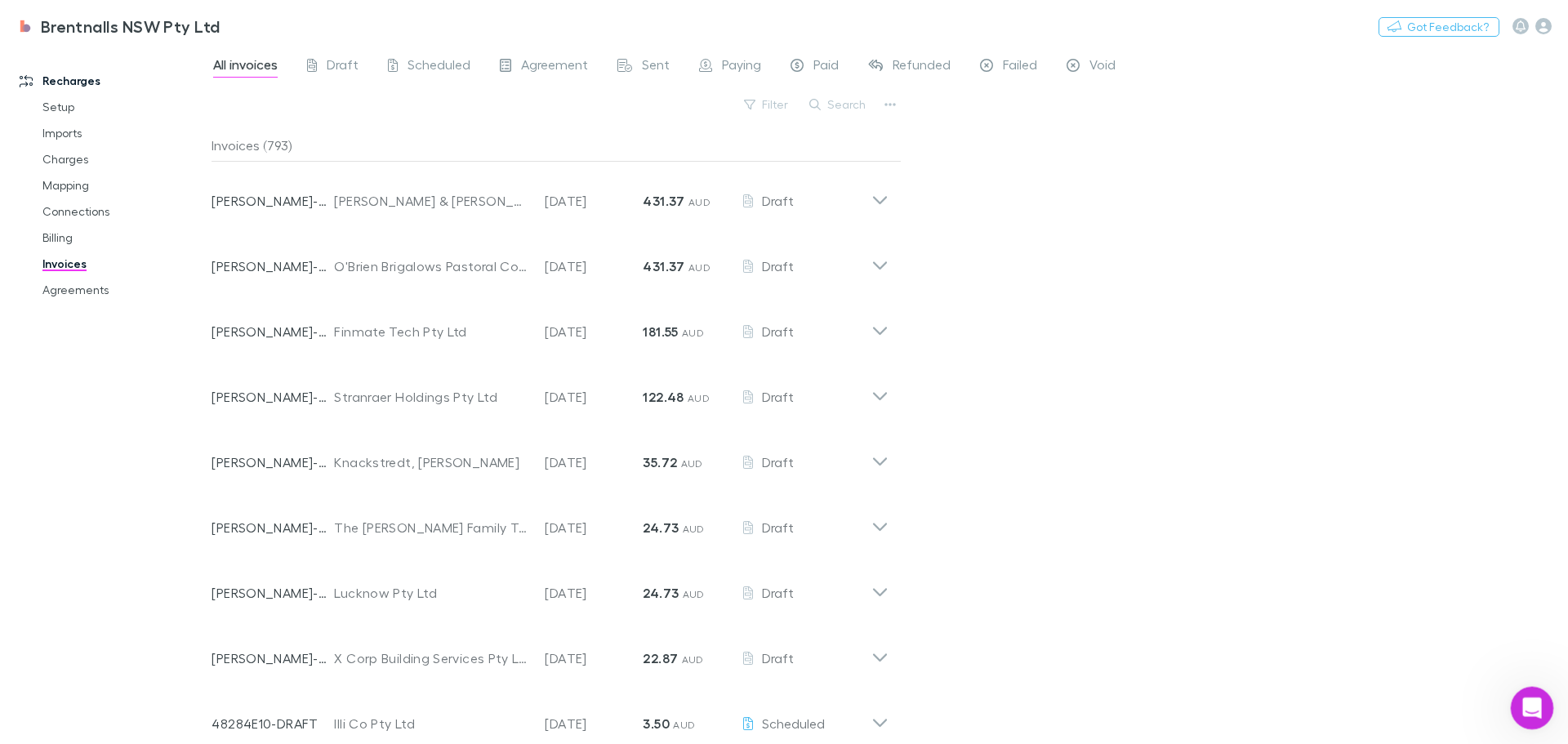
click at [1527, 704] on icon "Open Intercom Messenger" at bounding box center [1530, 706] width 27 height 27
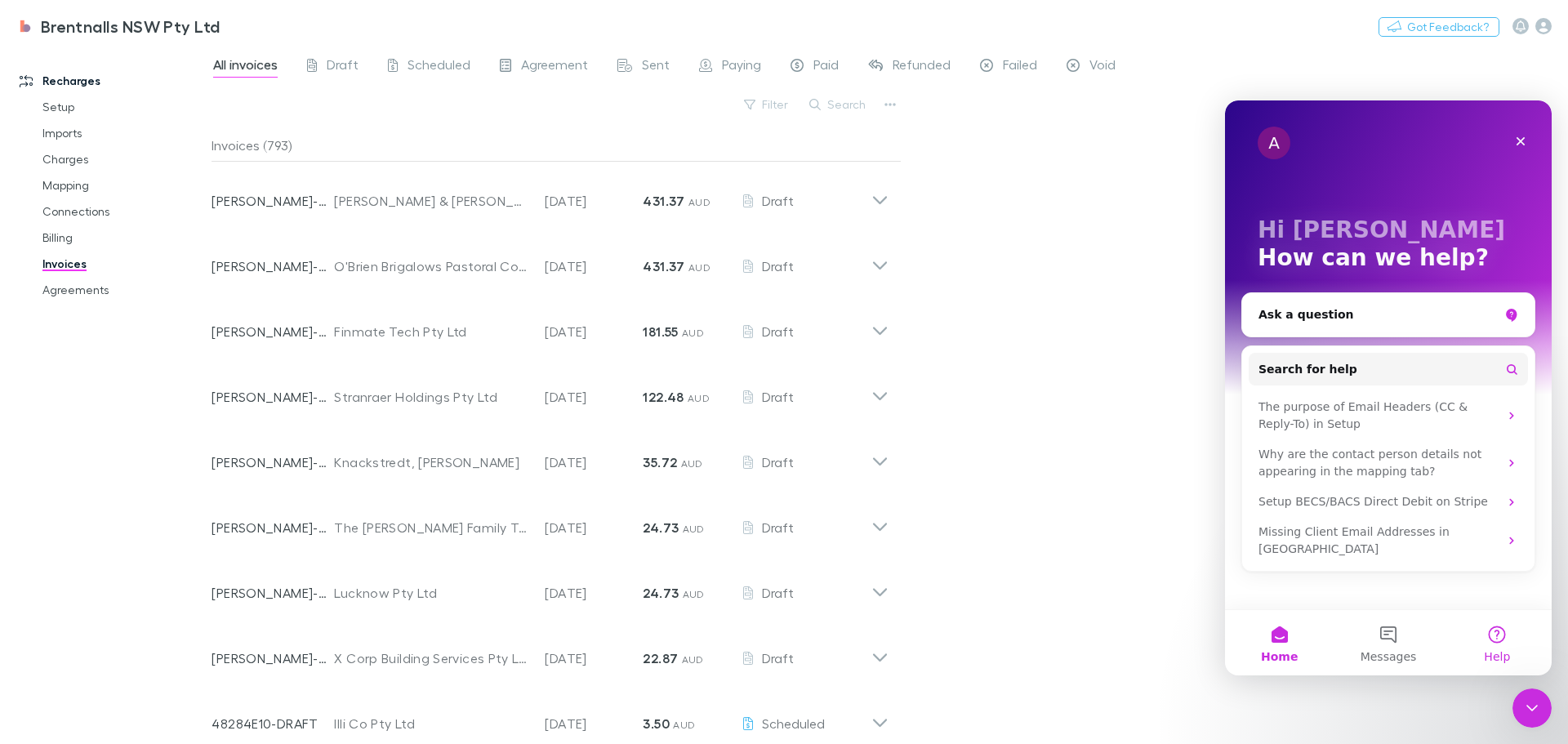
click at [1502, 630] on button "Help" at bounding box center [1497, 642] width 109 height 66
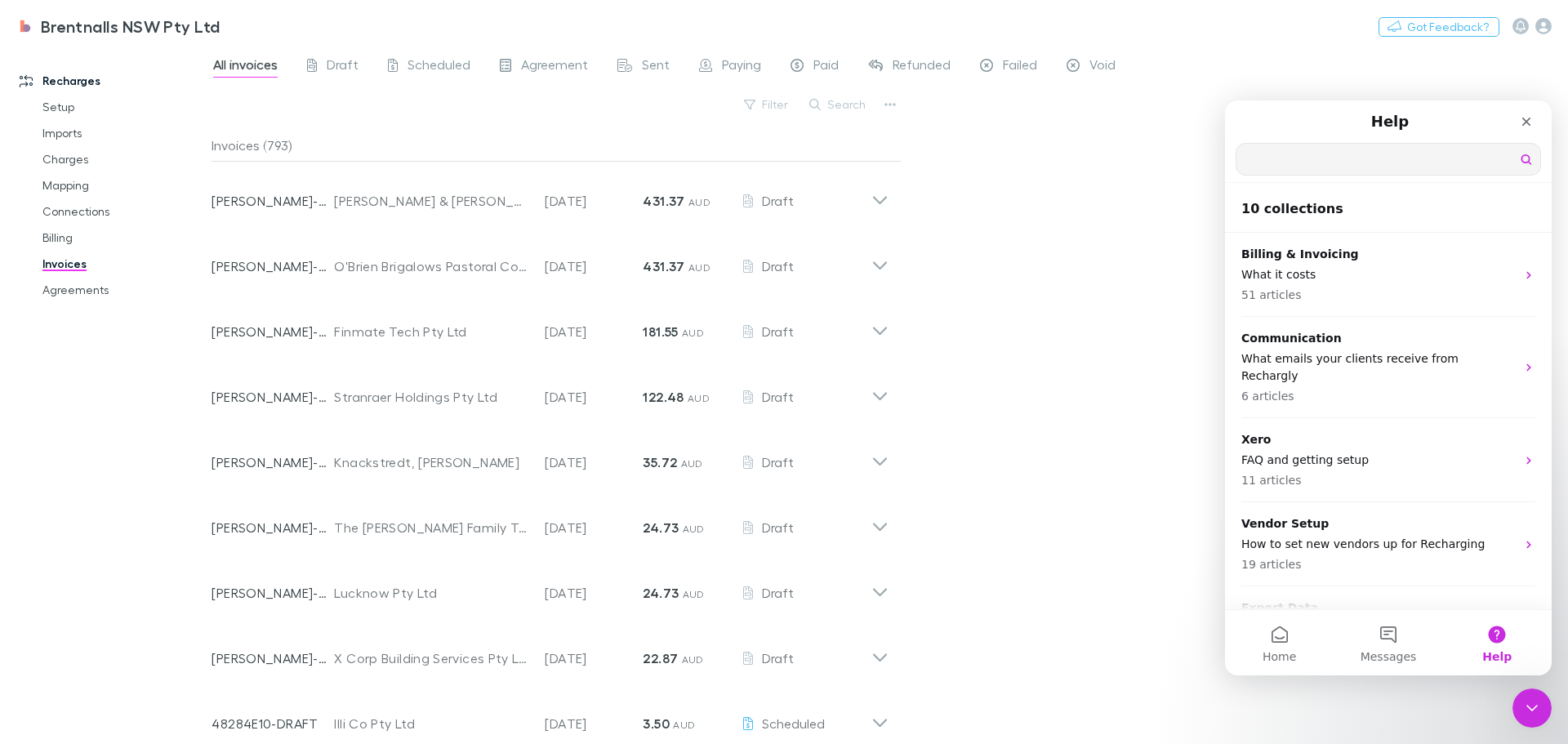
click at [1274, 165] on input "Search for help" at bounding box center [1389, 159] width 304 height 31
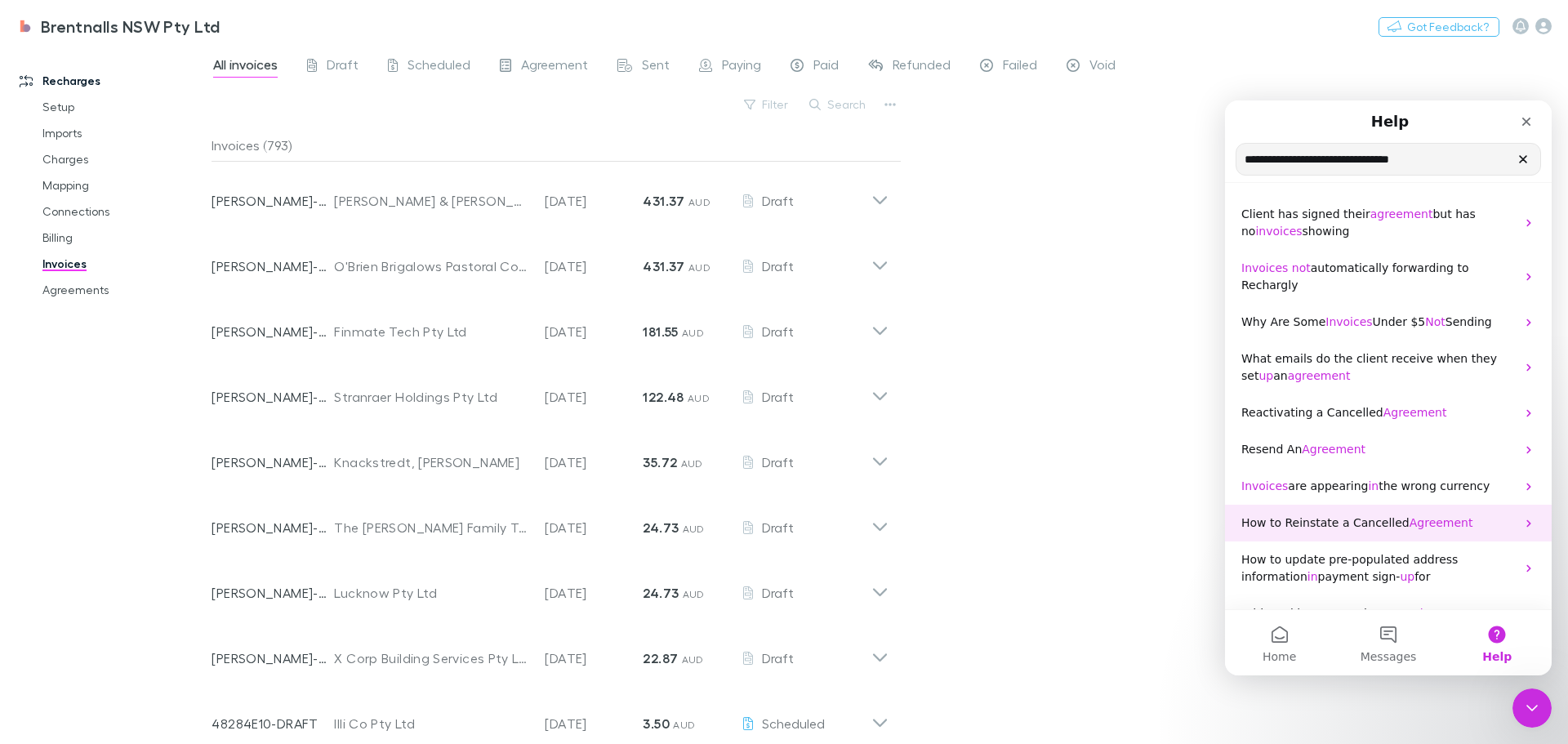
scroll to position [5, 0]
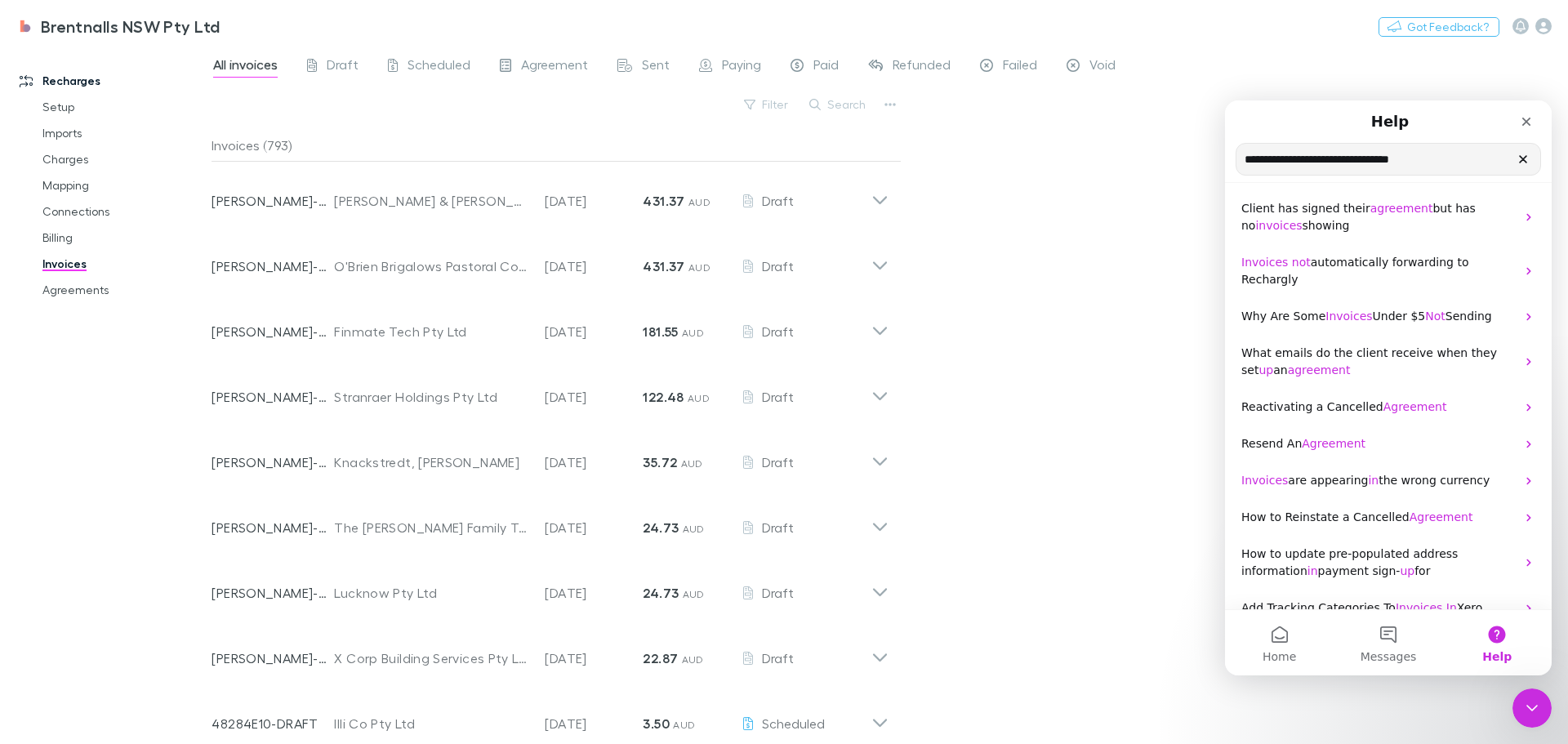
drag, startPoint x: 1372, startPoint y: 164, endPoint x: 1277, endPoint y: 160, distance: 95.1
click at [1225, 164] on html "**********" at bounding box center [1388, 388] width 327 height 575
type input "**********"
click at [1523, 161] on icon "Clear" at bounding box center [1523, 158] width 6 height 6
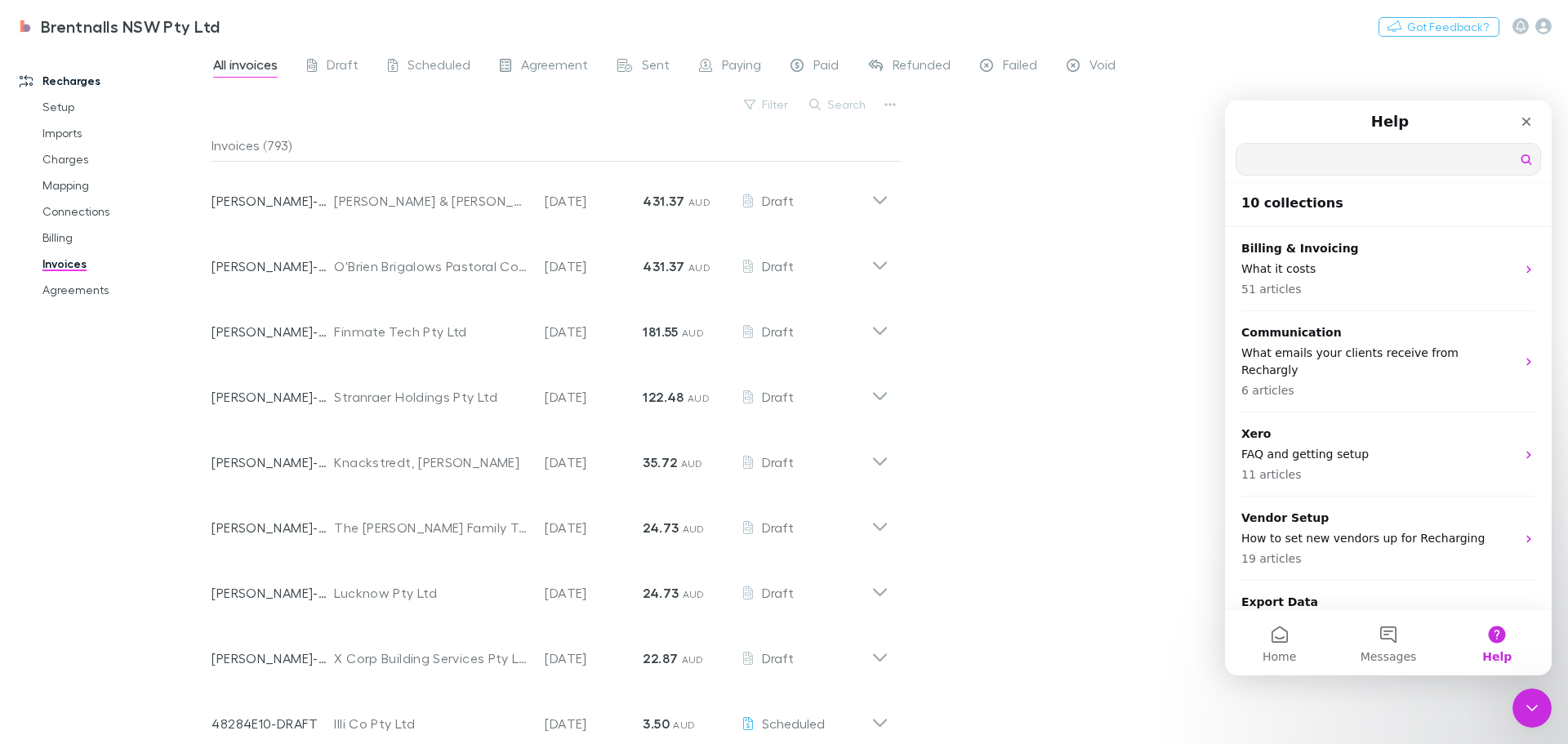
click at [1115, 225] on div "All invoices Draft Scheduled Agreement Sent Paying Paid Refunded Failed Void Fi…" at bounding box center [890, 395] width 1357 height 698
click at [1254, 153] on input "Search for help" at bounding box center [1389, 159] width 304 height 31
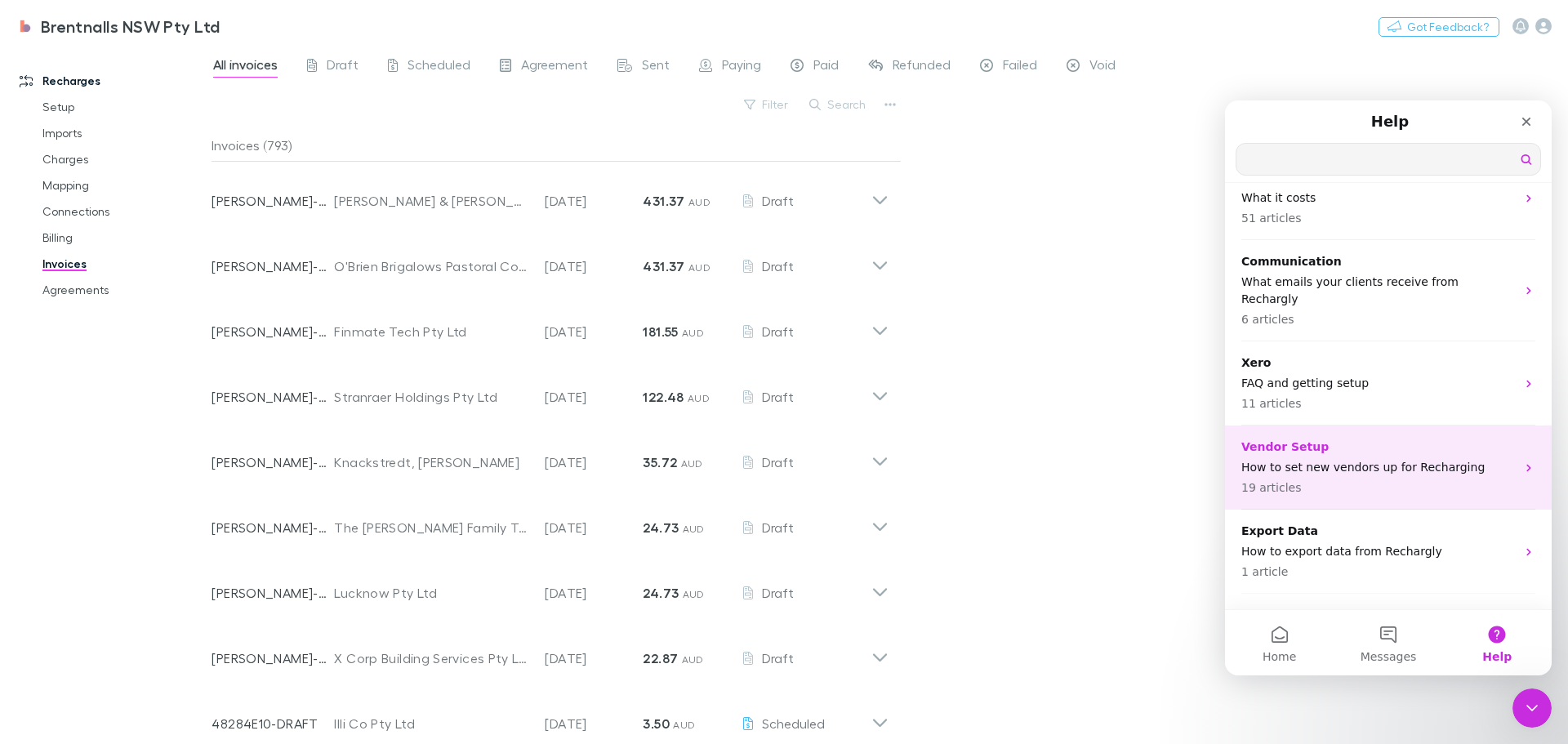
scroll to position [0, 0]
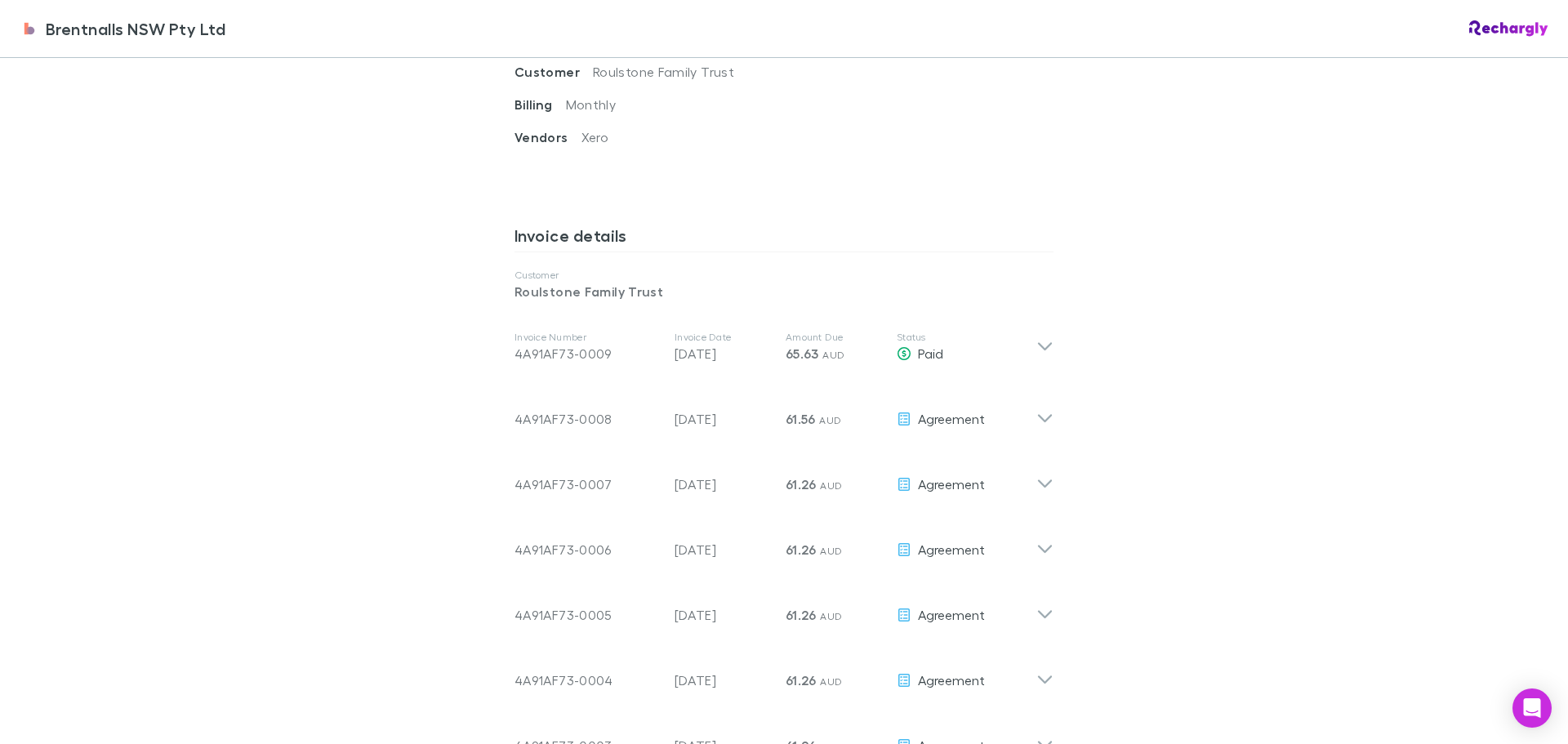
scroll to position [735, 0]
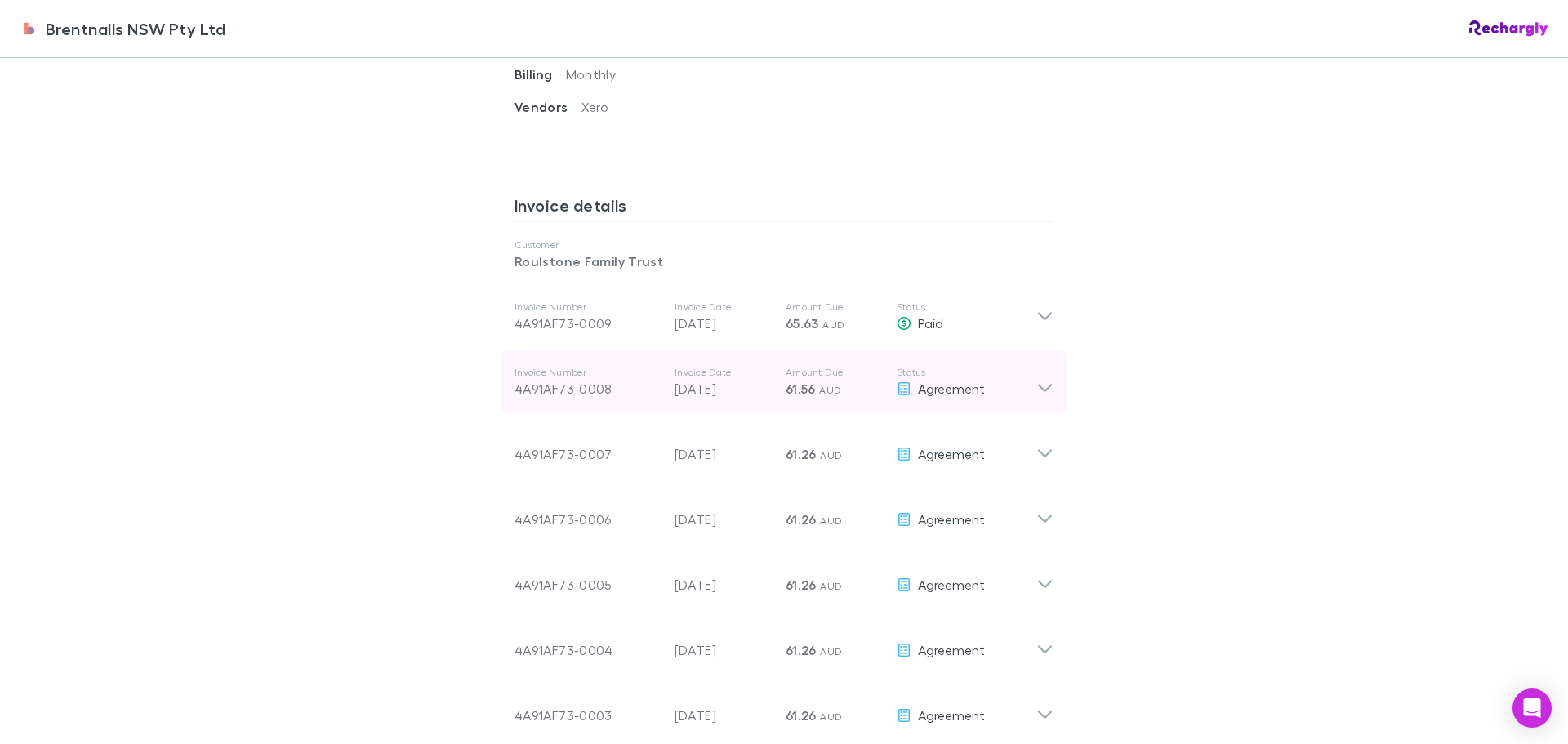
click at [1039, 367] on icon at bounding box center [1044, 382] width 17 height 32
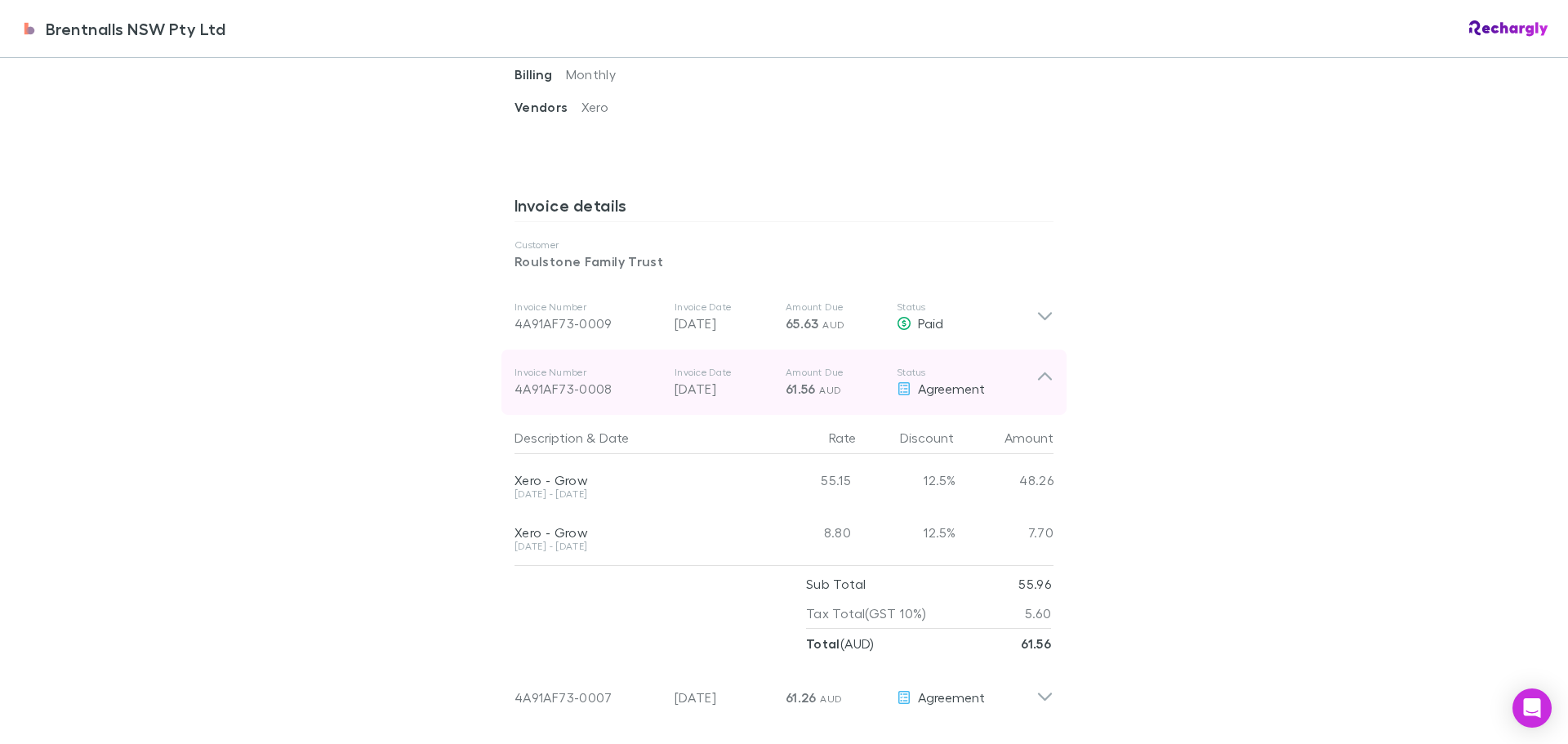
click at [1039, 372] on icon at bounding box center [1044, 376] width 13 height 8
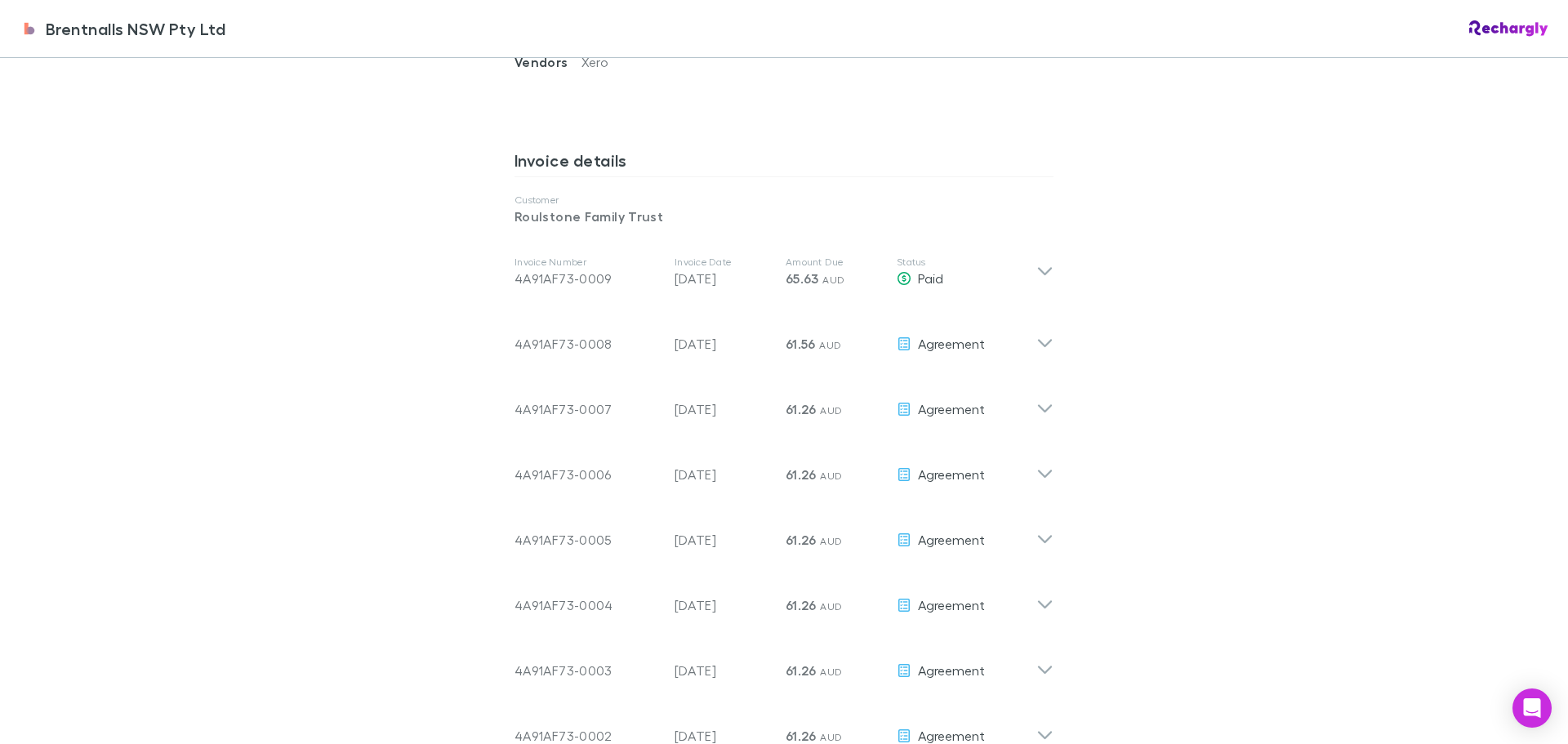
scroll to position [817, 0]
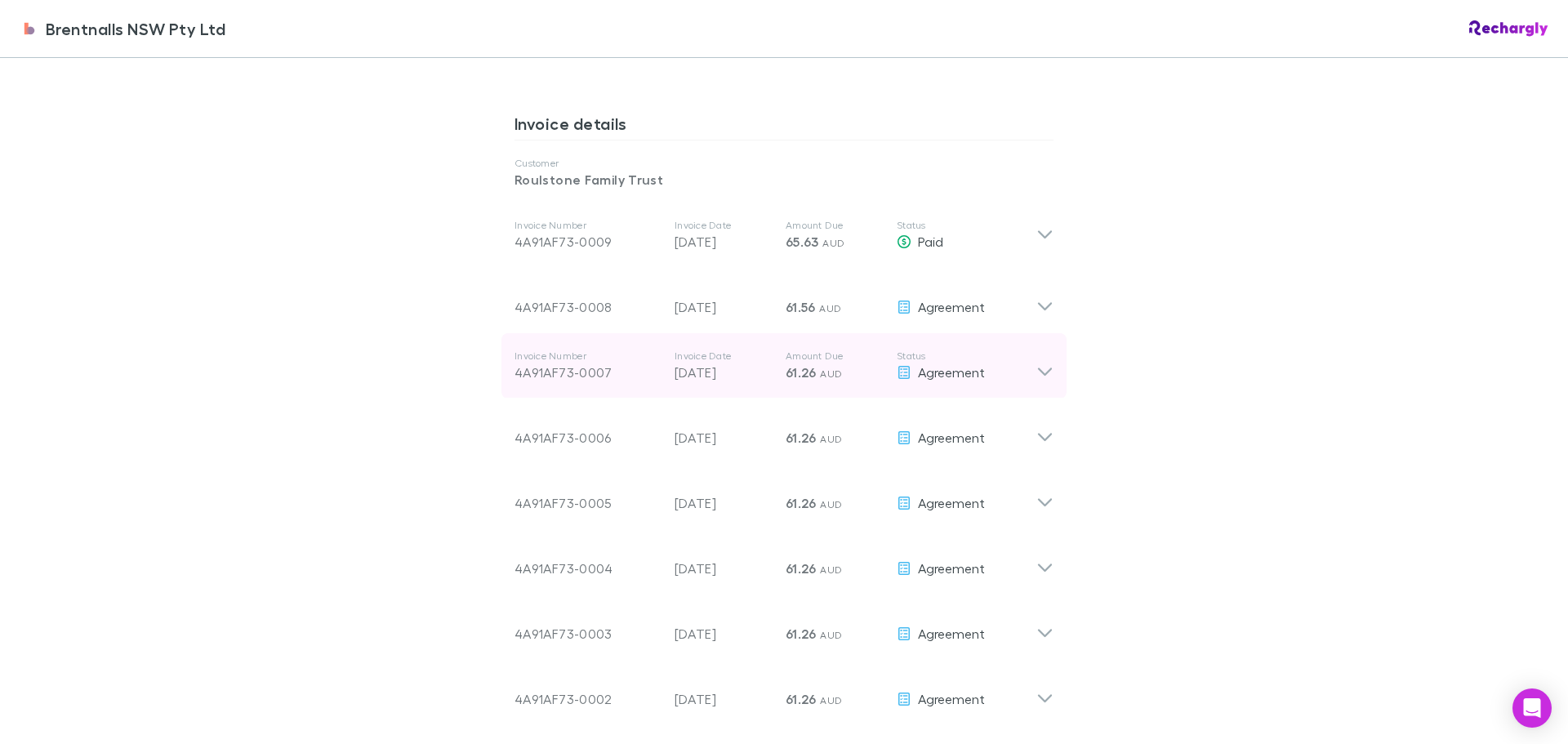
click at [1039, 352] on icon at bounding box center [1044, 366] width 17 height 32
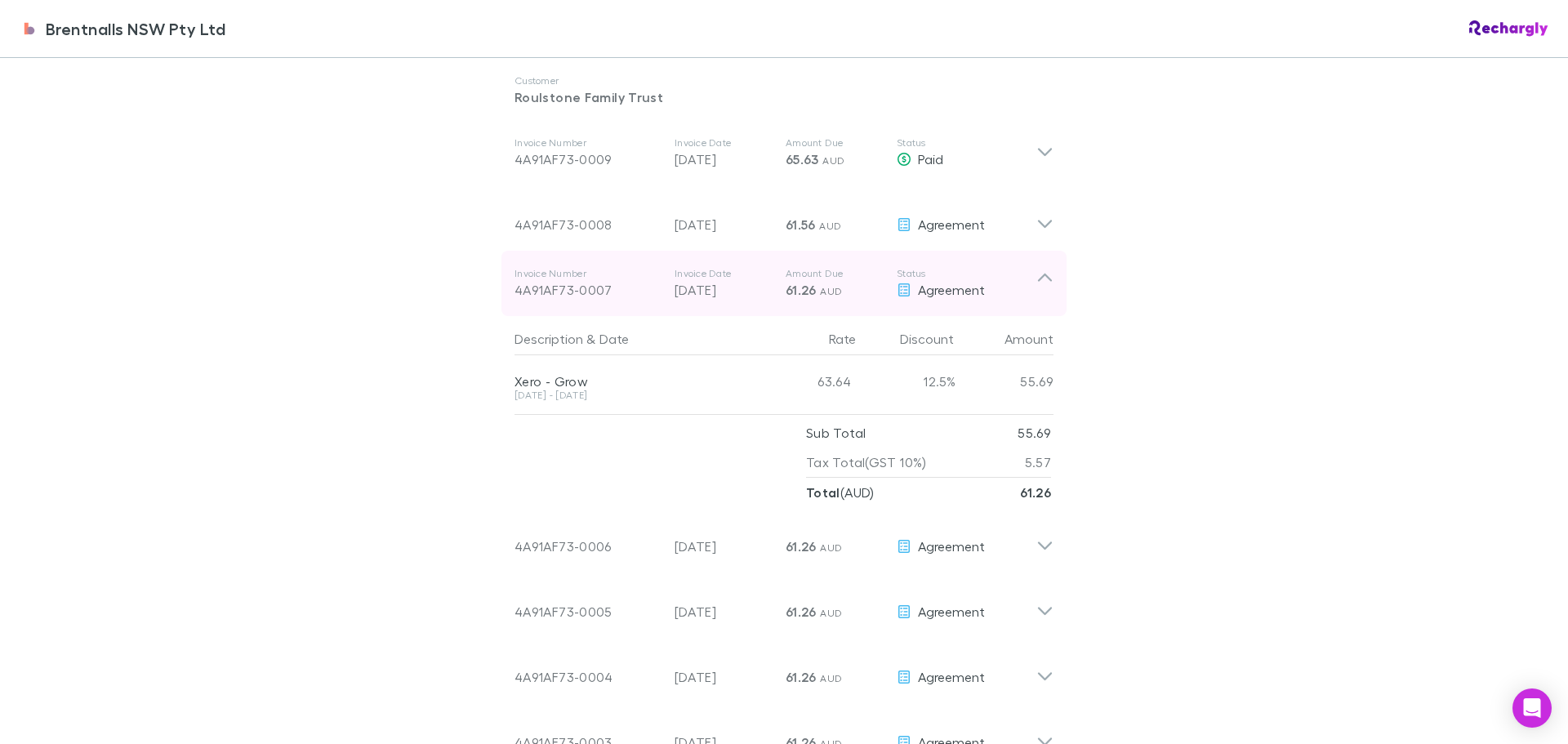
scroll to position [899, 0]
click at [1043, 274] on icon at bounding box center [1044, 278] width 13 height 8
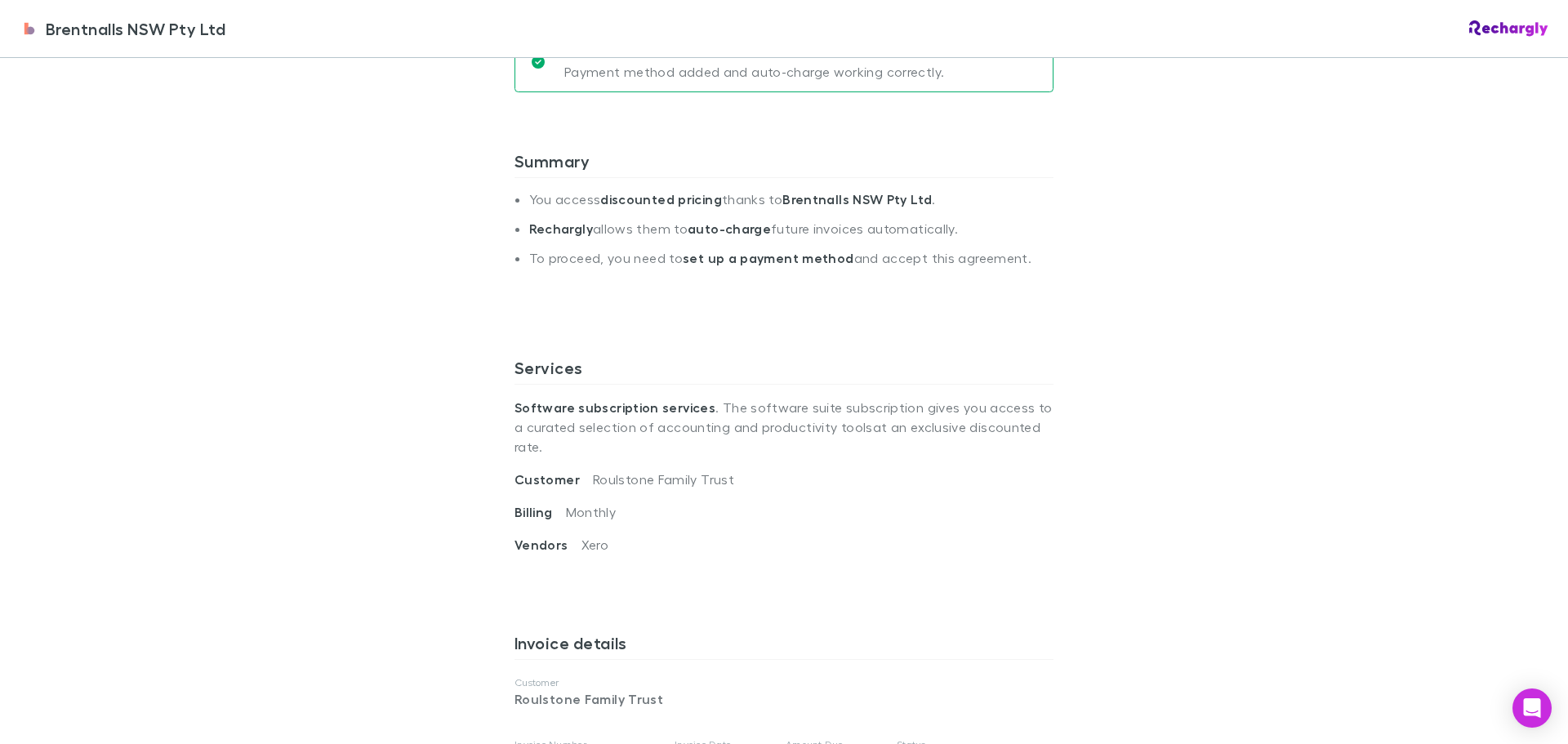
scroll to position [0, 0]
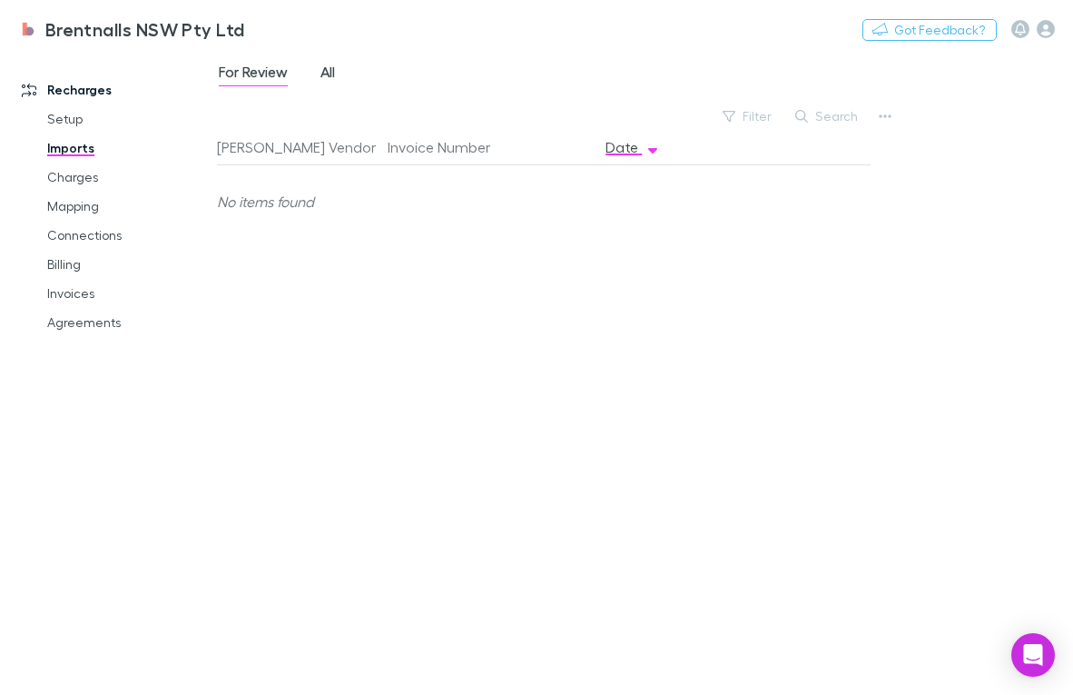
click at [337, 71] on link "All" at bounding box center [328, 74] width 18 height 29
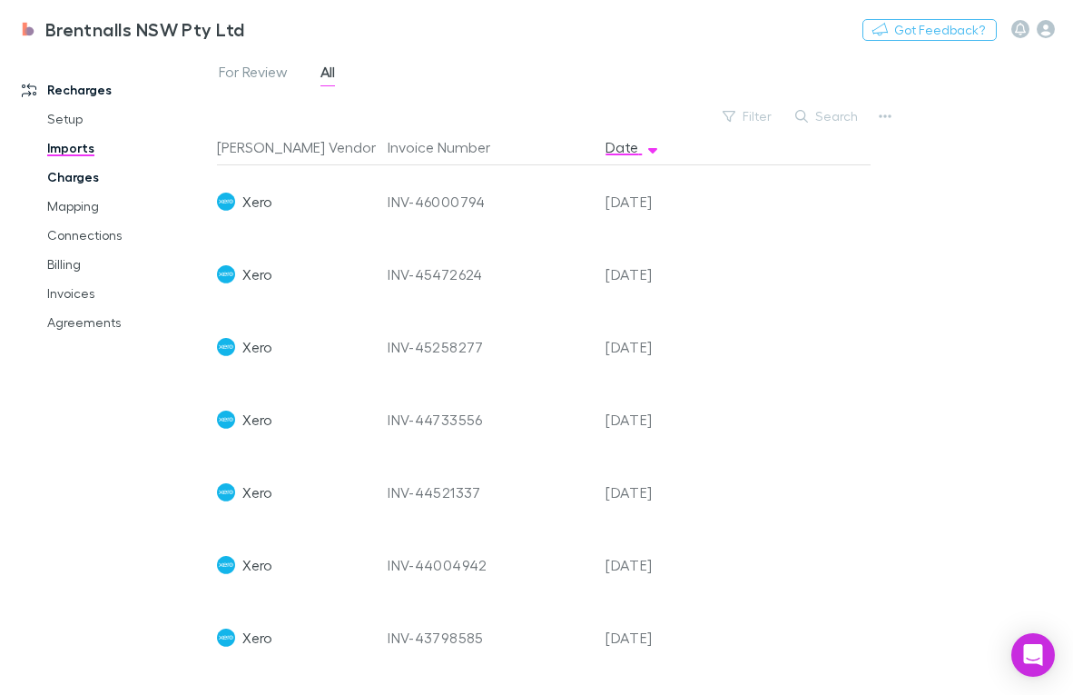
click at [64, 173] on link "Charges" at bounding box center [128, 177] width 198 height 29
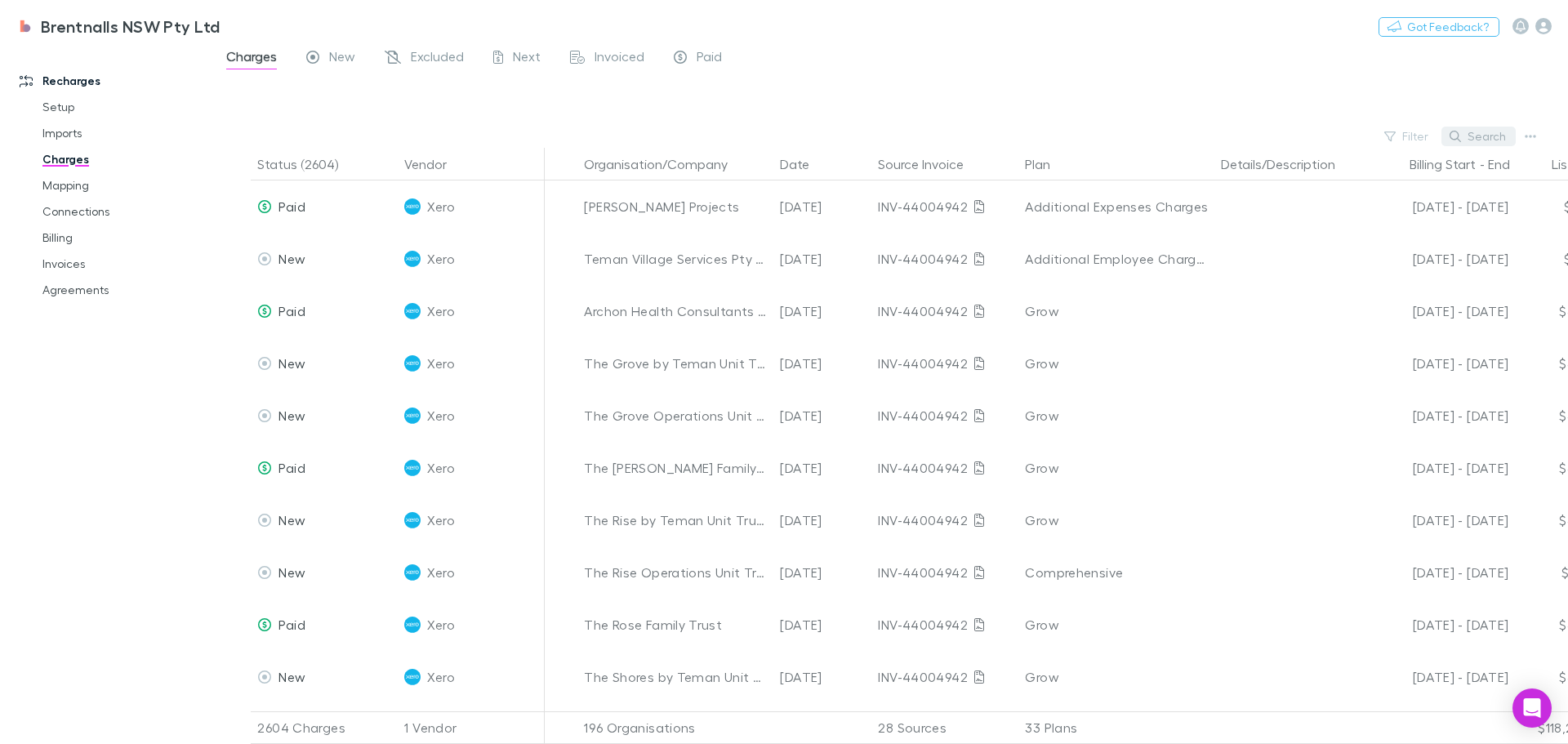
click at [964, 137] on icon "button" at bounding box center [1456, 136] width 12 height 12
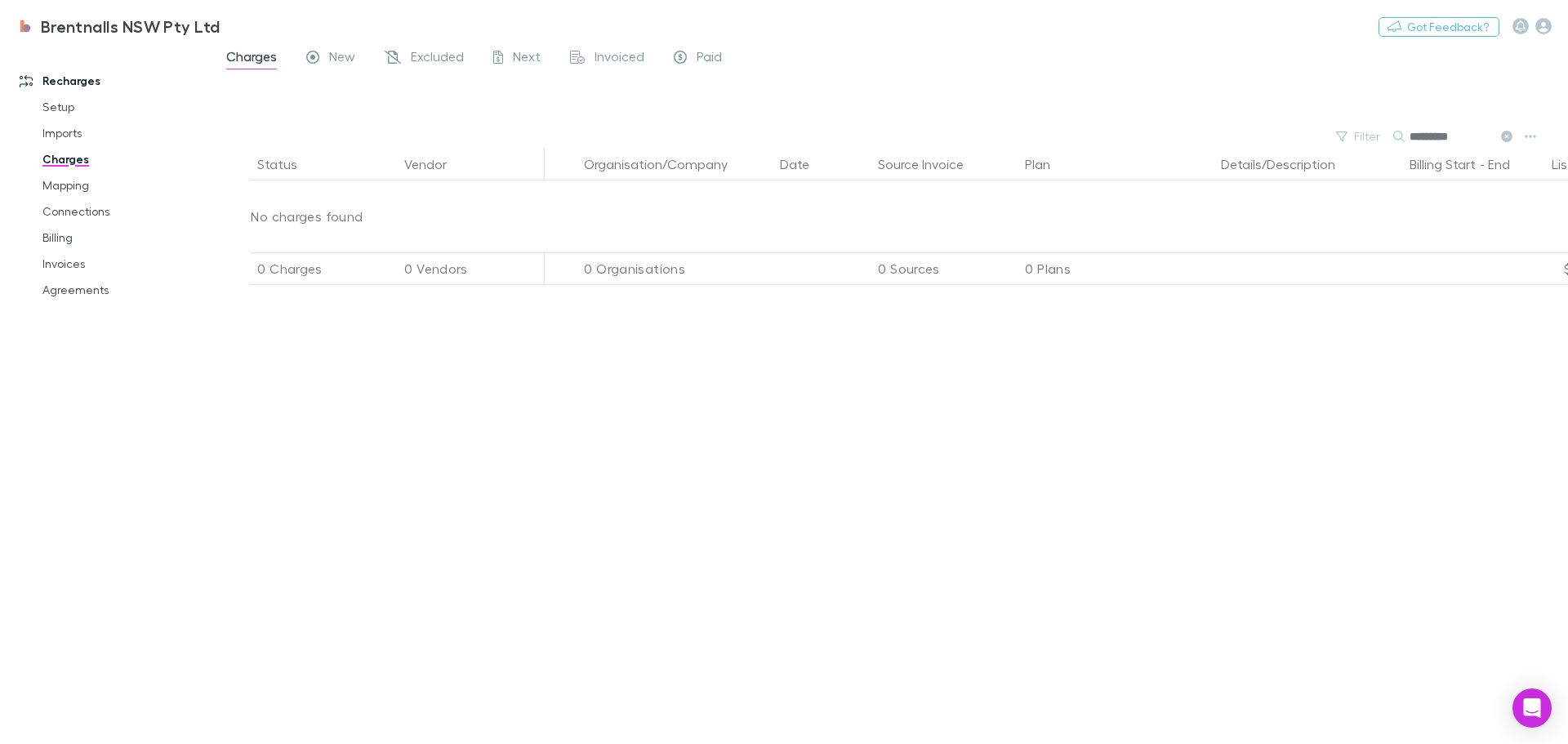
type input "*********"
click at [705, 56] on span "Paid" at bounding box center [710, 59] width 25 height 22
click at [260, 55] on span "Charges" at bounding box center [252, 59] width 50 height 22
click at [56, 259] on link "Invoices" at bounding box center [123, 264] width 194 height 26
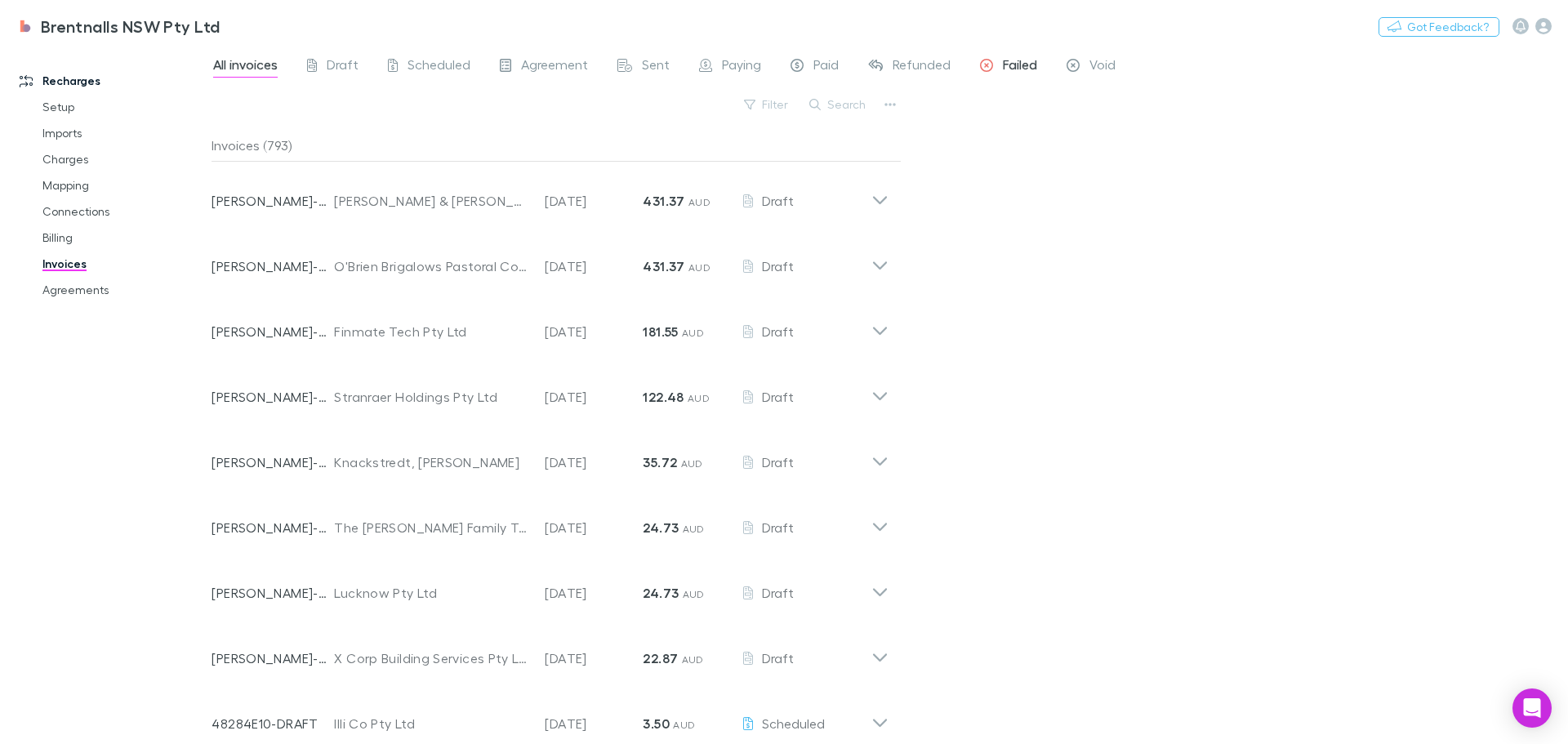
click at [964, 63] on span "Failed" at bounding box center [1020, 67] width 34 height 22
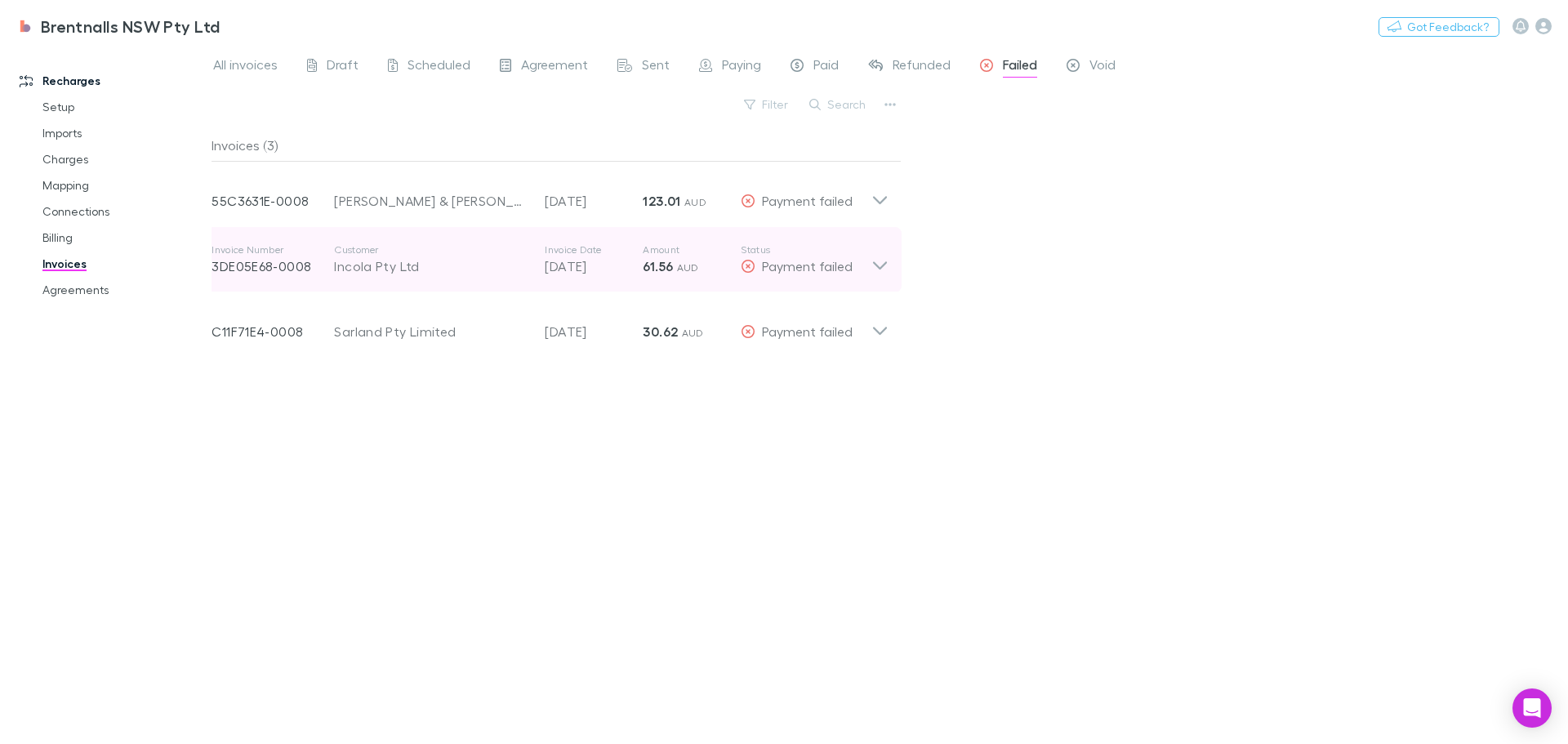
click at [880, 262] on icon at bounding box center [880, 260] width 17 height 32
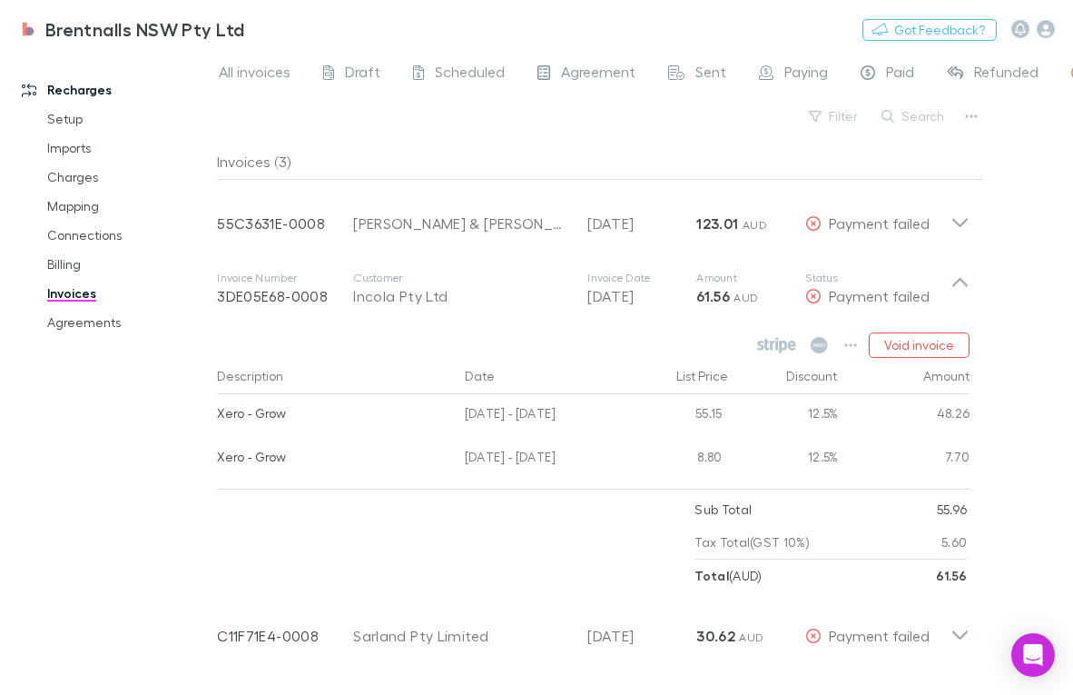
click at [1031, 277] on div "All invoices Draft Scheduled Agreement Sent Paying Paid Refunded Failed Void Fi…" at bounding box center [645, 373] width 856 height 644
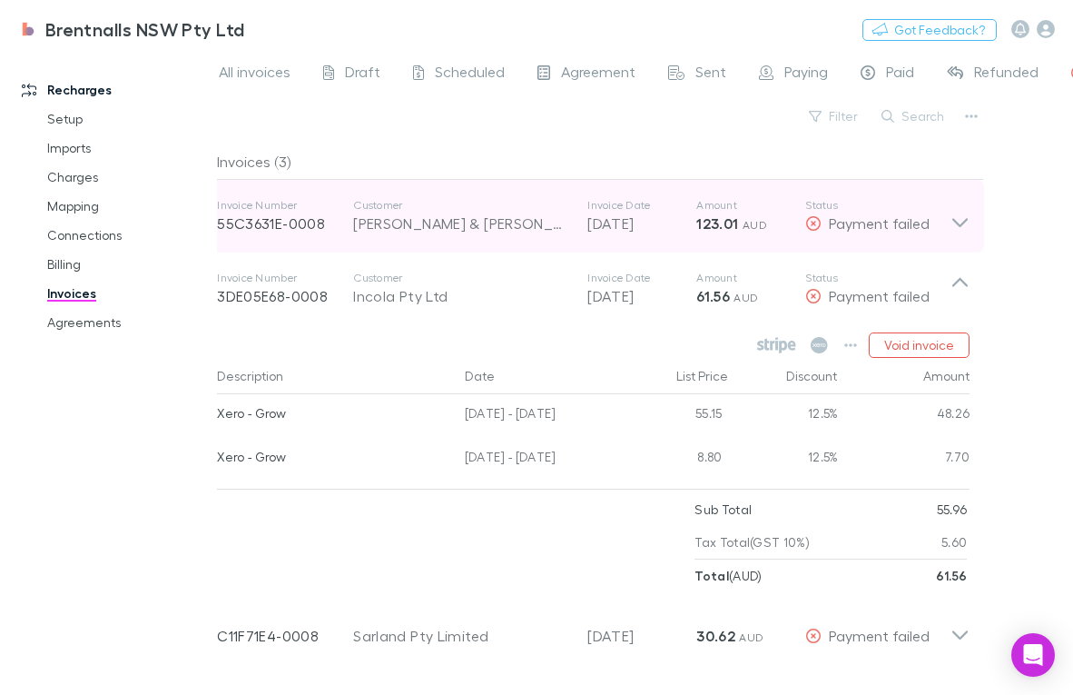
click at [954, 219] on icon at bounding box center [959, 222] width 15 height 9
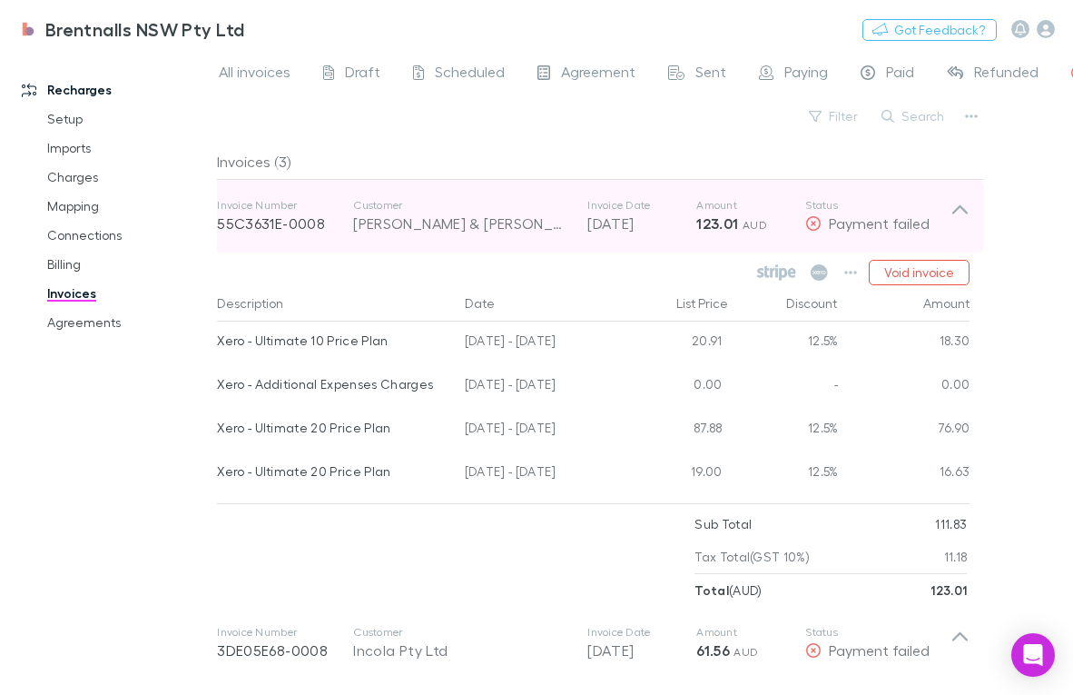
click at [960, 205] on icon at bounding box center [959, 209] width 15 height 9
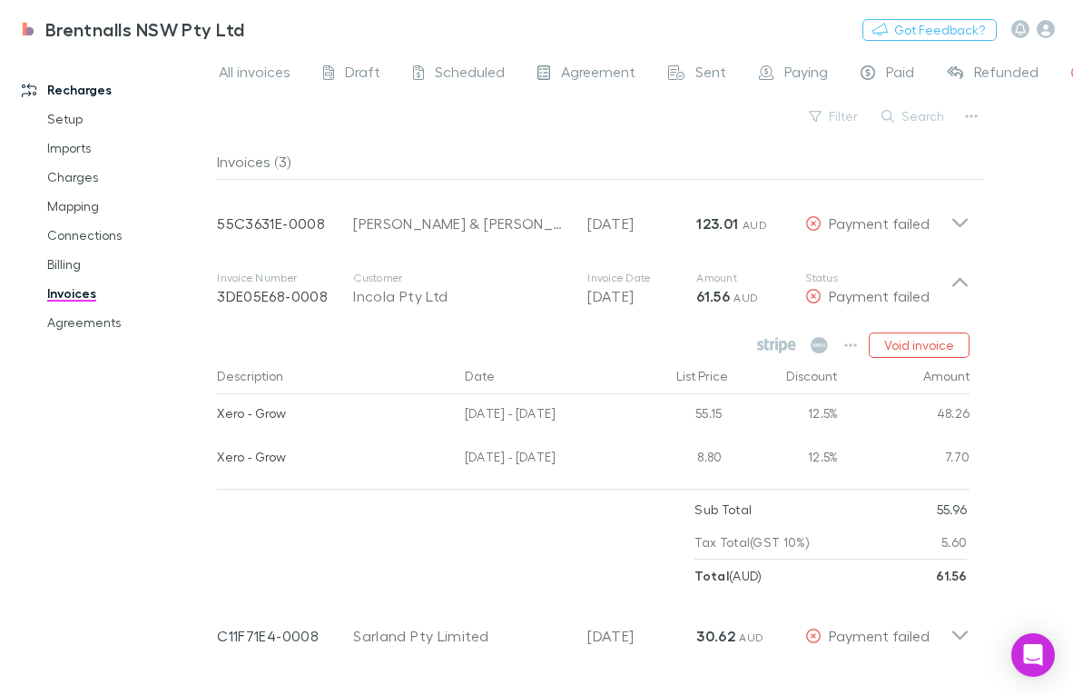
click at [1024, 311] on div "All invoices Draft Scheduled Agreement Sent Paying Paid Refunded Failed Void Fi…" at bounding box center [645, 373] width 856 height 644
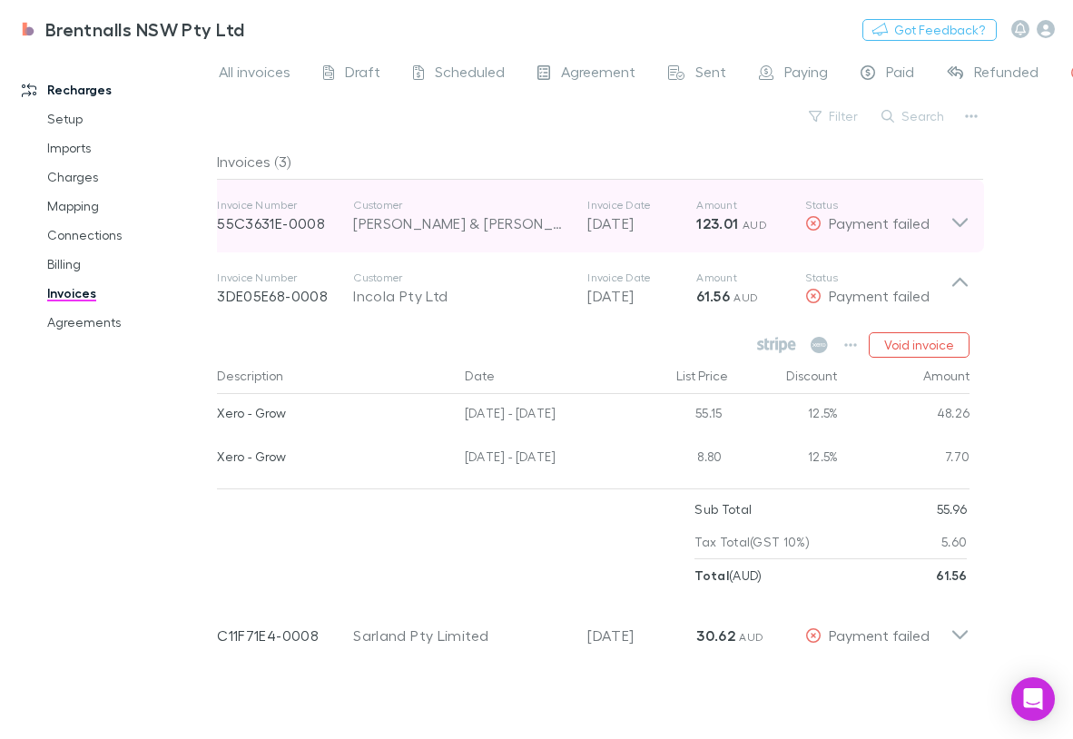
click at [958, 223] on icon at bounding box center [959, 222] width 15 height 9
